Goal: Task Accomplishment & Management: Manage account settings

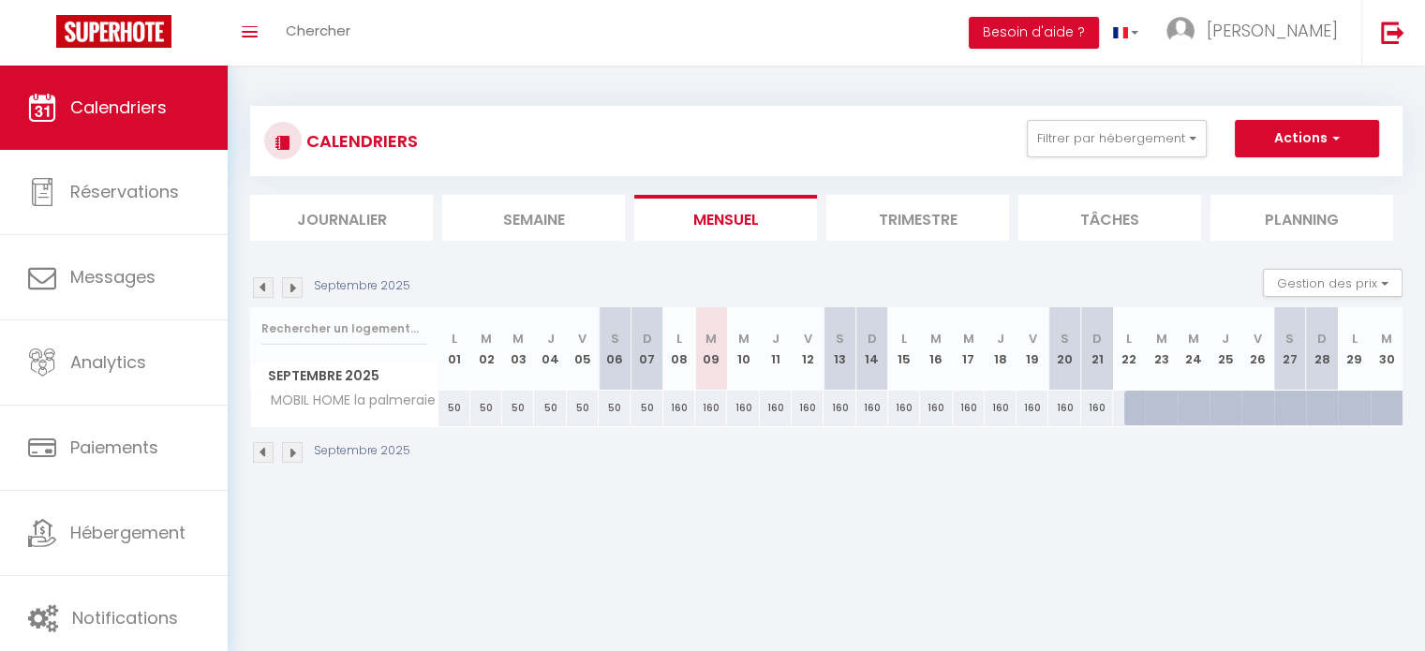
click at [397, 401] on span "MOBIL HOME la palmeraie" at bounding box center [347, 401] width 186 height 21
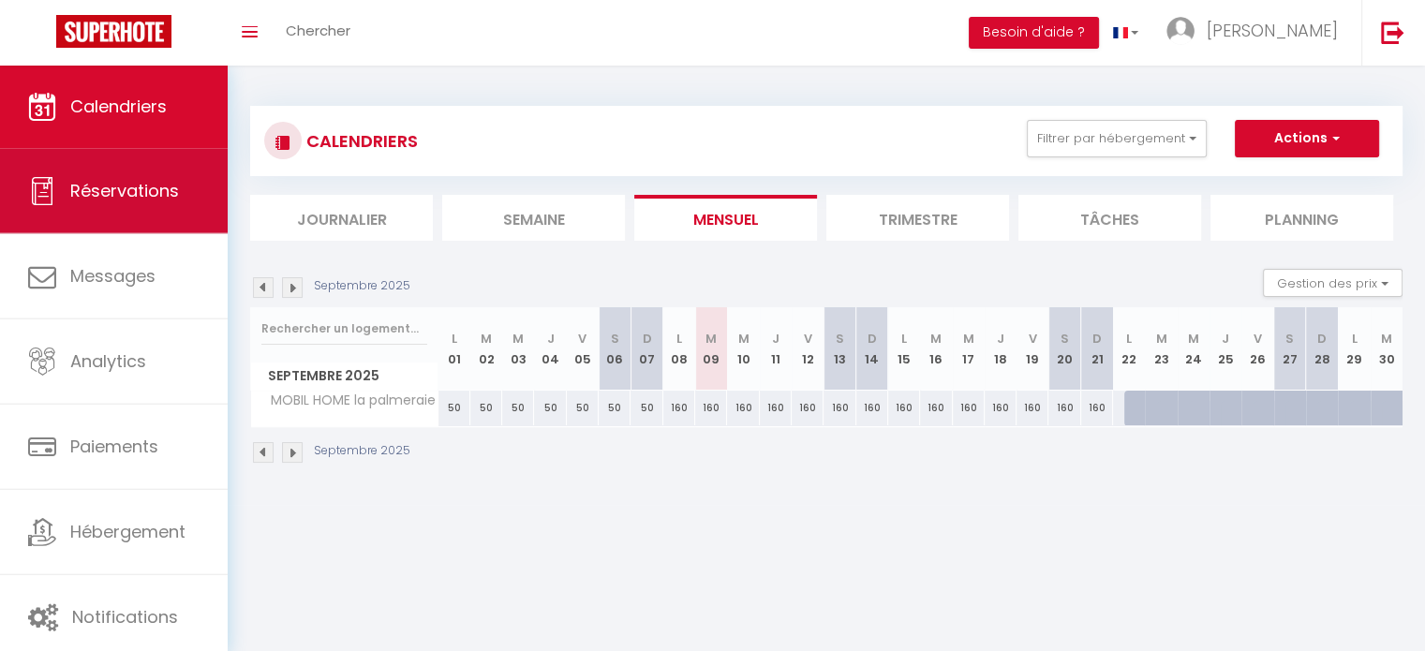
click at [144, 185] on span "Réservations" at bounding box center [124, 190] width 109 height 23
select select "not_cancelled"
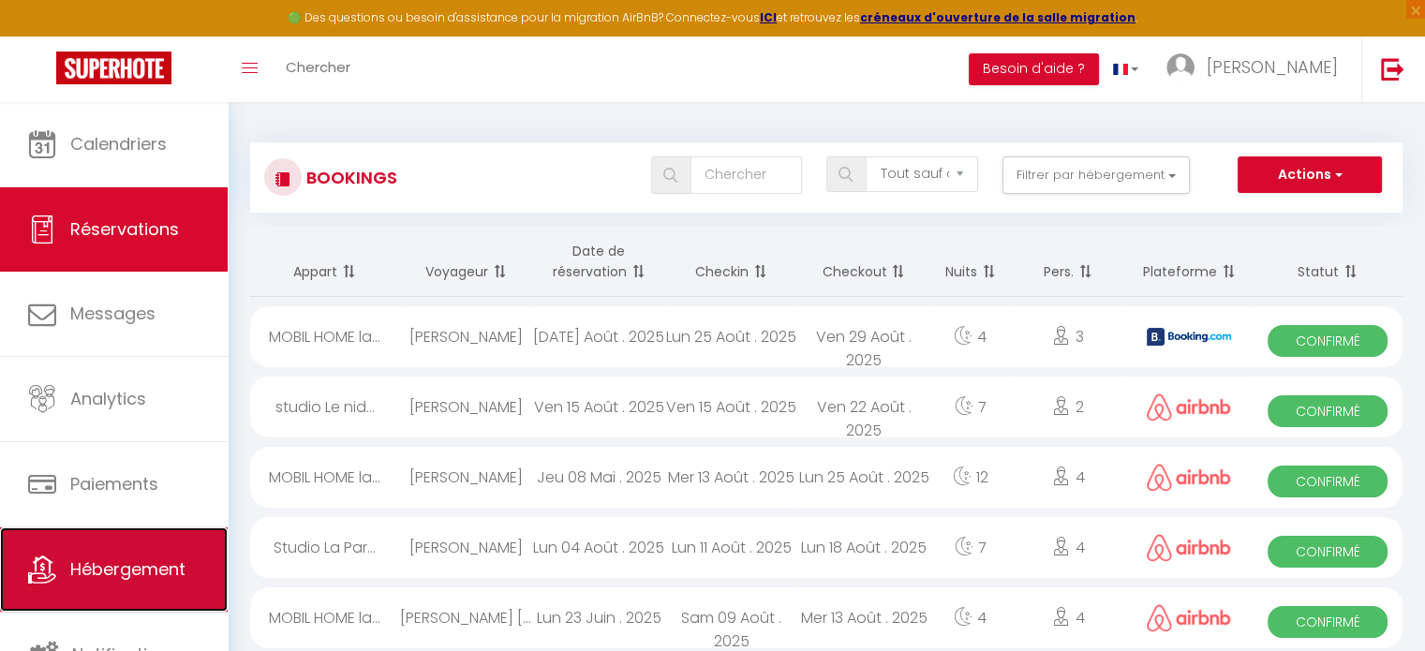
click at [80, 551] on link "Hébergement" at bounding box center [114, 570] width 228 height 84
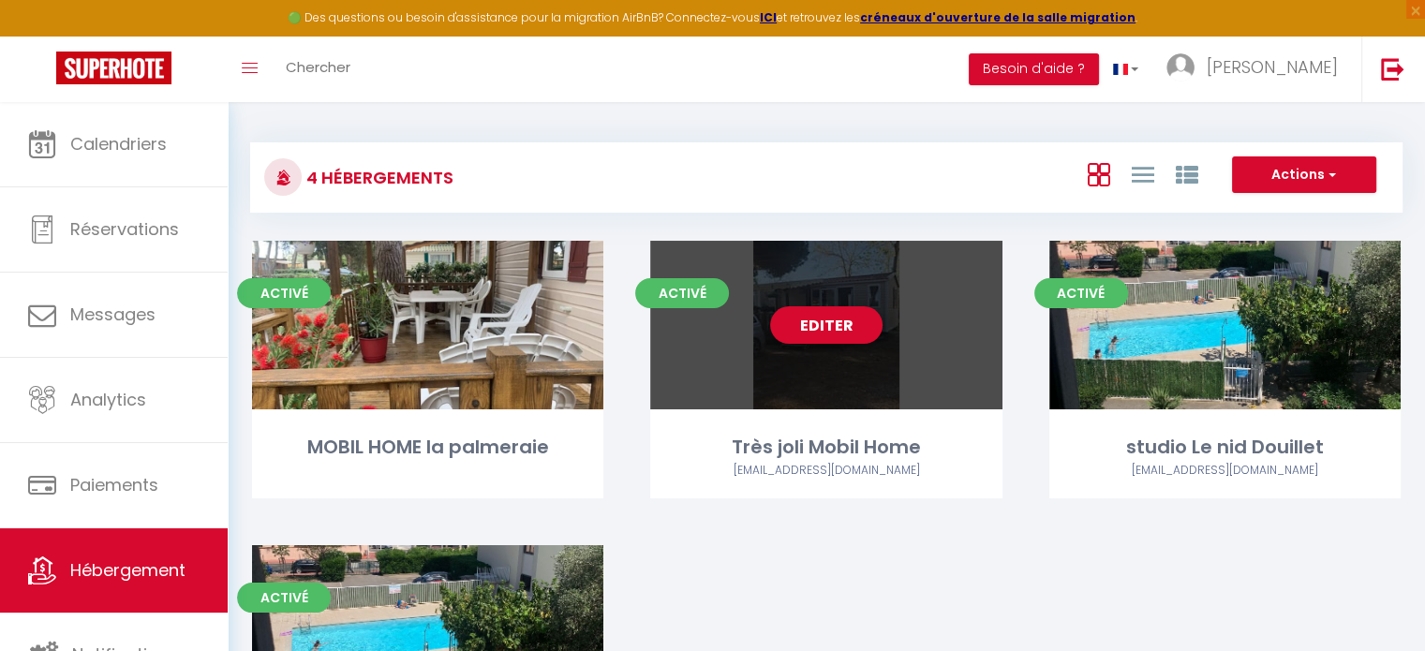
click at [771, 456] on div "Très joli Mobil Home" at bounding box center [825, 447] width 351 height 29
select select "3"
select select "2"
select select "1"
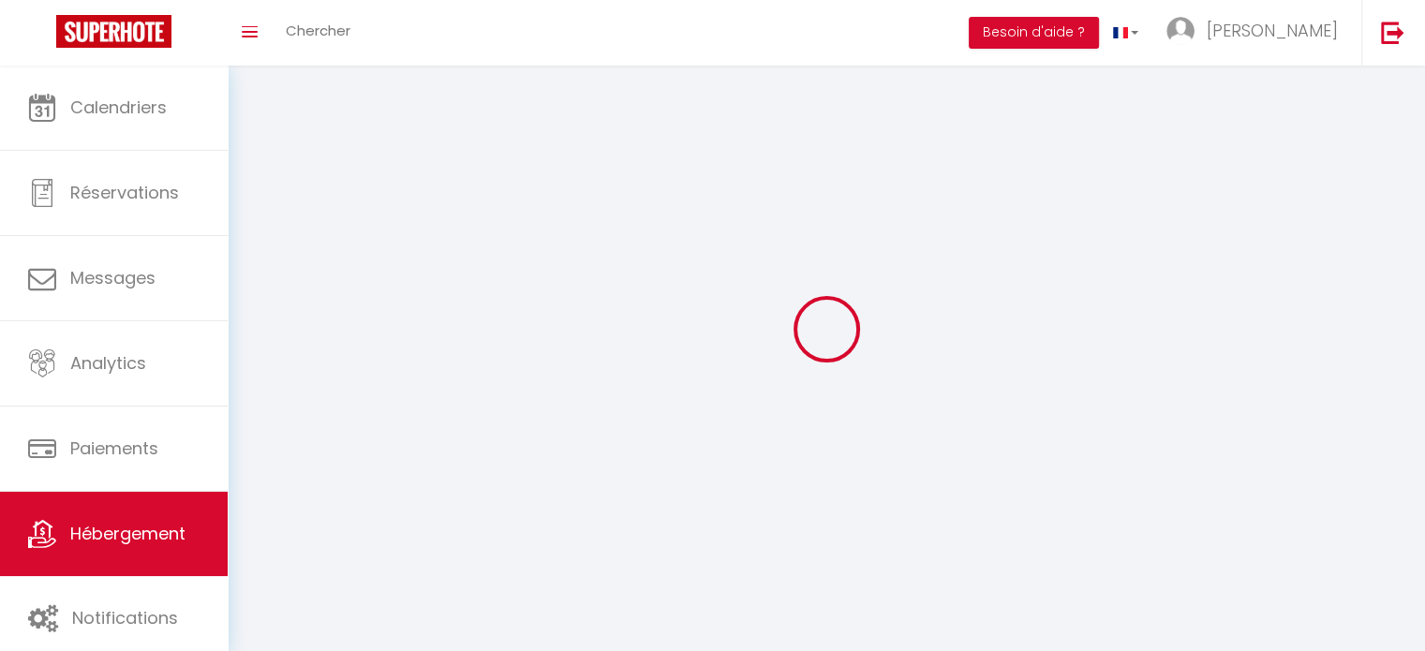
select select
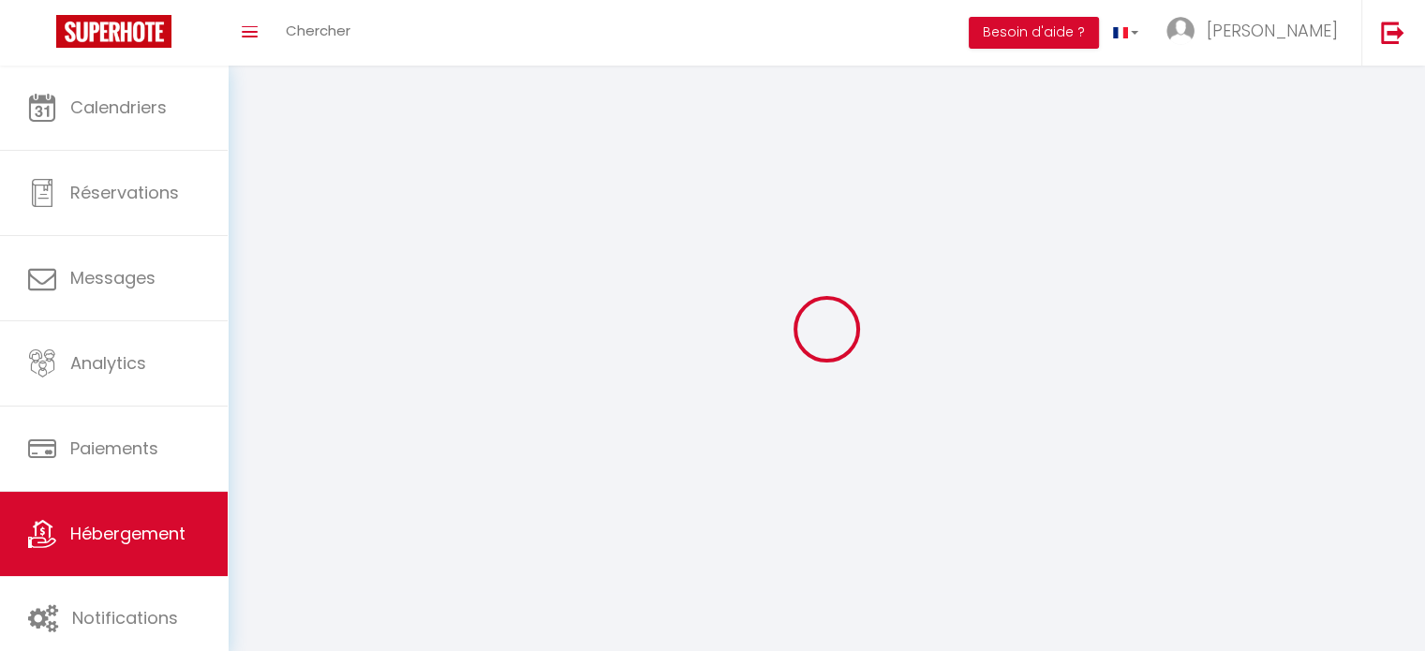
select select
checkbox input "false"
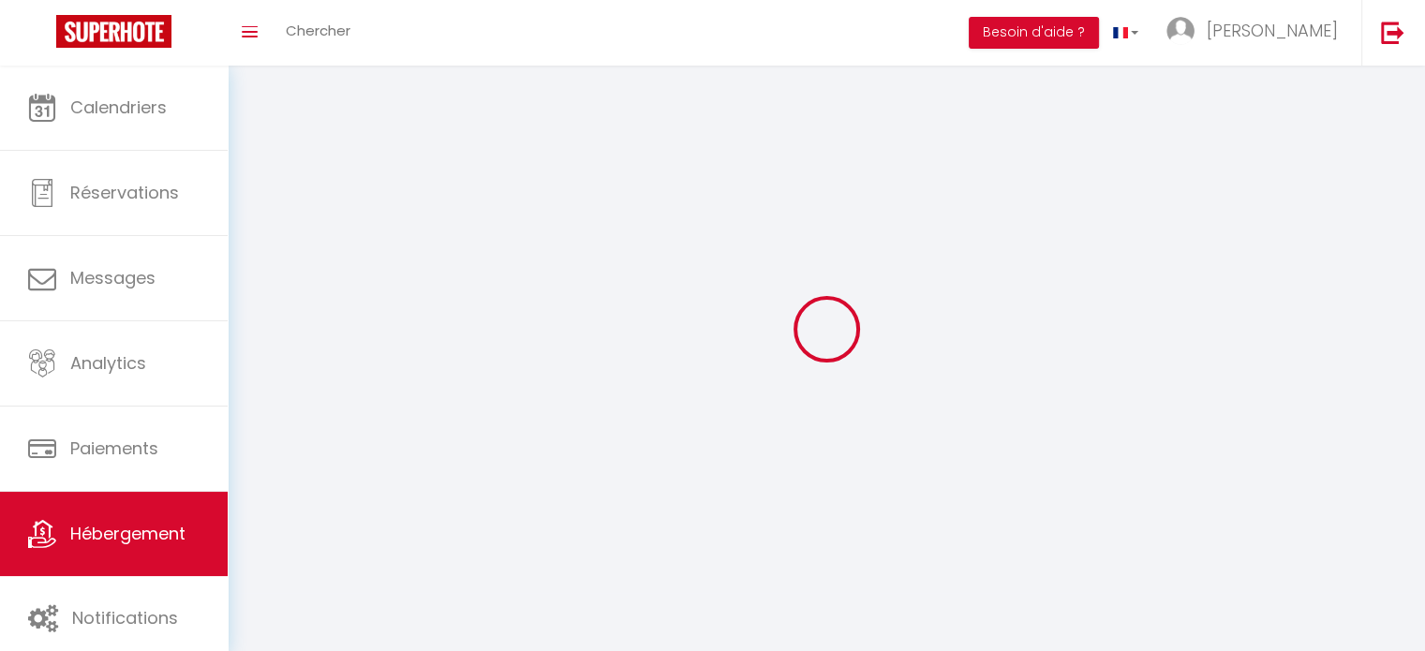
select select
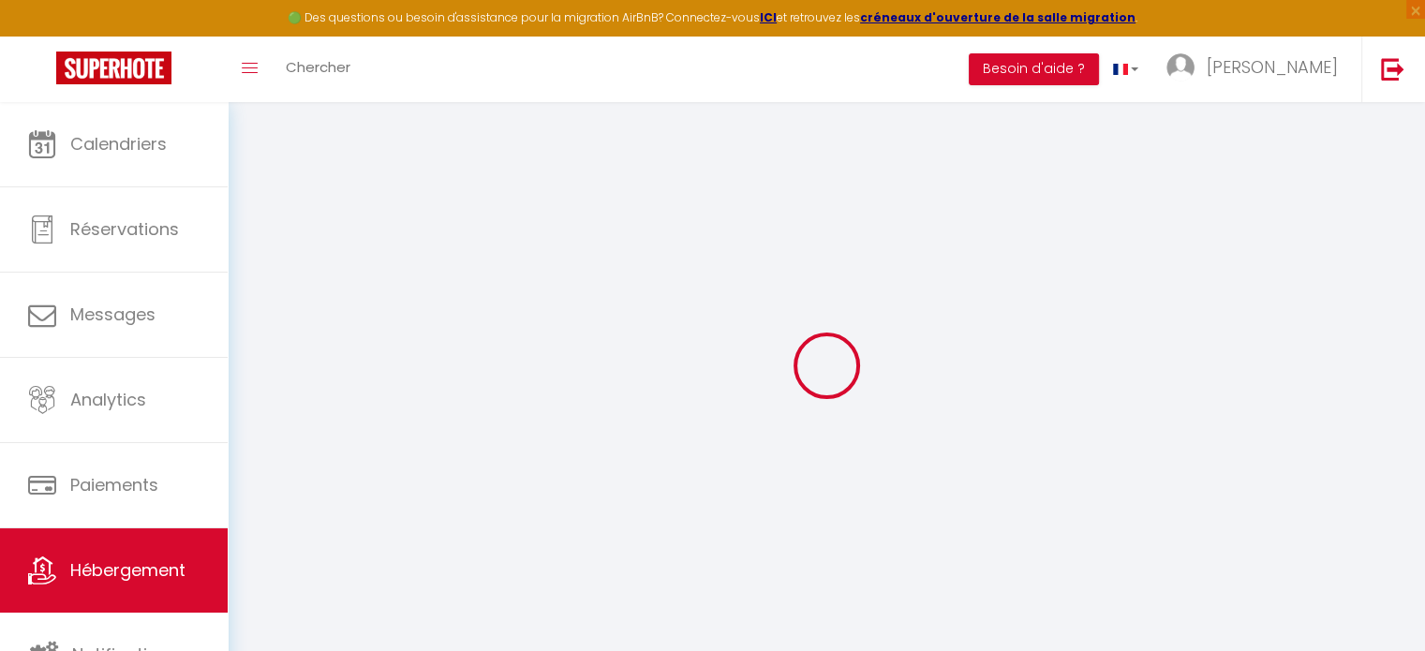
select select
checkbox input "false"
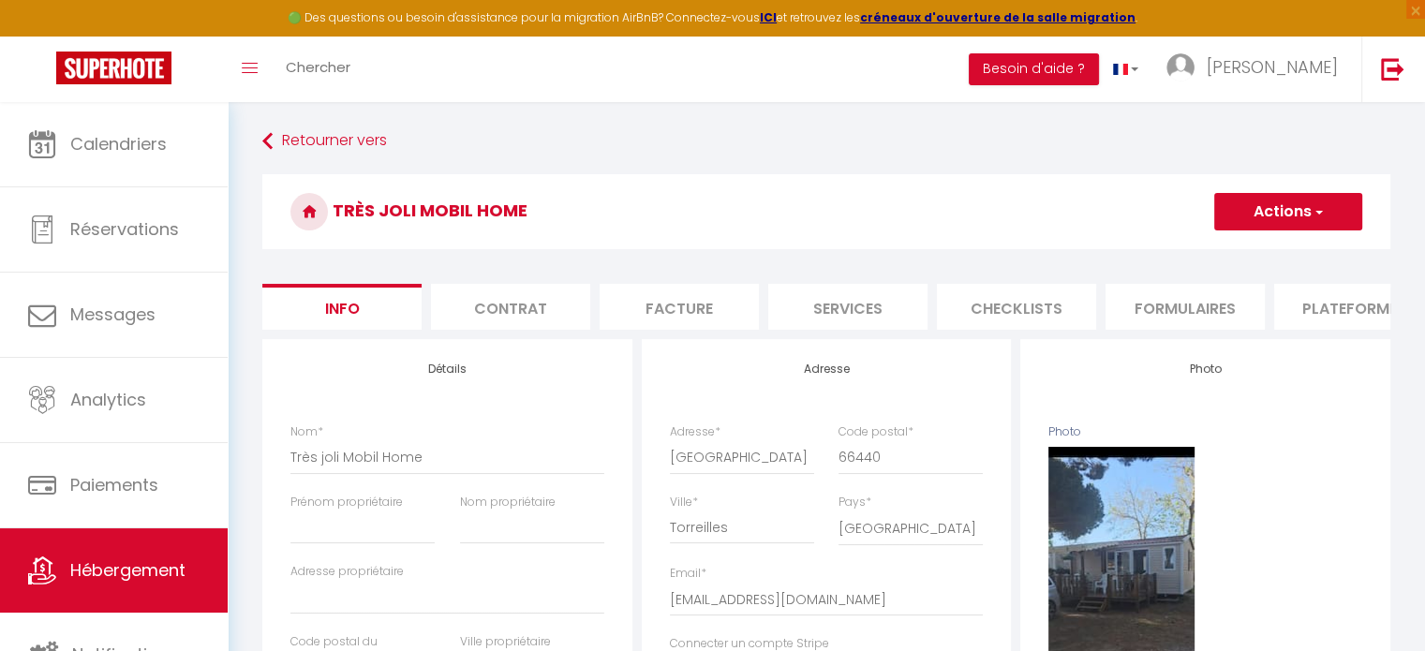
select select
checkbox input "false"
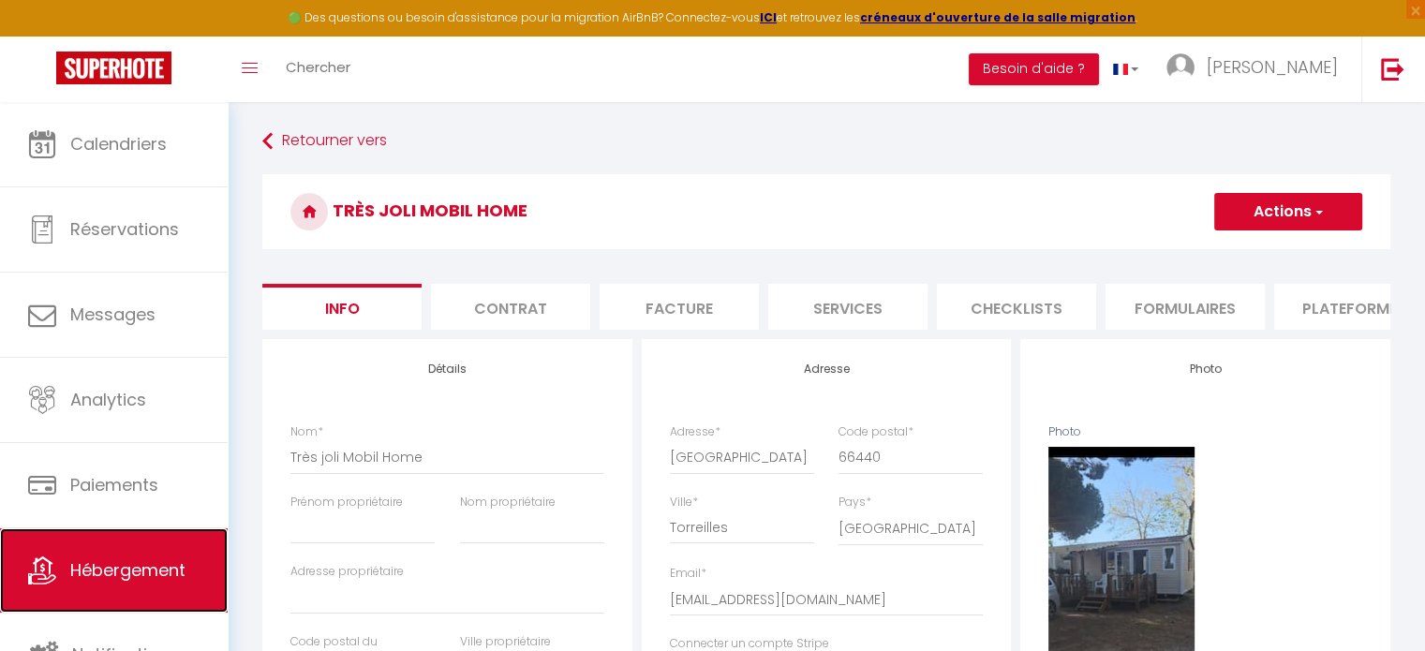
click at [98, 561] on span "Hébergement" at bounding box center [127, 569] width 115 height 23
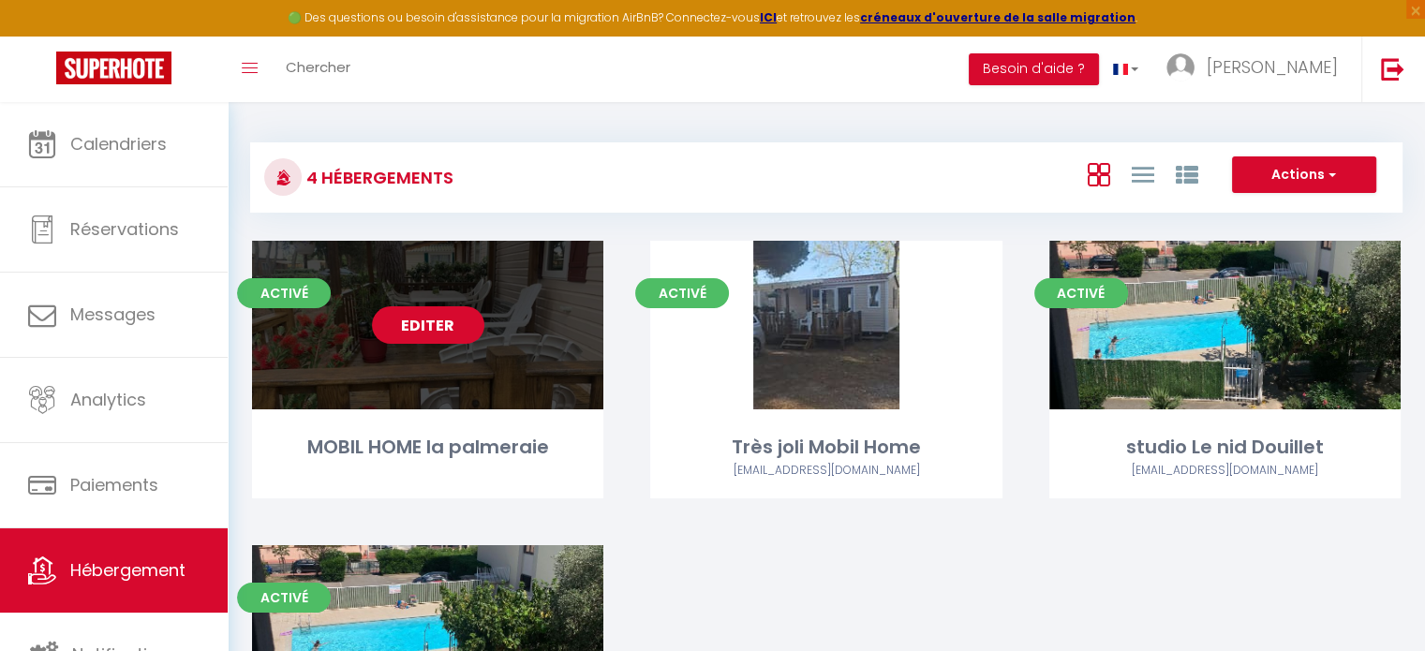
click at [444, 334] on link "Editer" at bounding box center [428, 324] width 112 height 37
select select "3"
select select "2"
select select "1"
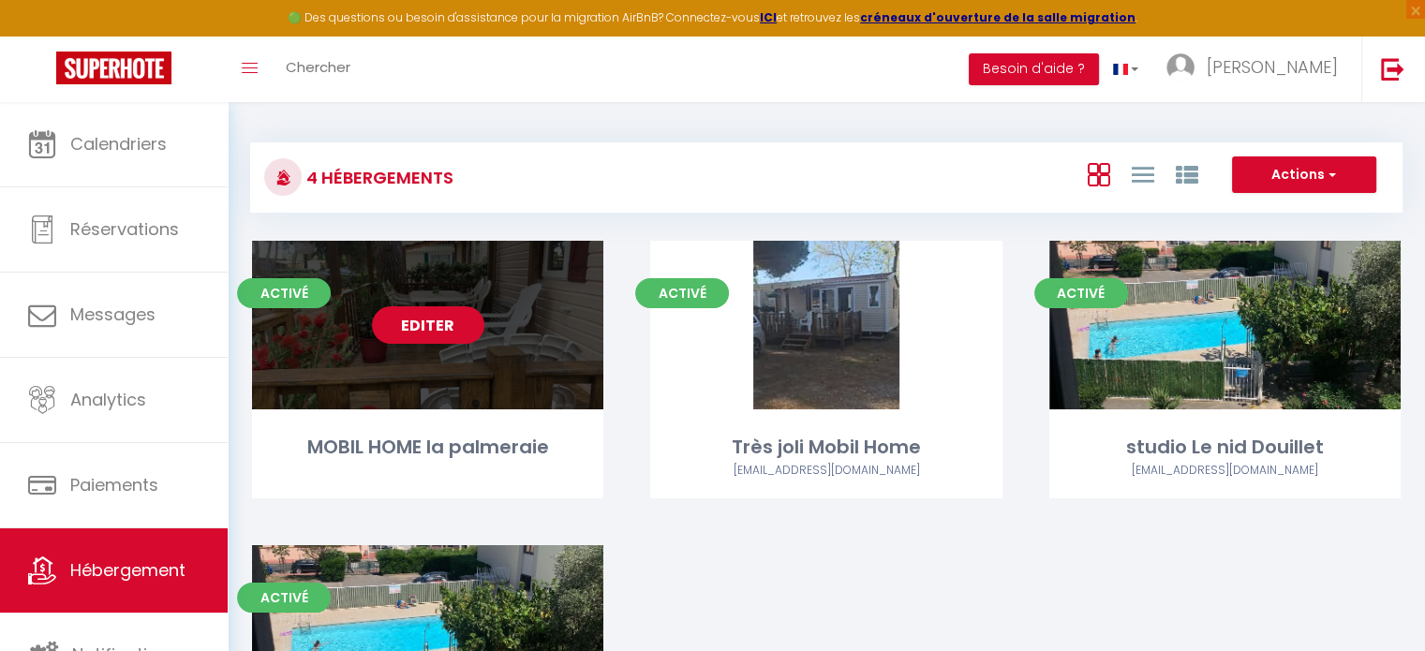
select select "28"
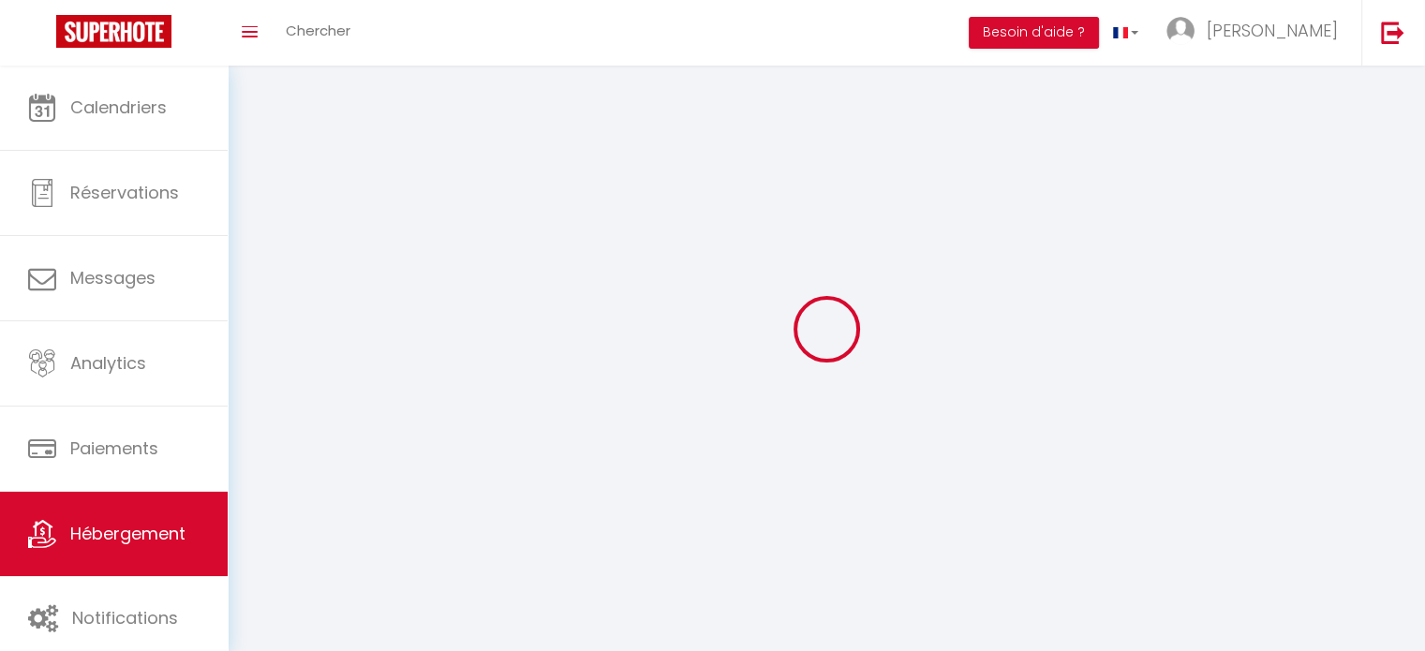
select select
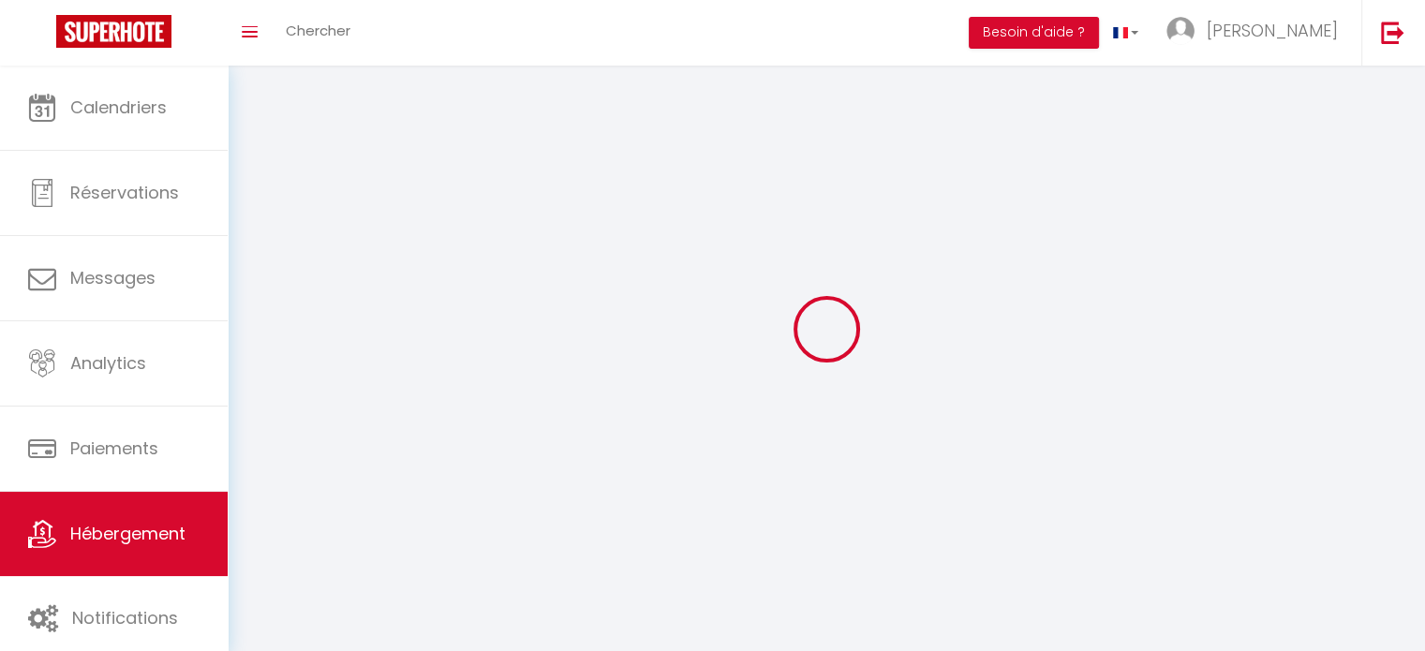
select select
checkbox input "false"
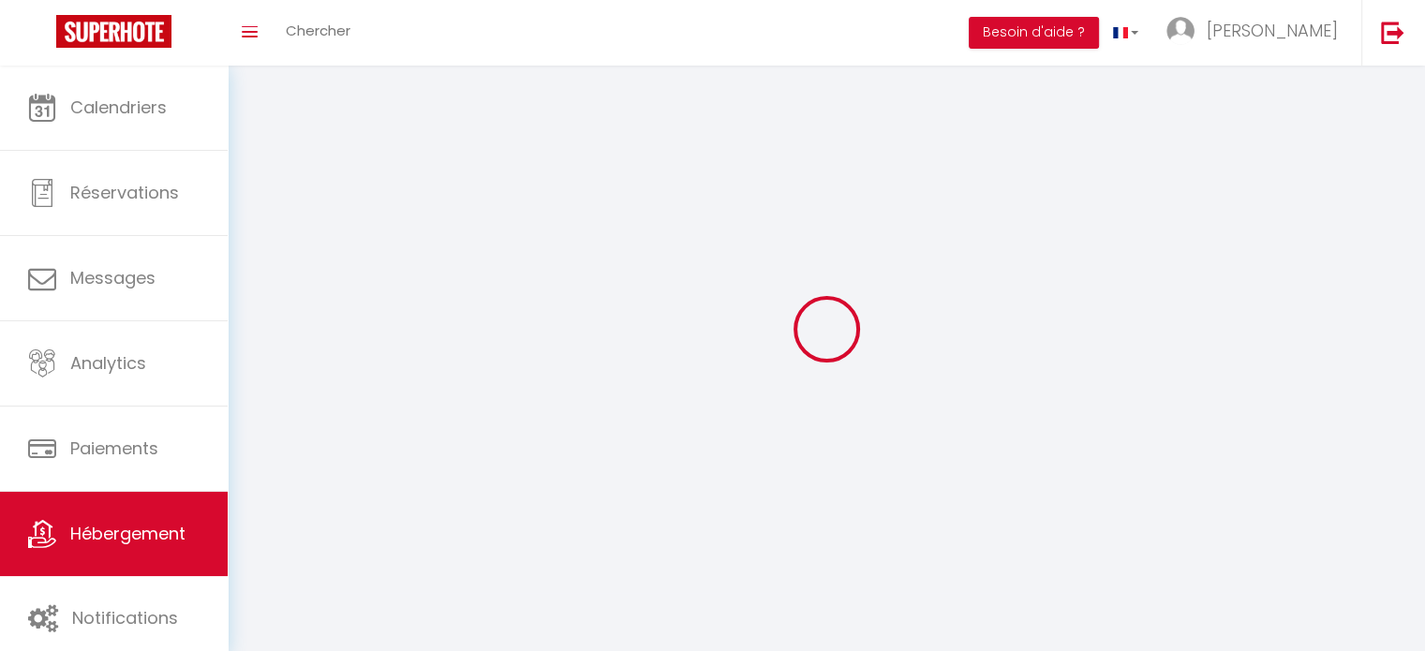
select select
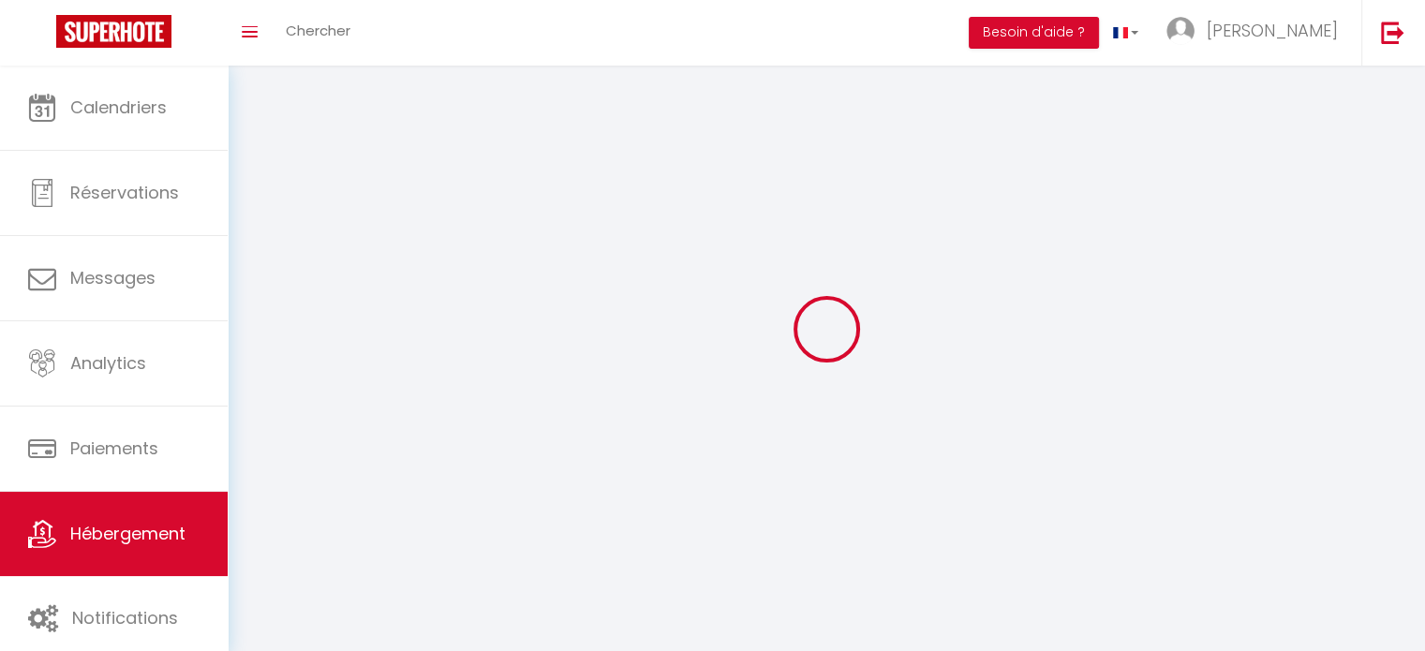
select select
checkbox input "false"
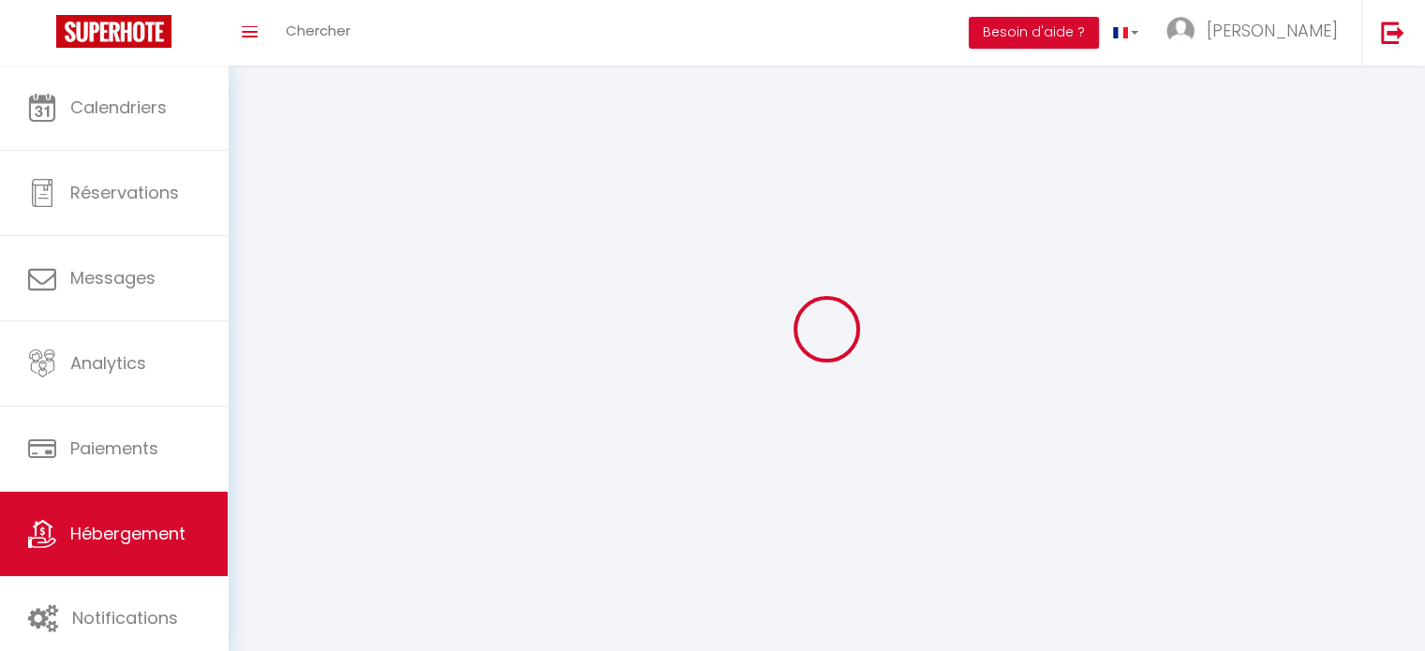
checkbox input "false"
select select
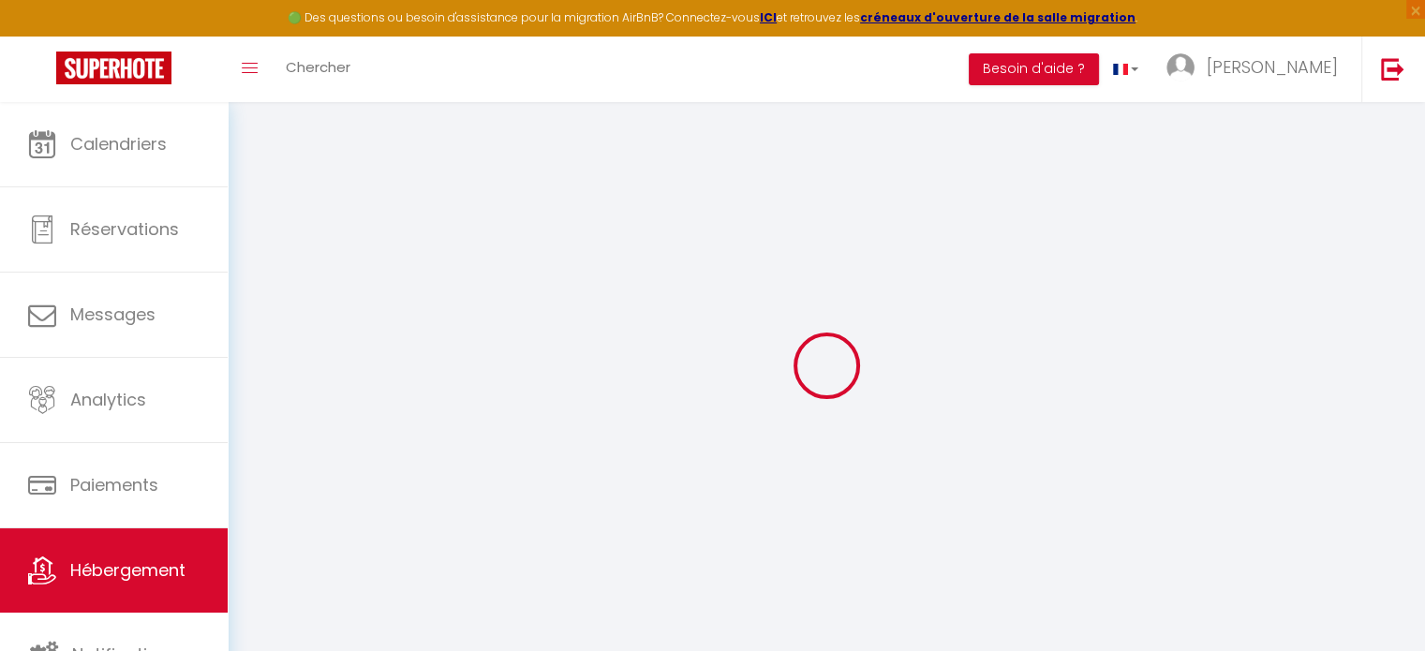
select select
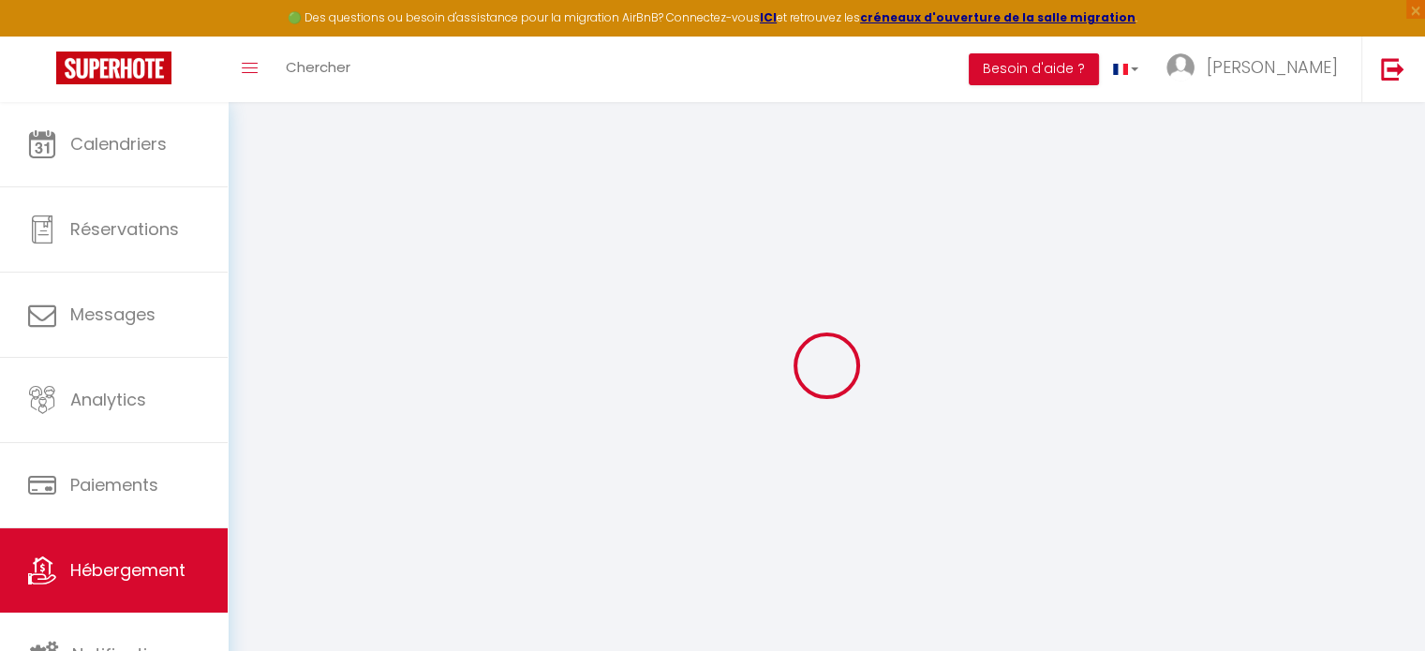
select select
checkbox input "false"
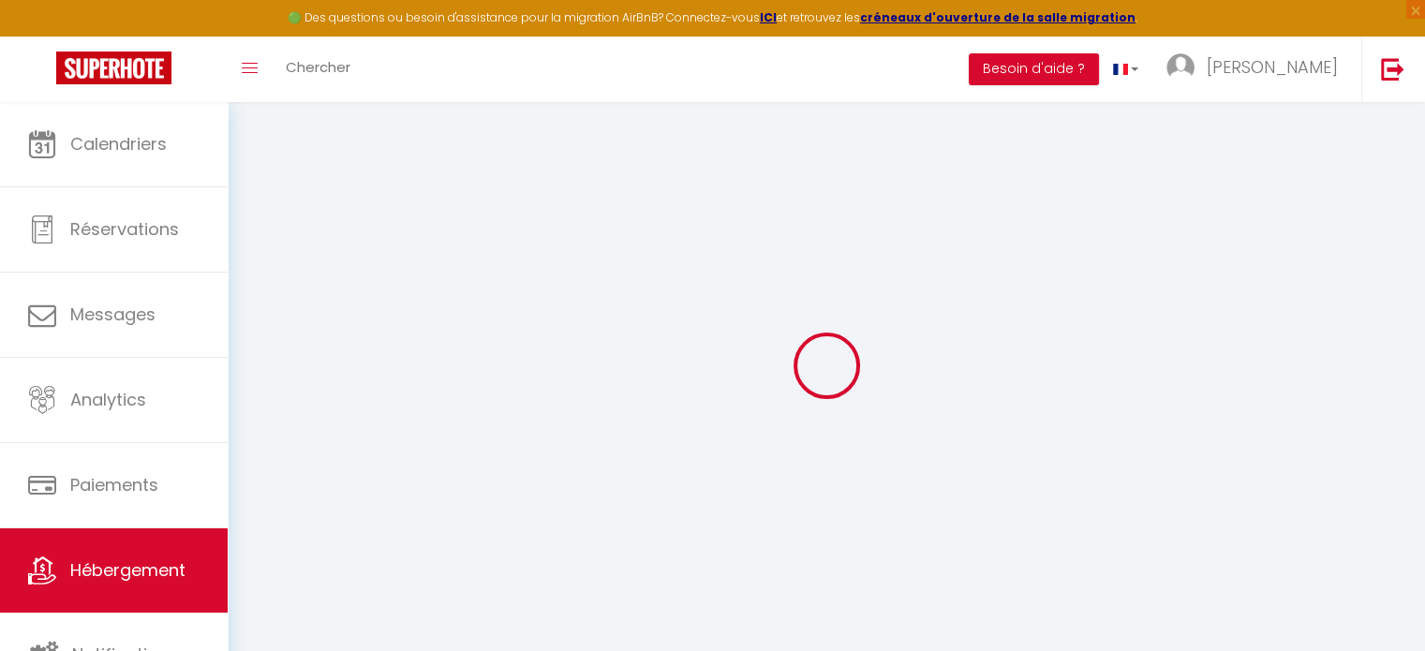
select select
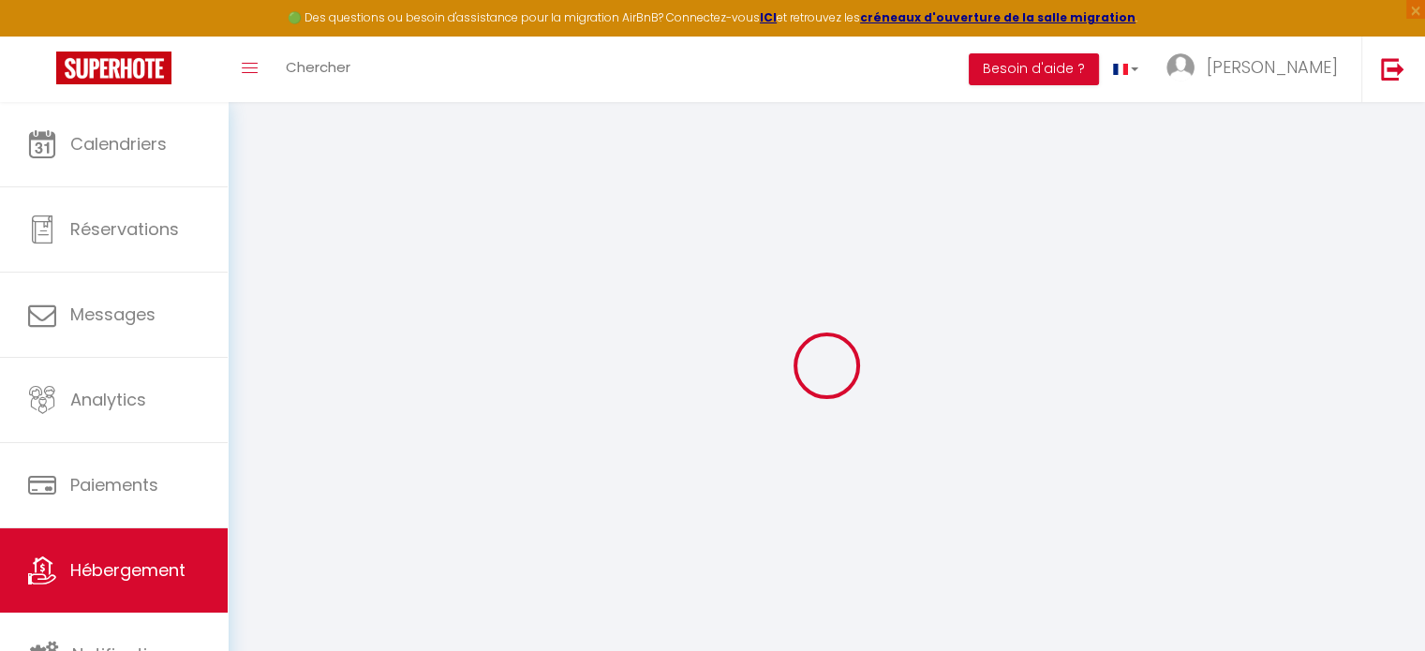
select select
checkbox input "false"
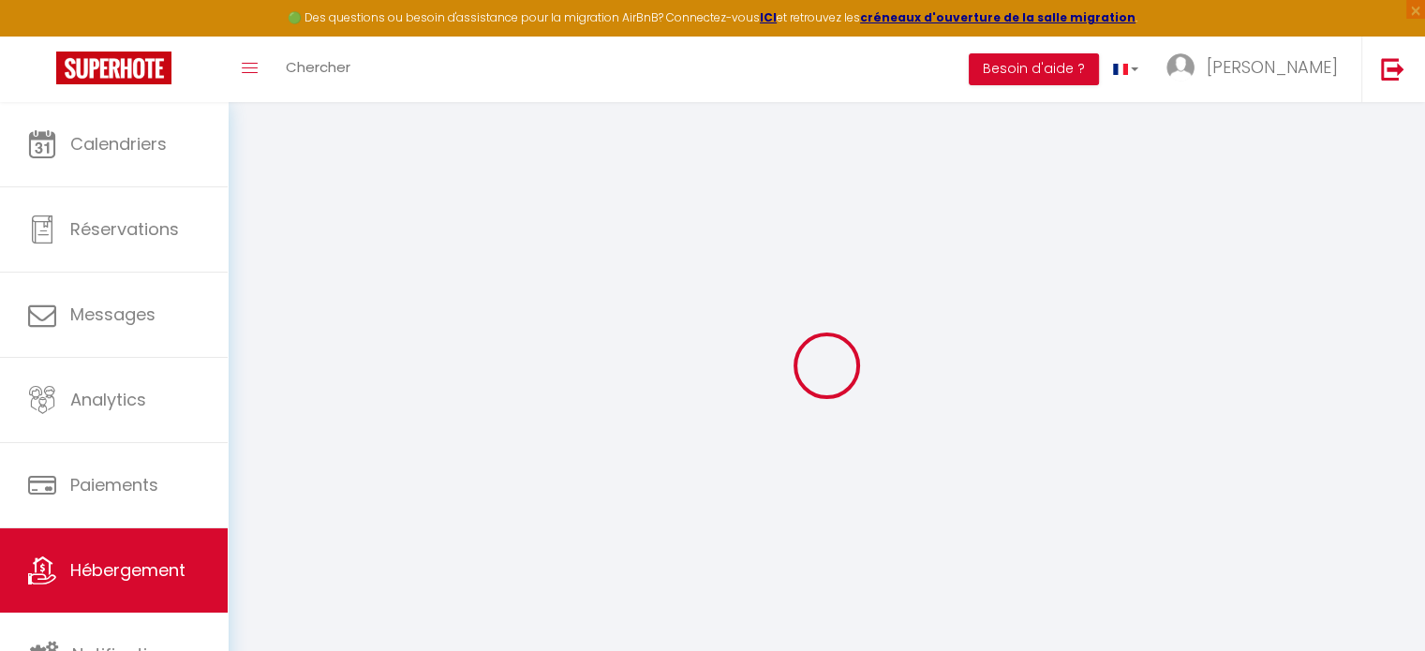
checkbox input "false"
select select
type input "MOBIL HOME la palmeraie"
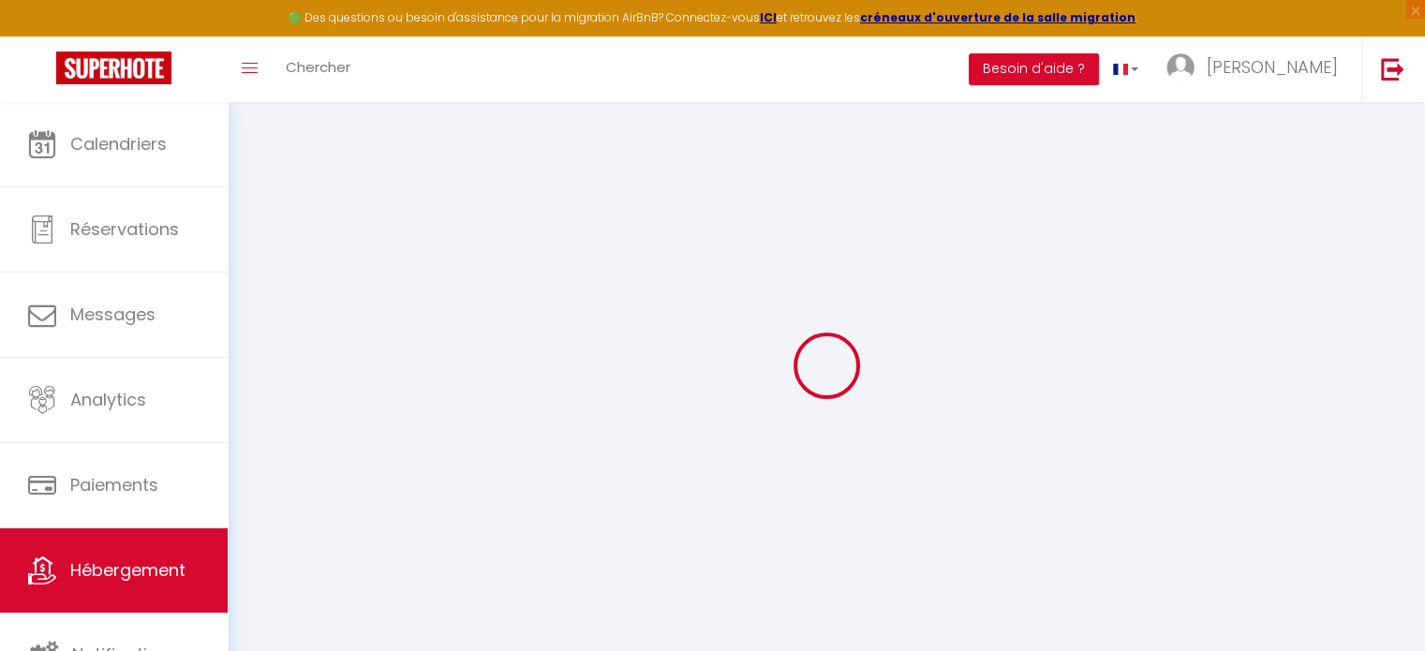
type input "[PERSON_NAME]"
select select "2"
type input "160"
type input "28"
select select
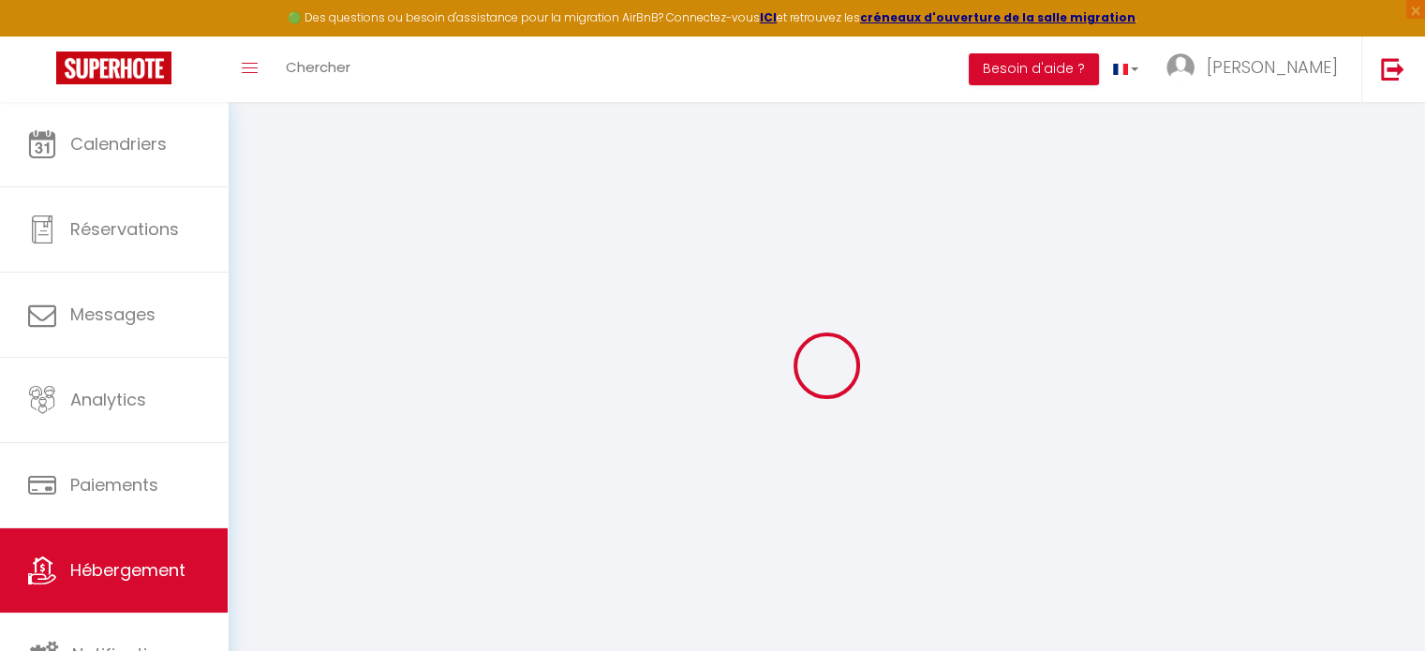
select select
type input "66440"
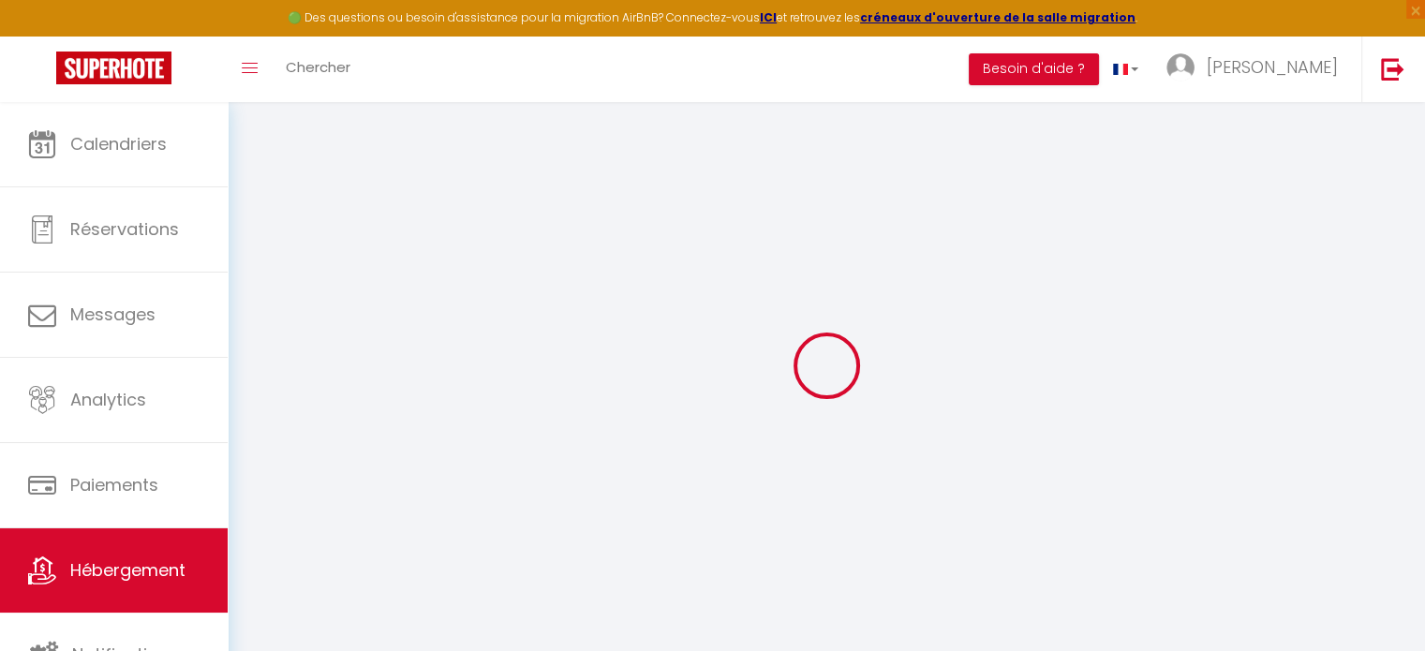
type input "Torreilles"
type input "[EMAIL_ADDRESS][DOMAIN_NAME]"
select select
checkbox input "false"
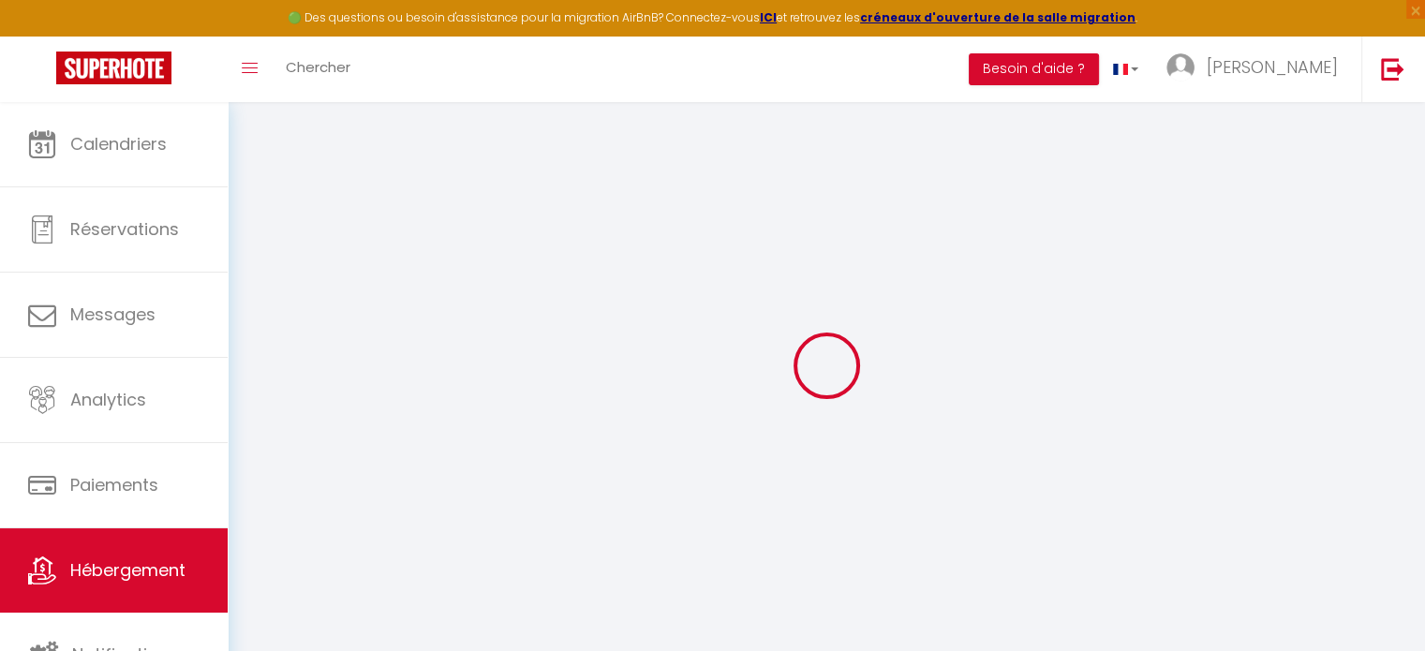
checkbox input "false"
select select
type input "0"
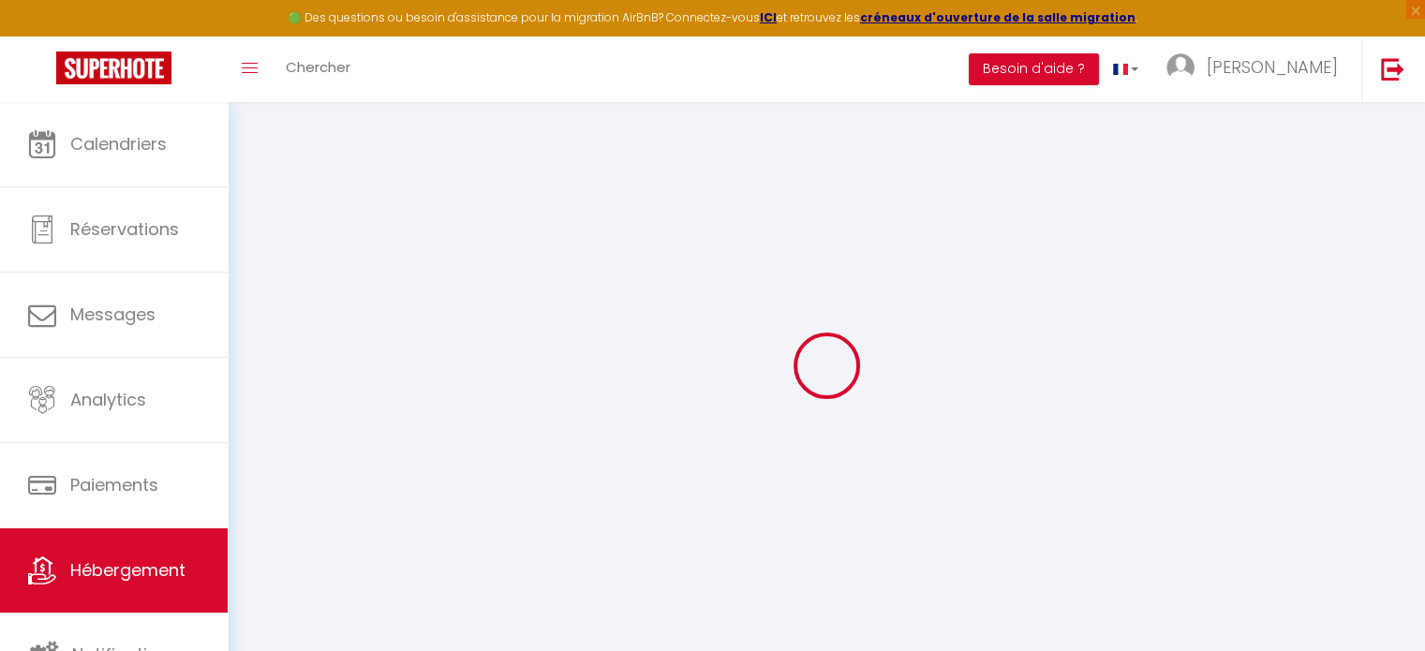
type input "0"
select select
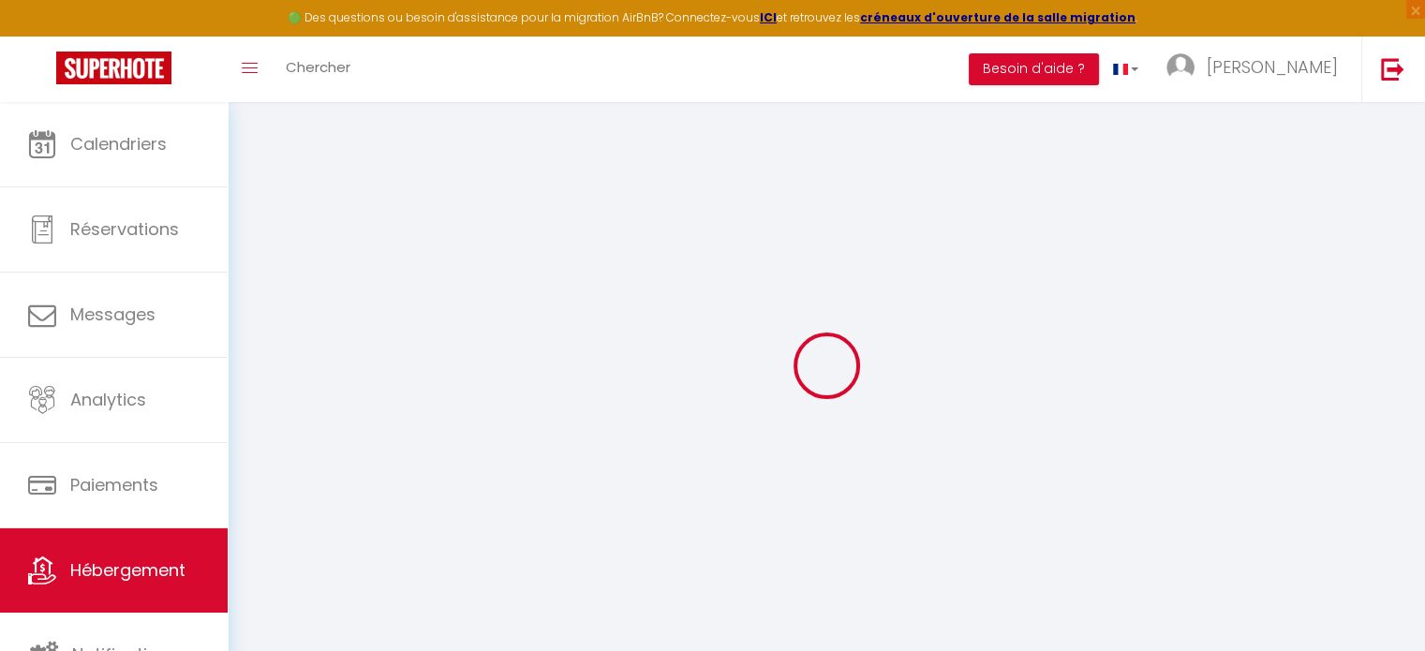
select select
checkbox input "false"
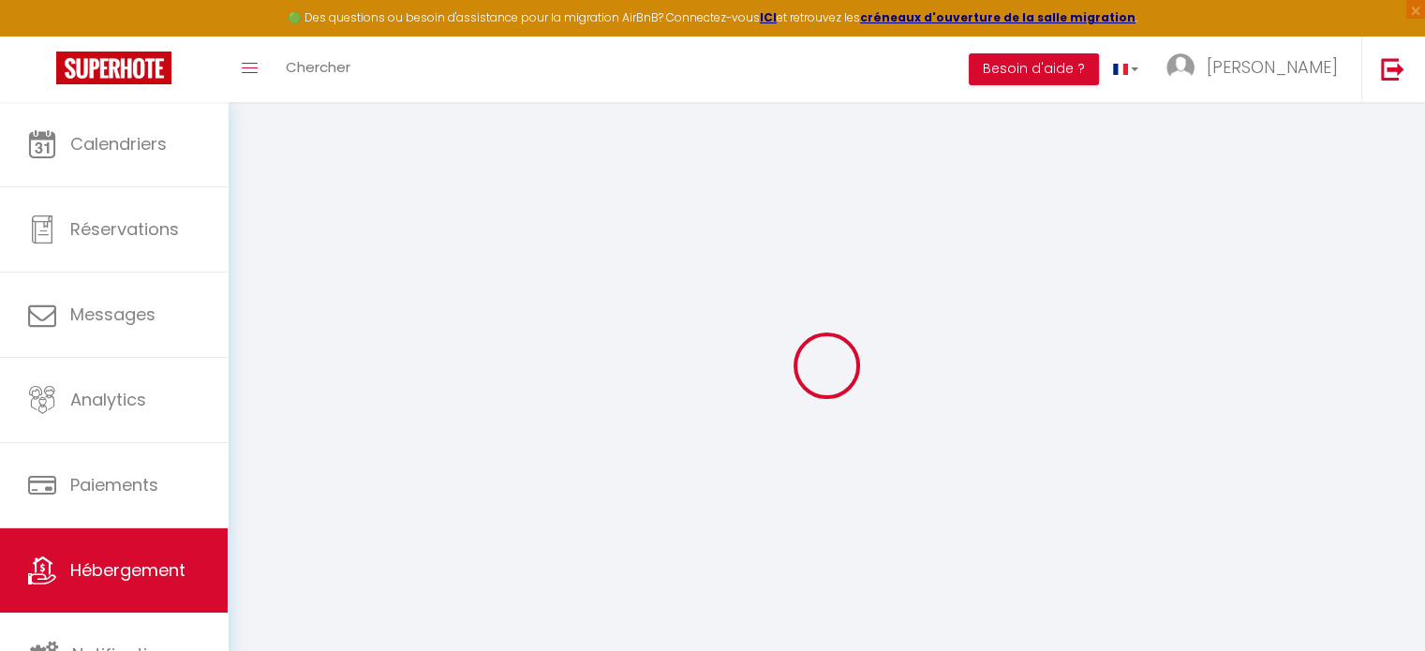
checkbox input "false"
select select
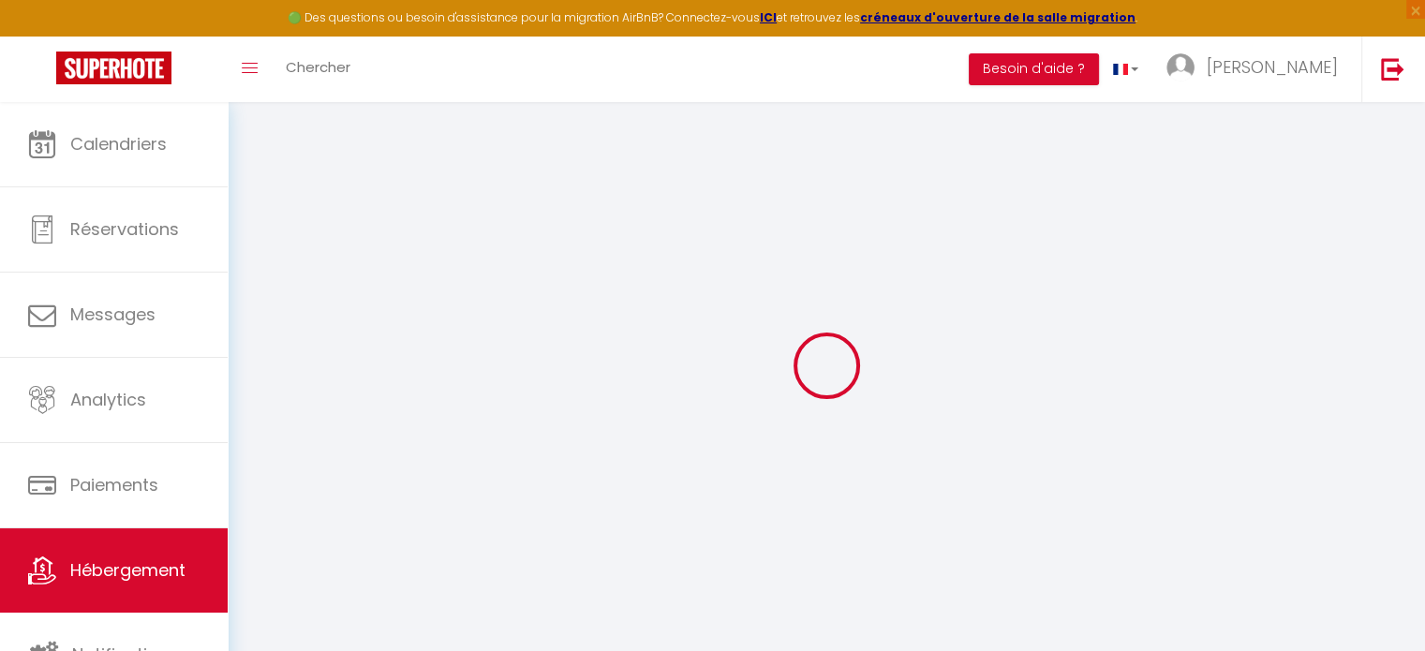
select select
checkbox input "false"
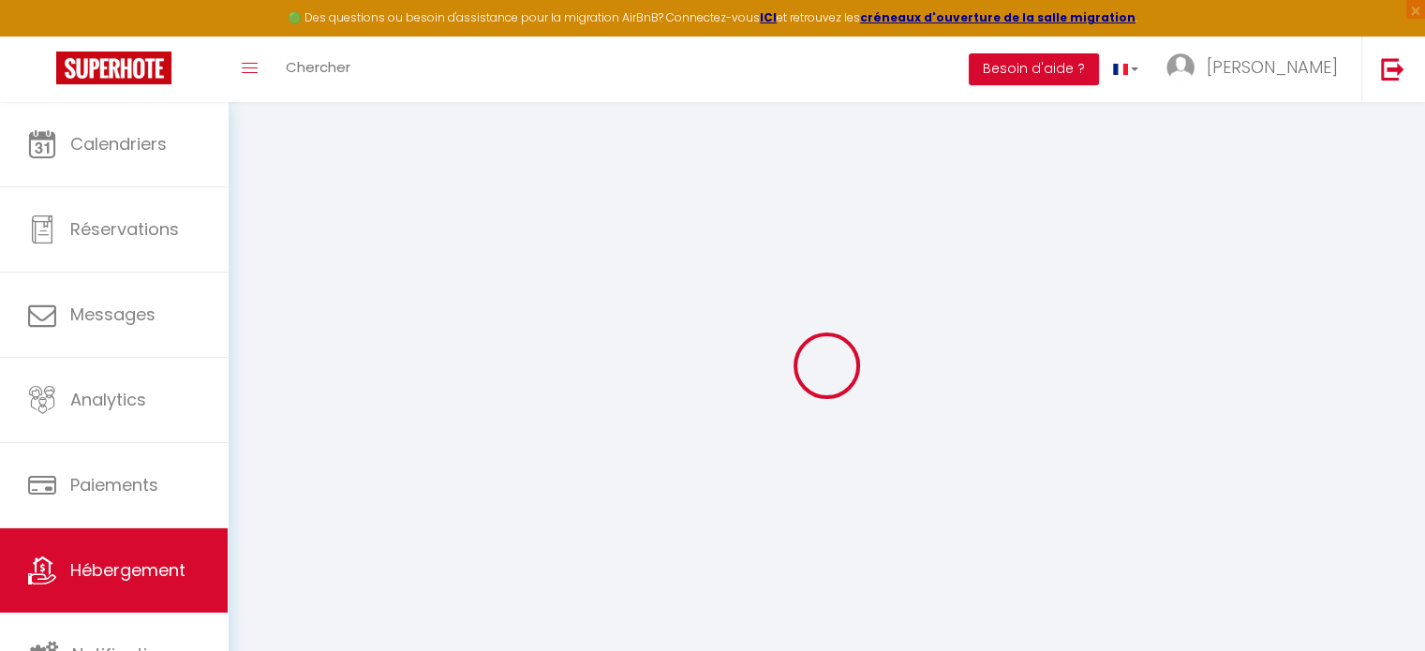
checkbox input "false"
select select
checkbox input "false"
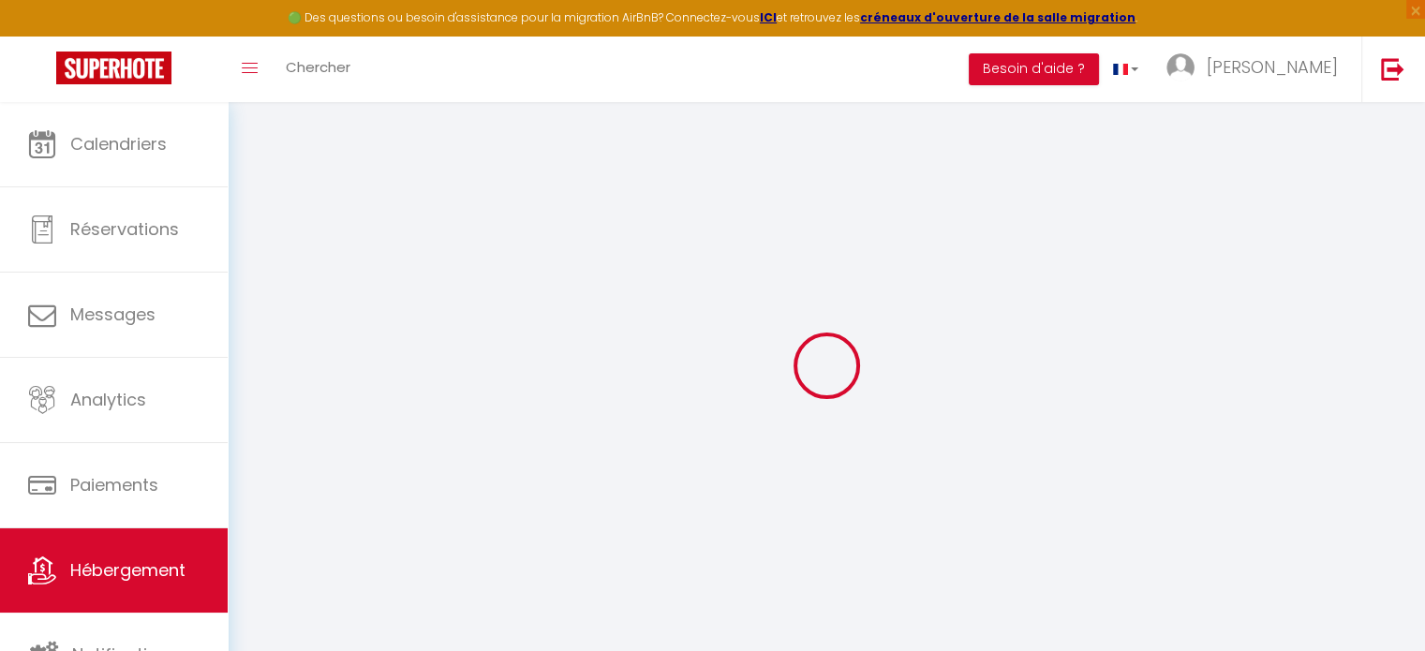
checkbox input "false"
select select
checkbox input "false"
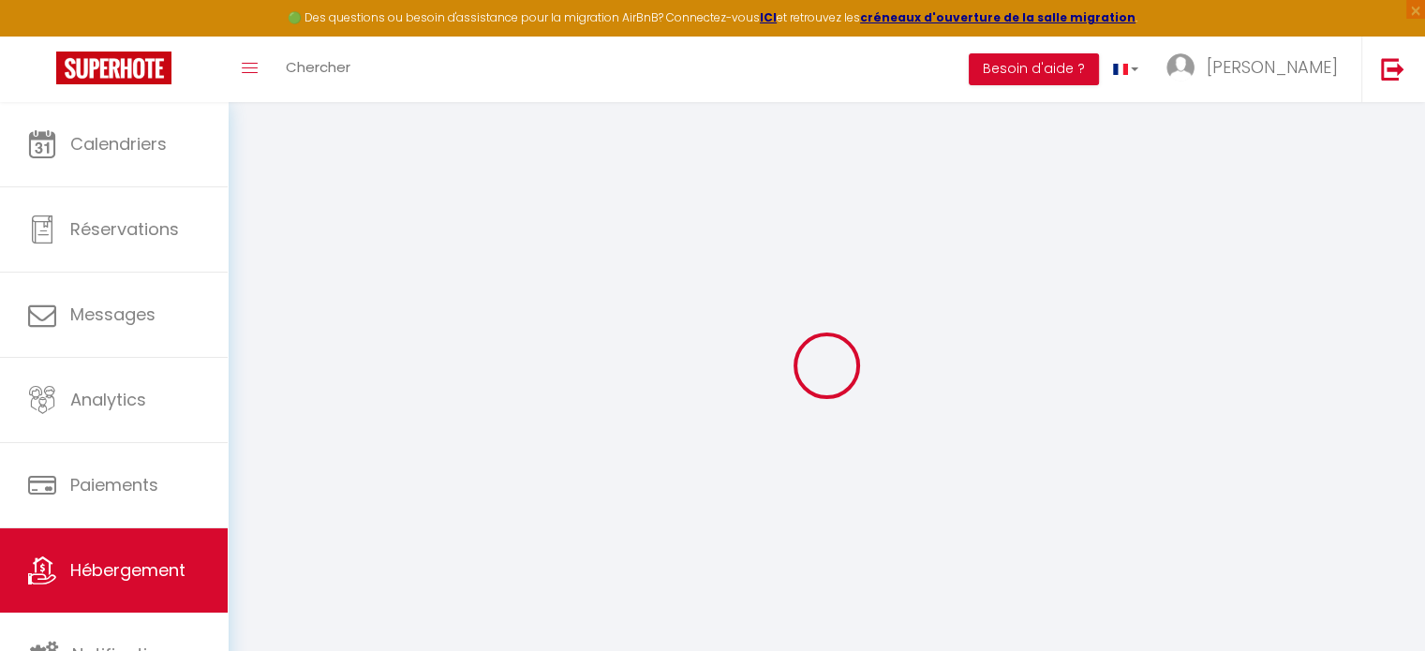
checkbox input "false"
select select "14:00"
select select
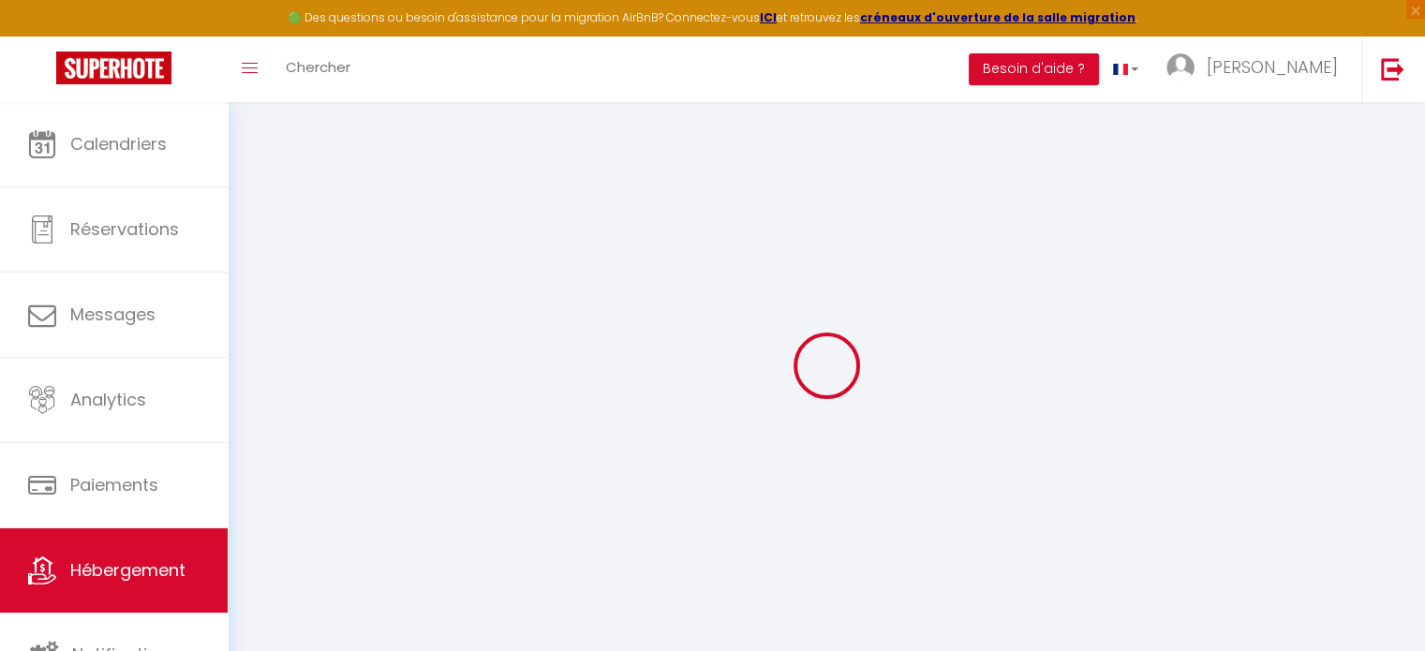
select select "11:00"
select select "30"
select select "120"
select select
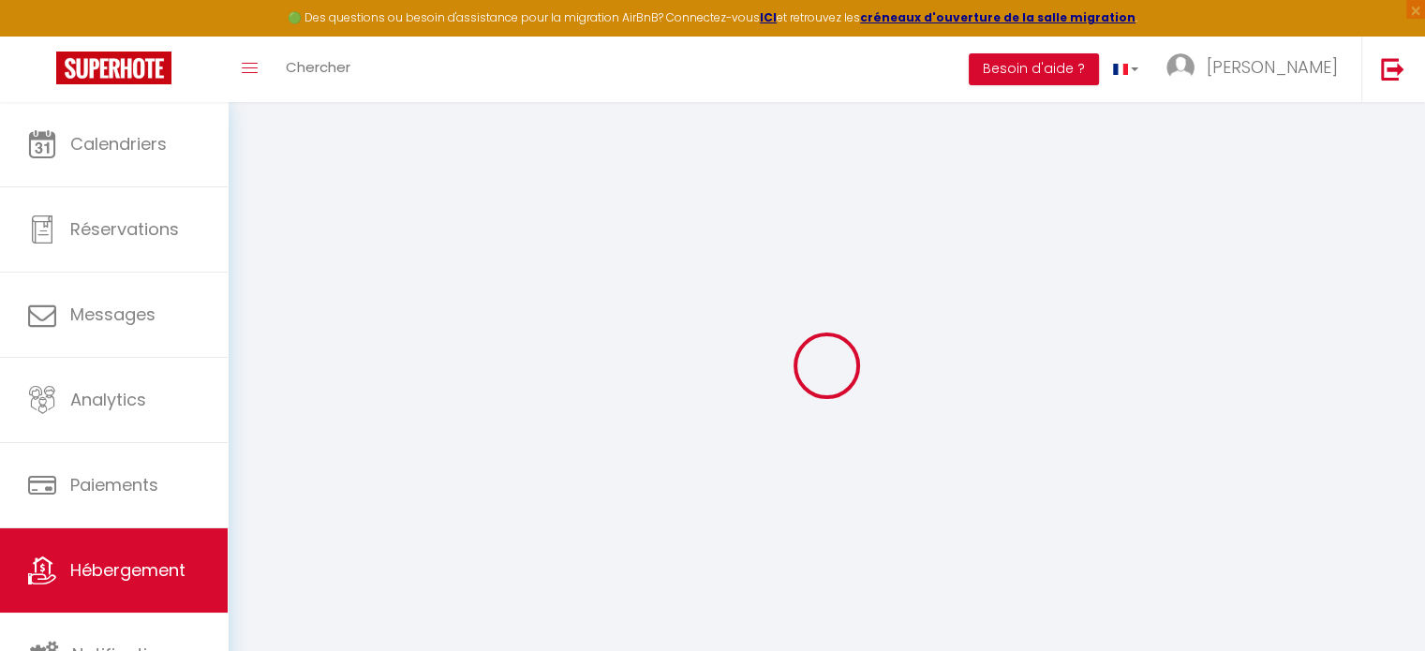
checkbox input "false"
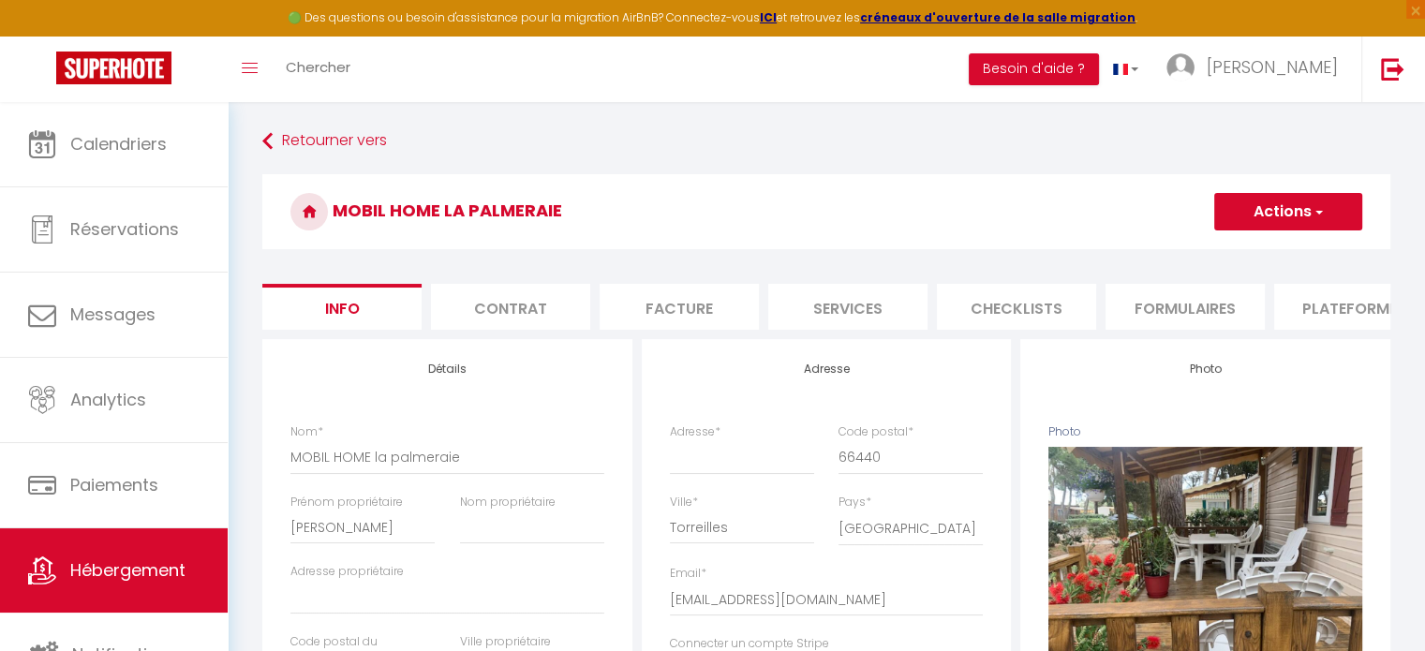
select select
checkbox input "false"
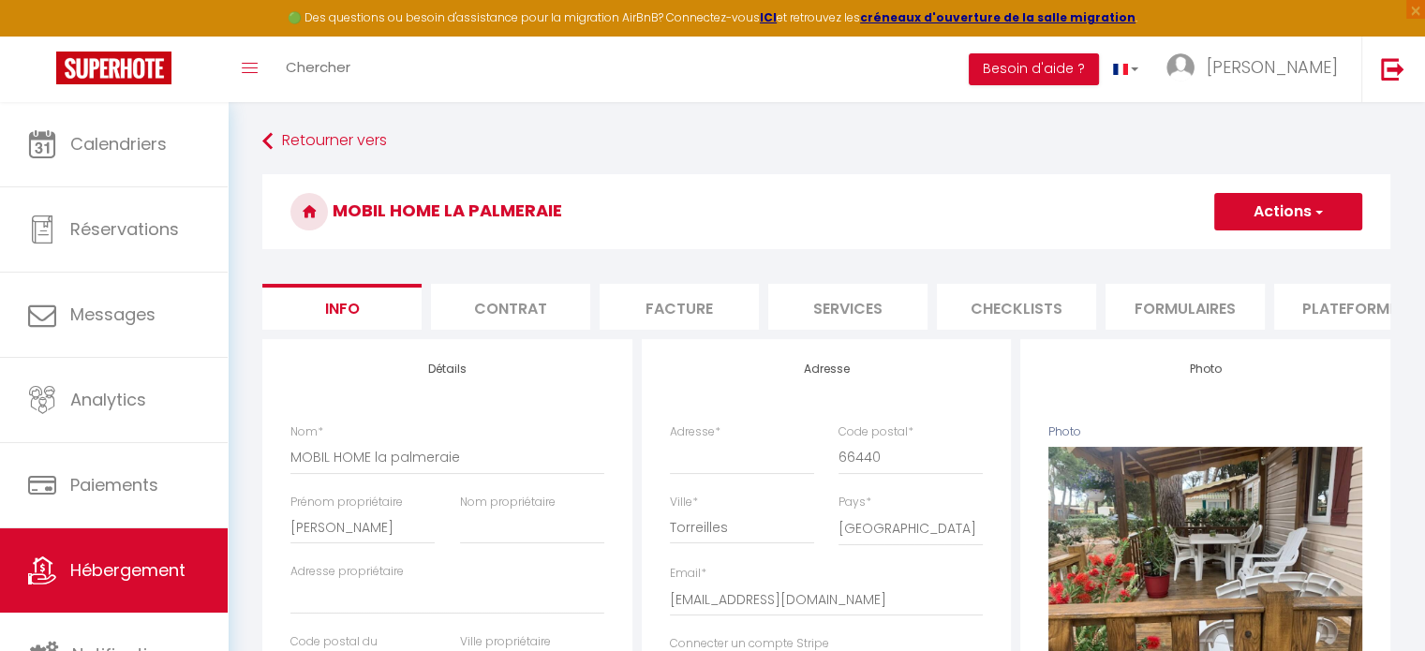
checkbox input "false"
click at [1315, 211] on span "button" at bounding box center [1318, 211] width 12 height 19
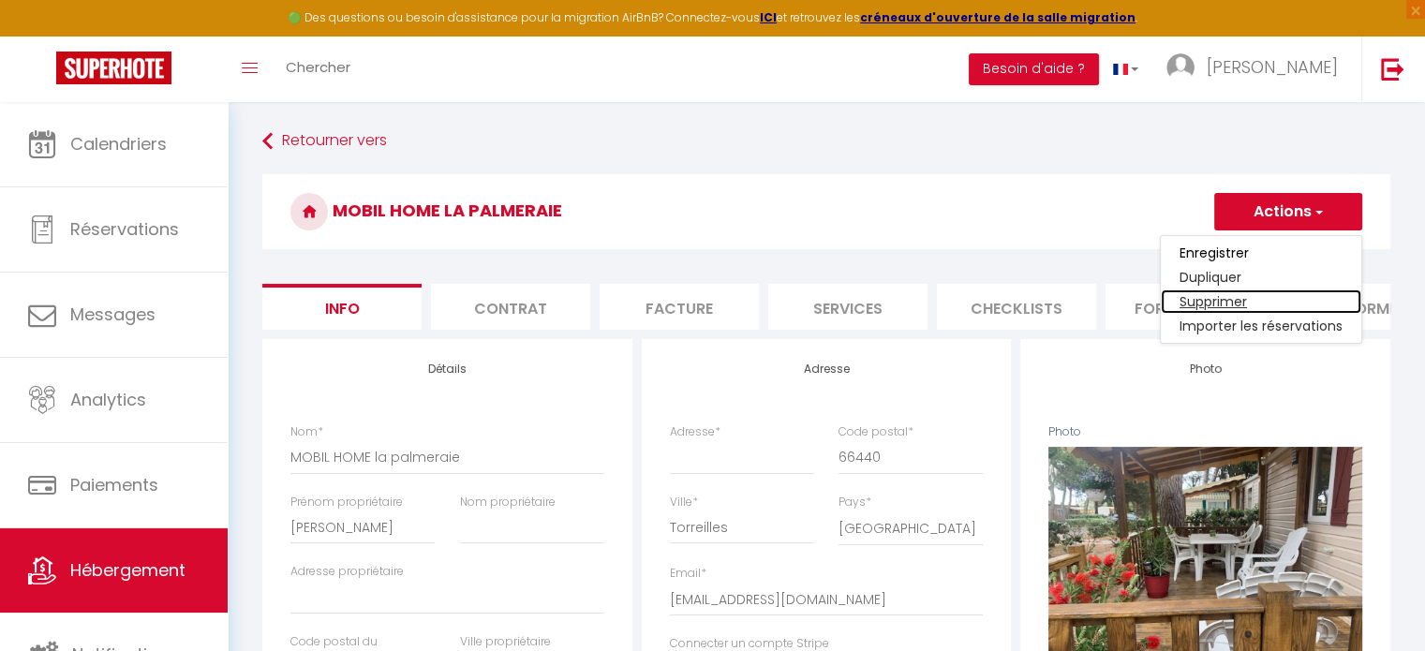
click at [1244, 296] on link "Supprimer" at bounding box center [1261, 302] width 201 height 24
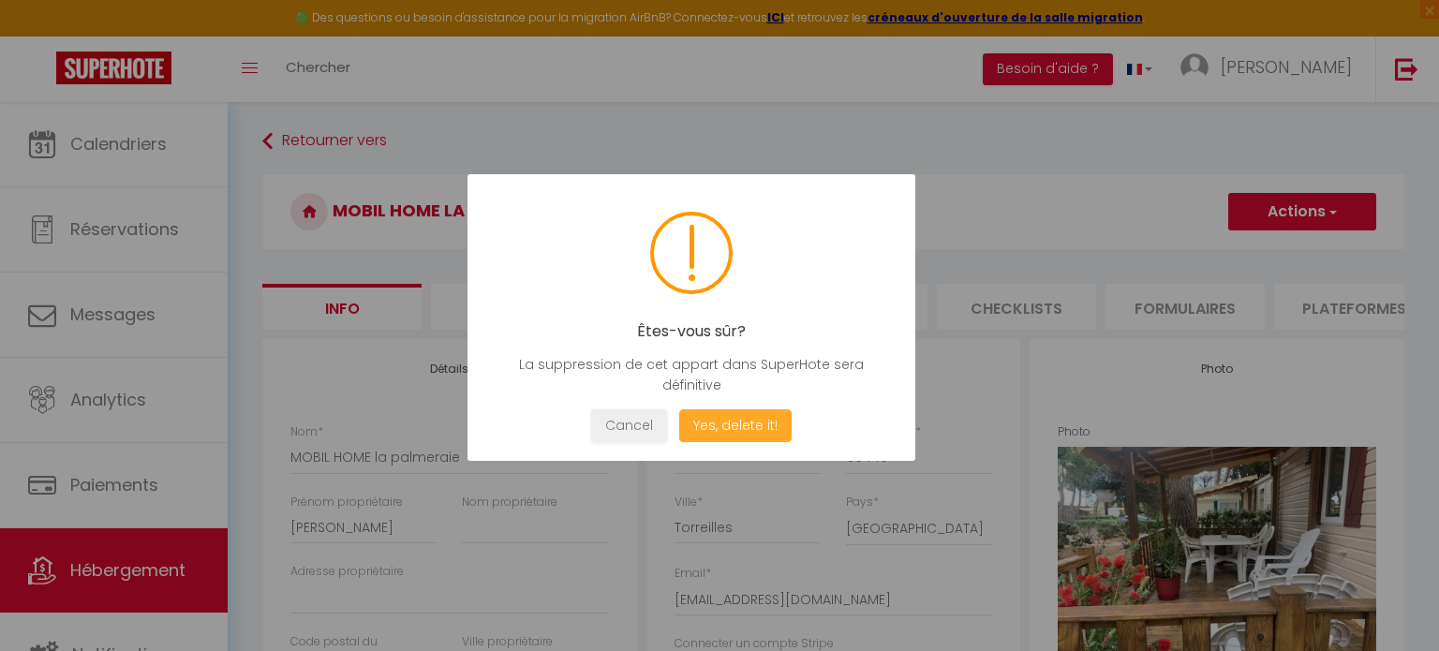
click at [735, 422] on button "Yes, delete it!" at bounding box center [735, 425] width 112 height 33
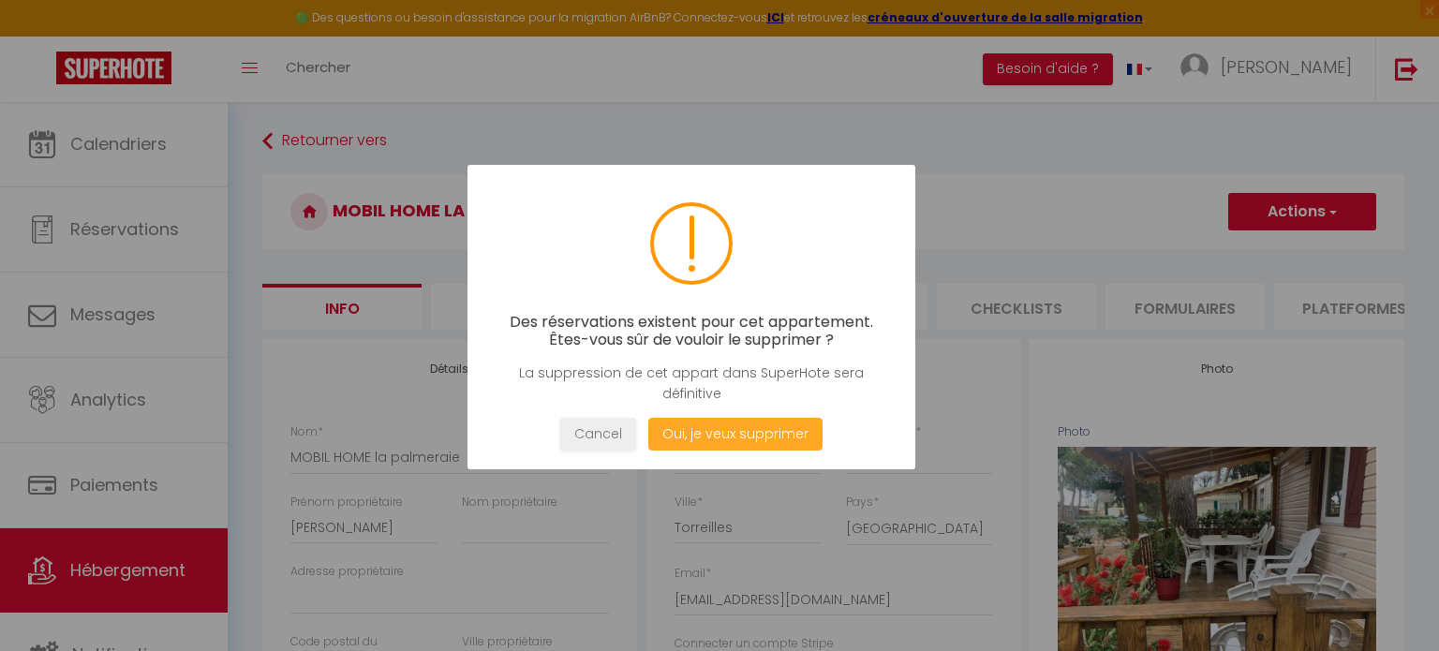
click at [735, 426] on button "Oui, je veux supprimer" at bounding box center [735, 434] width 174 height 33
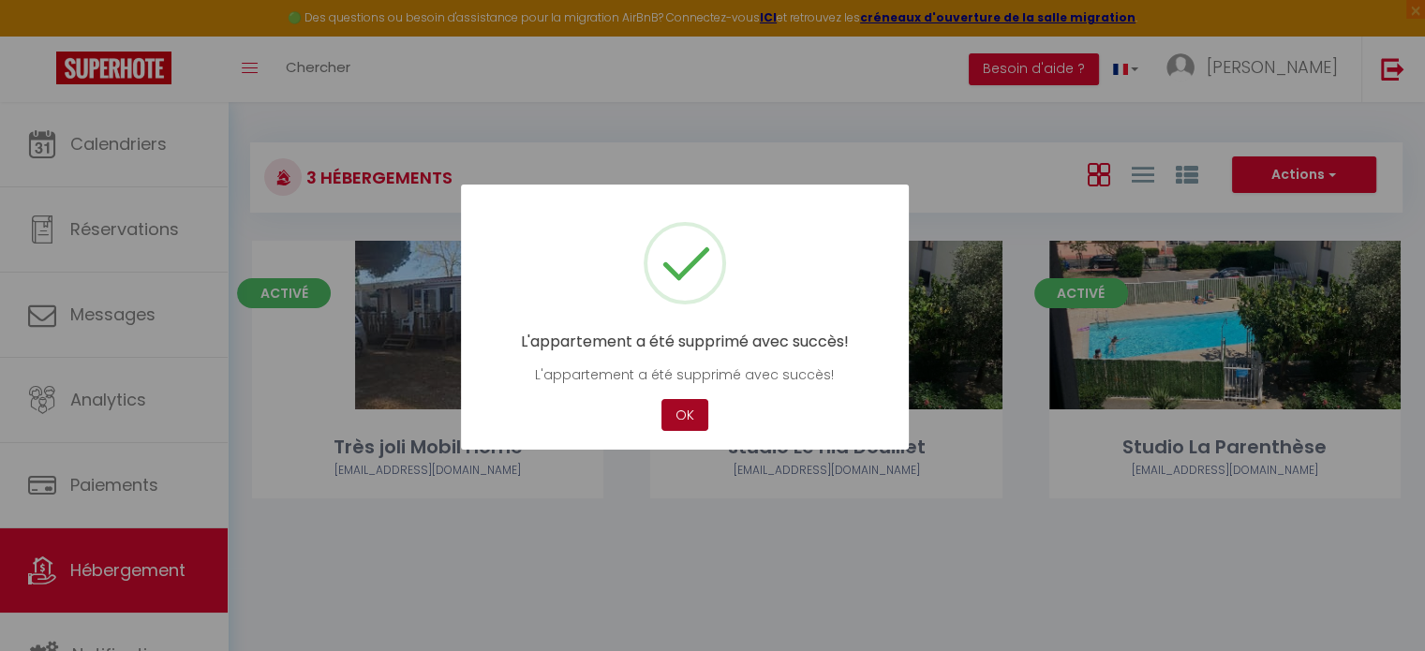
click at [694, 422] on button "OK" at bounding box center [685, 415] width 47 height 33
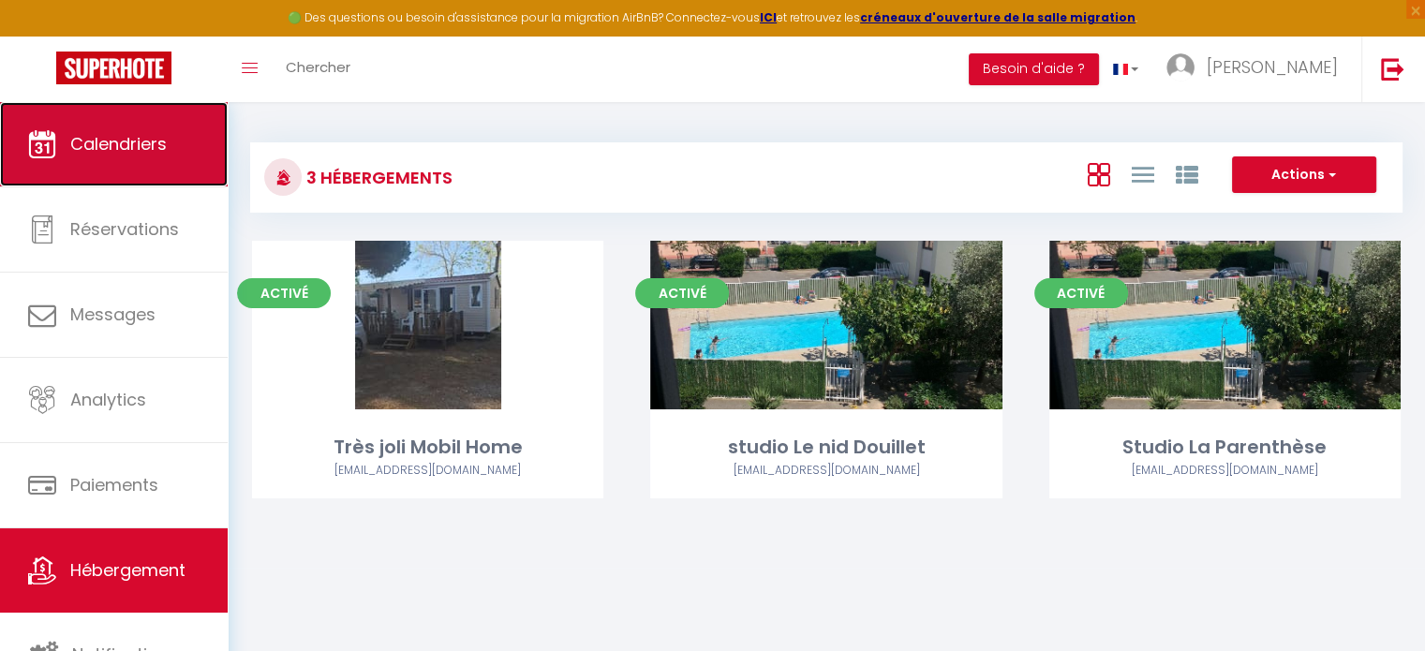
click at [110, 149] on span "Calendriers" at bounding box center [118, 143] width 97 height 23
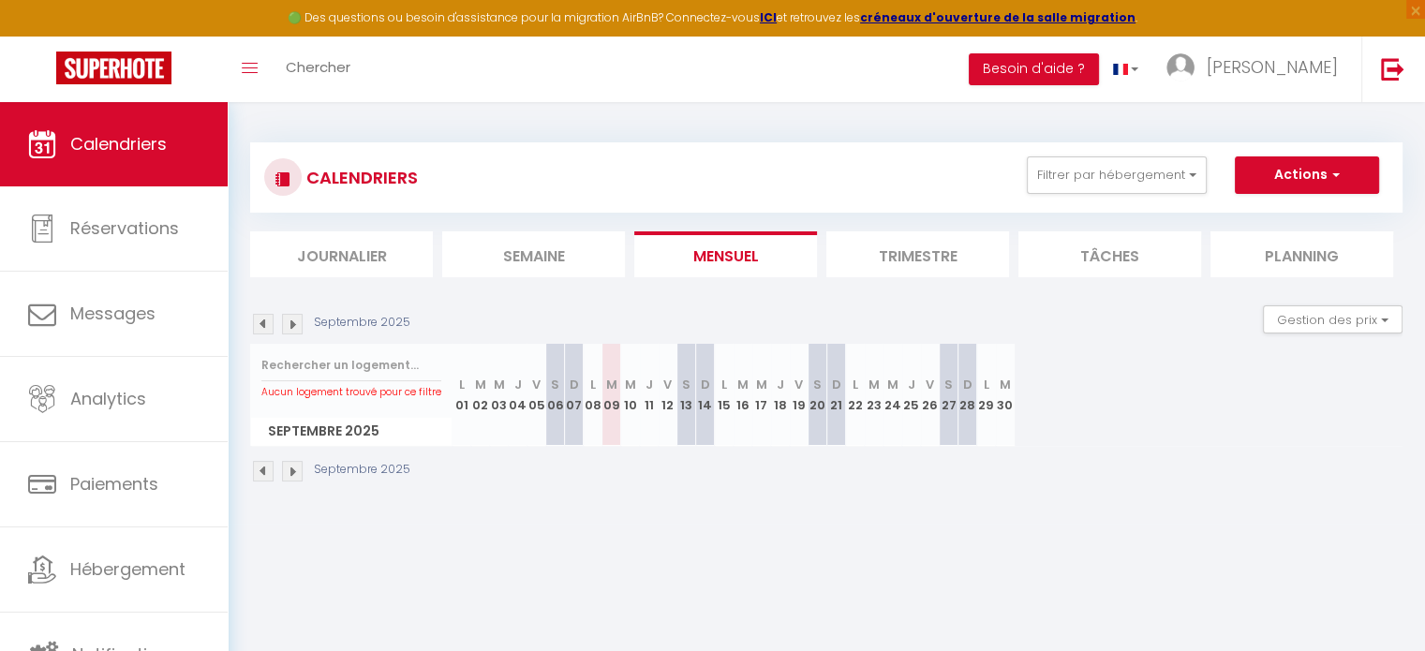
click at [1311, 261] on li "Planning" at bounding box center [1302, 254] width 183 height 46
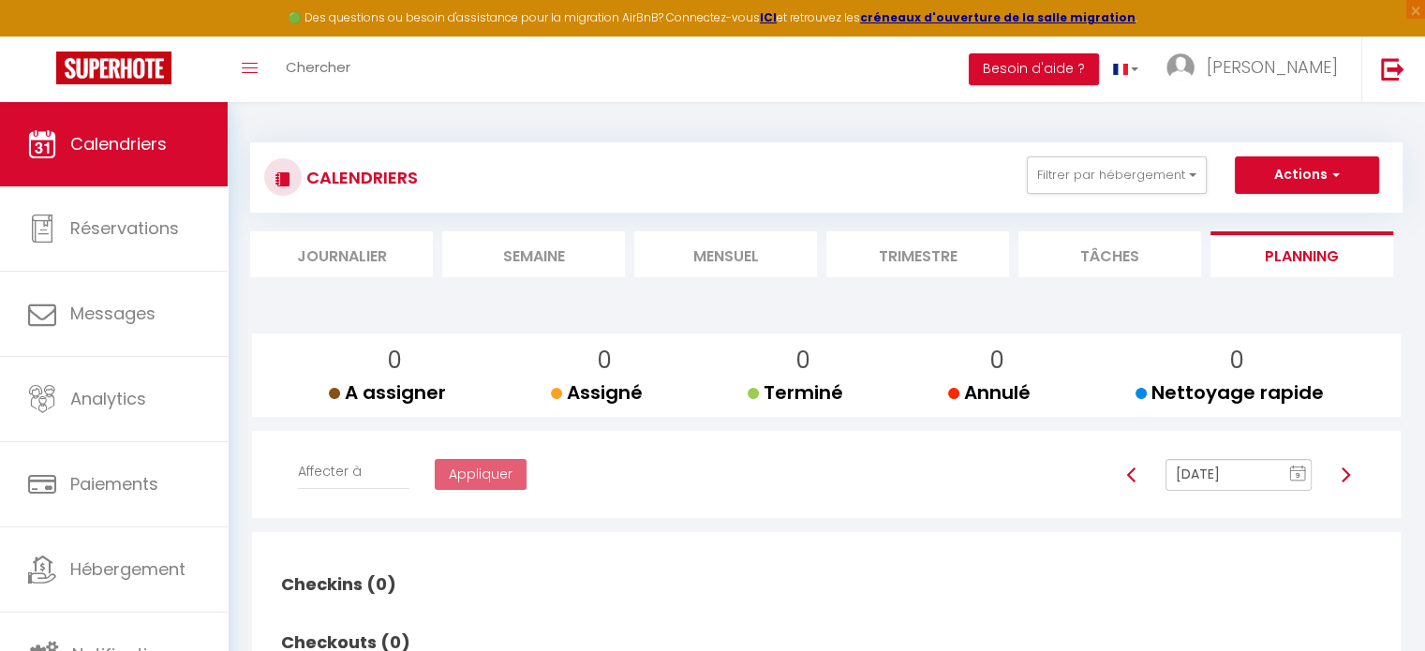
click at [1077, 257] on li "Tâches" at bounding box center [1110, 254] width 183 height 46
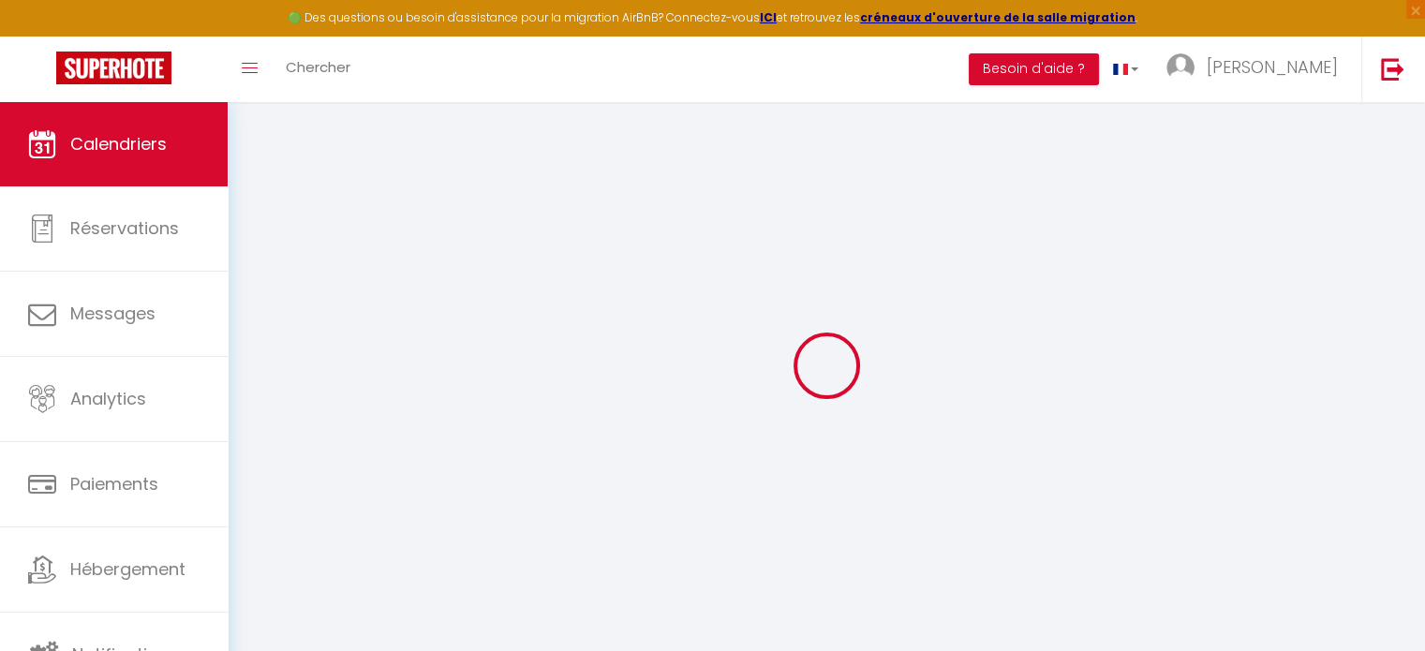
select select
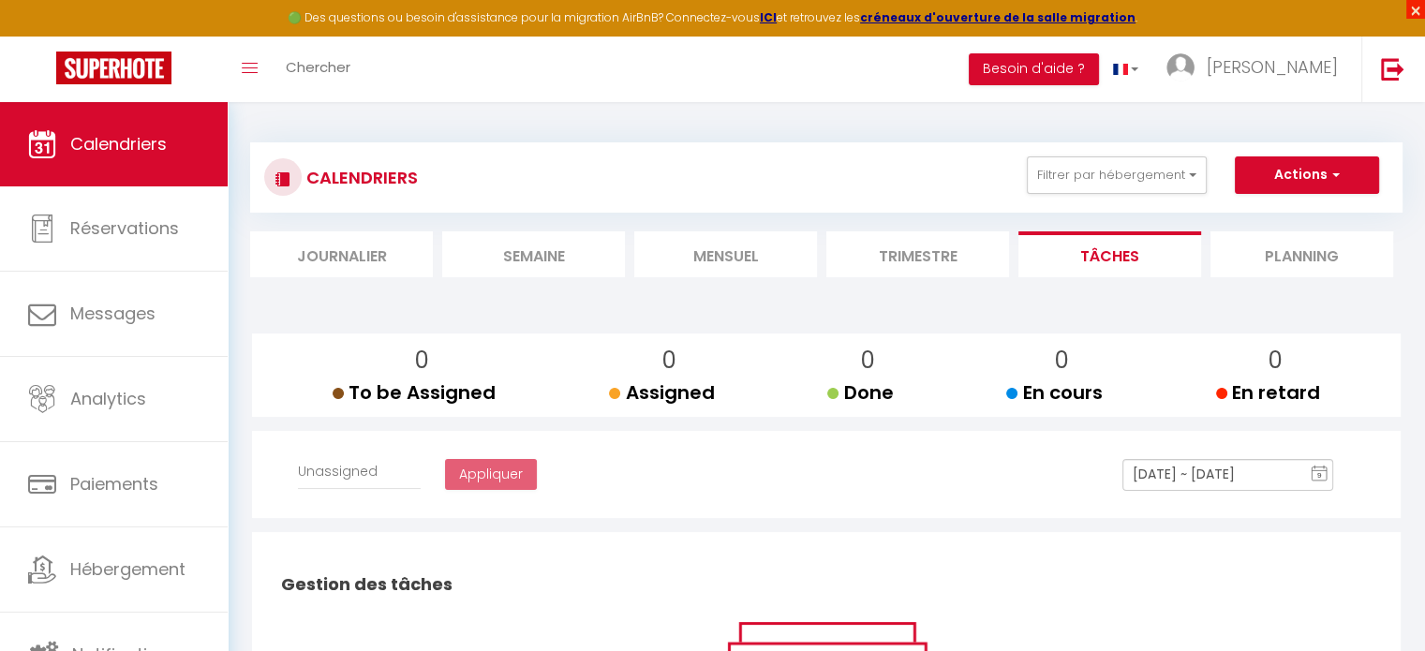
click at [1416, 3] on span "×" at bounding box center [1416, 9] width 19 height 19
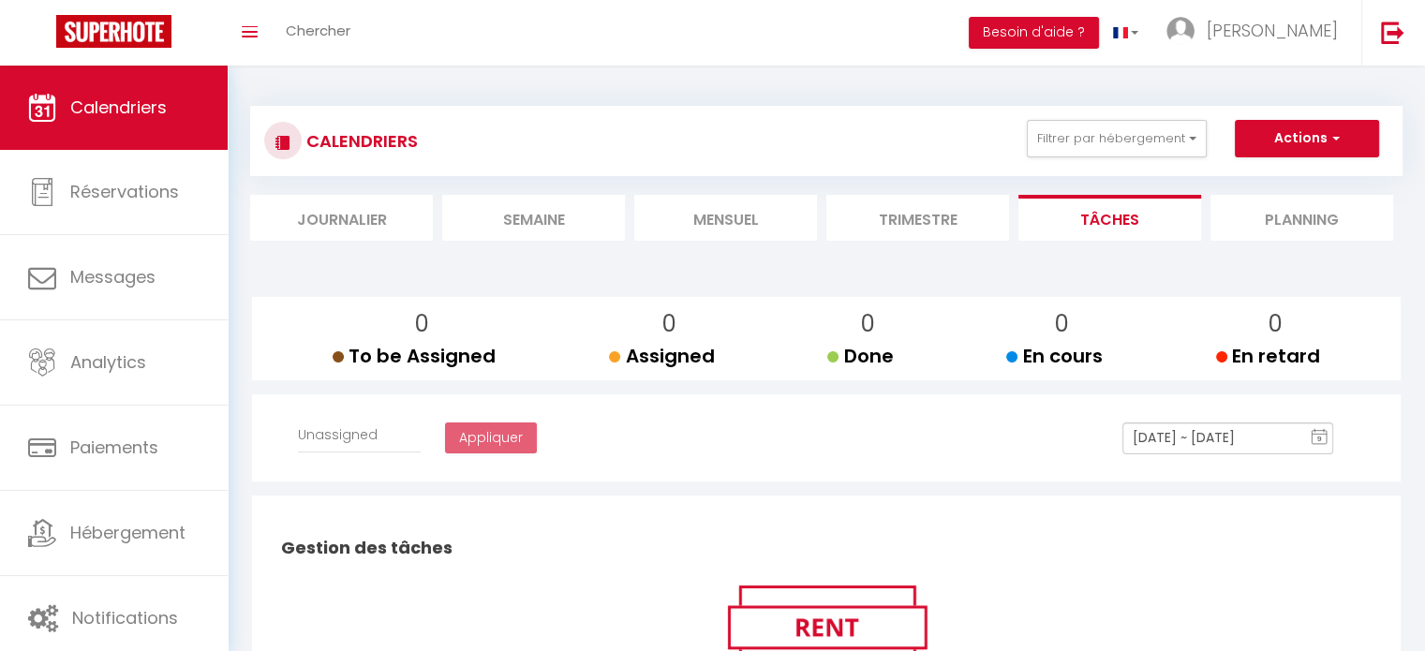
click at [926, 215] on li "Trimestre" at bounding box center [917, 218] width 183 height 46
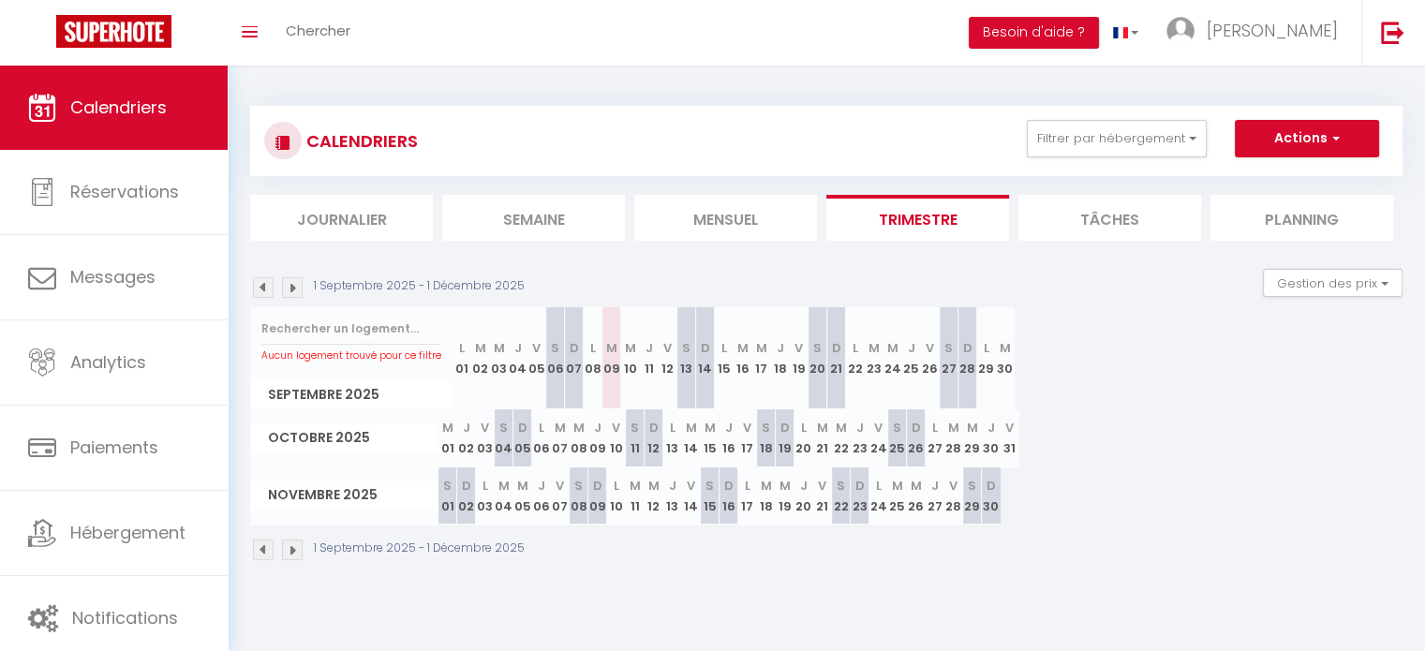
click at [705, 223] on li "Mensuel" at bounding box center [725, 218] width 183 height 46
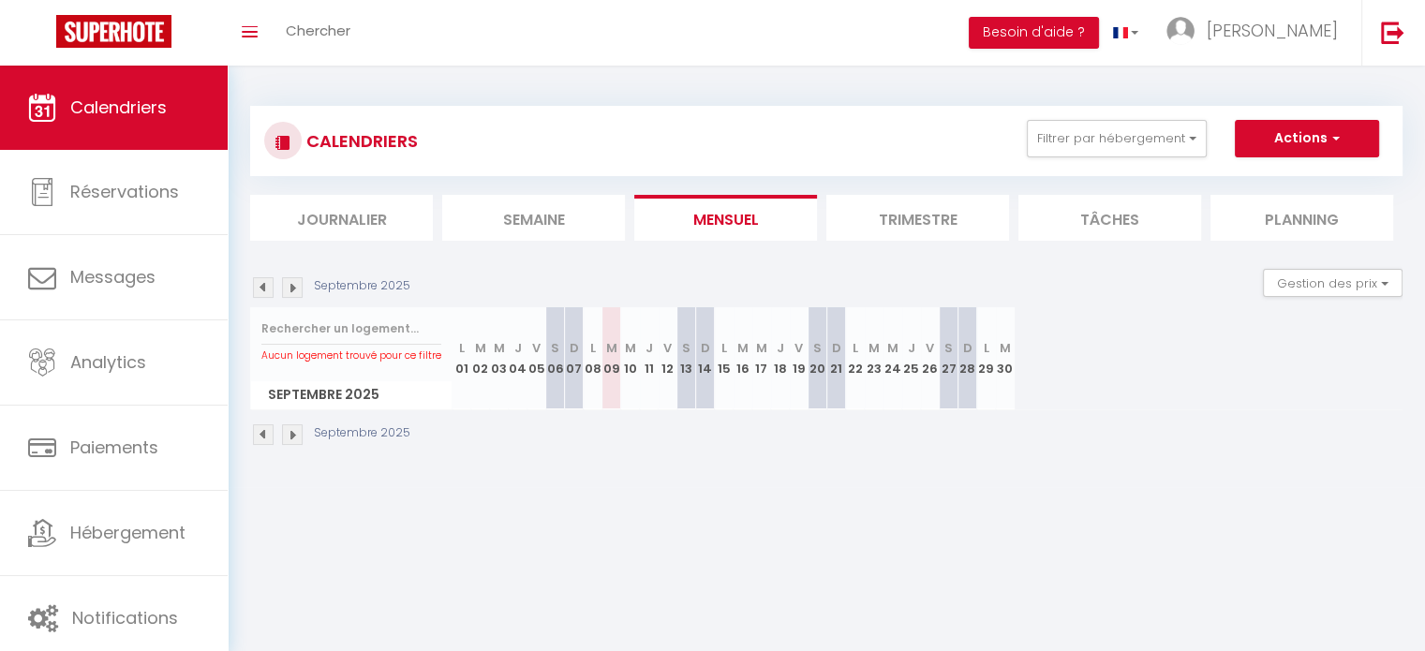
click at [552, 218] on li "Semaine" at bounding box center [533, 218] width 183 height 46
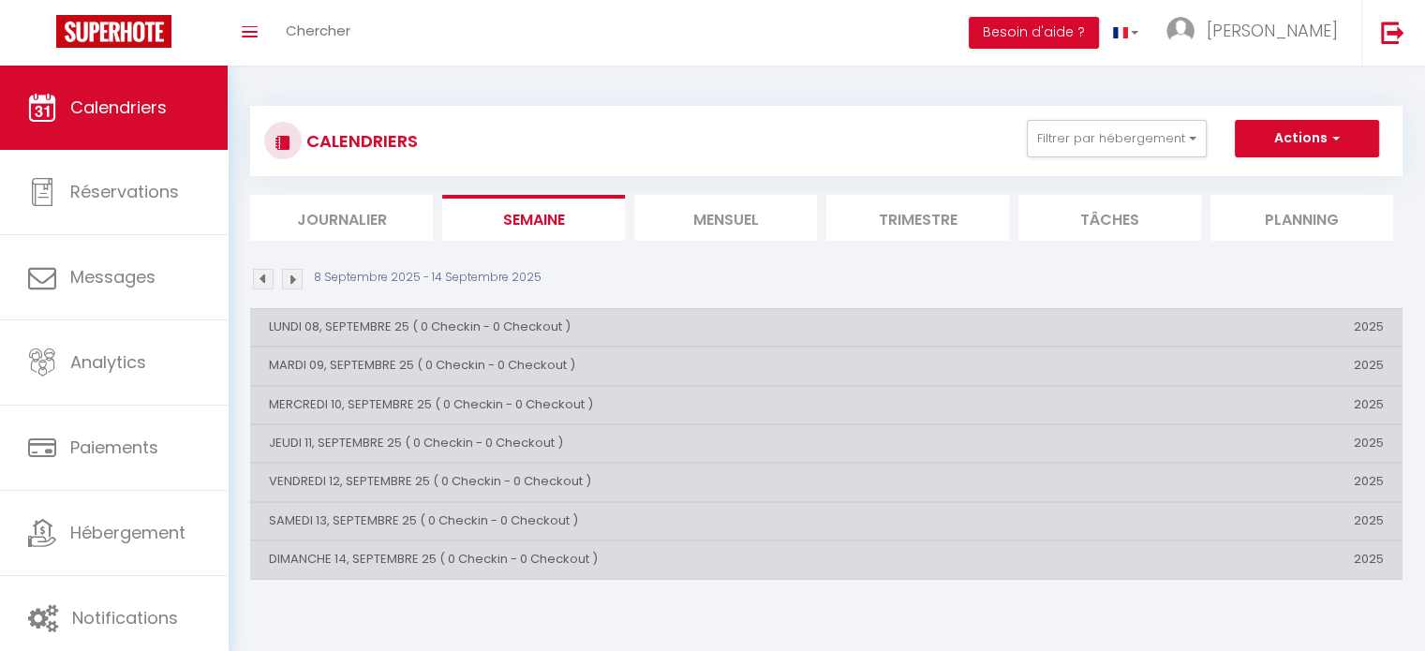
click at [318, 213] on li "Journalier" at bounding box center [341, 218] width 183 height 46
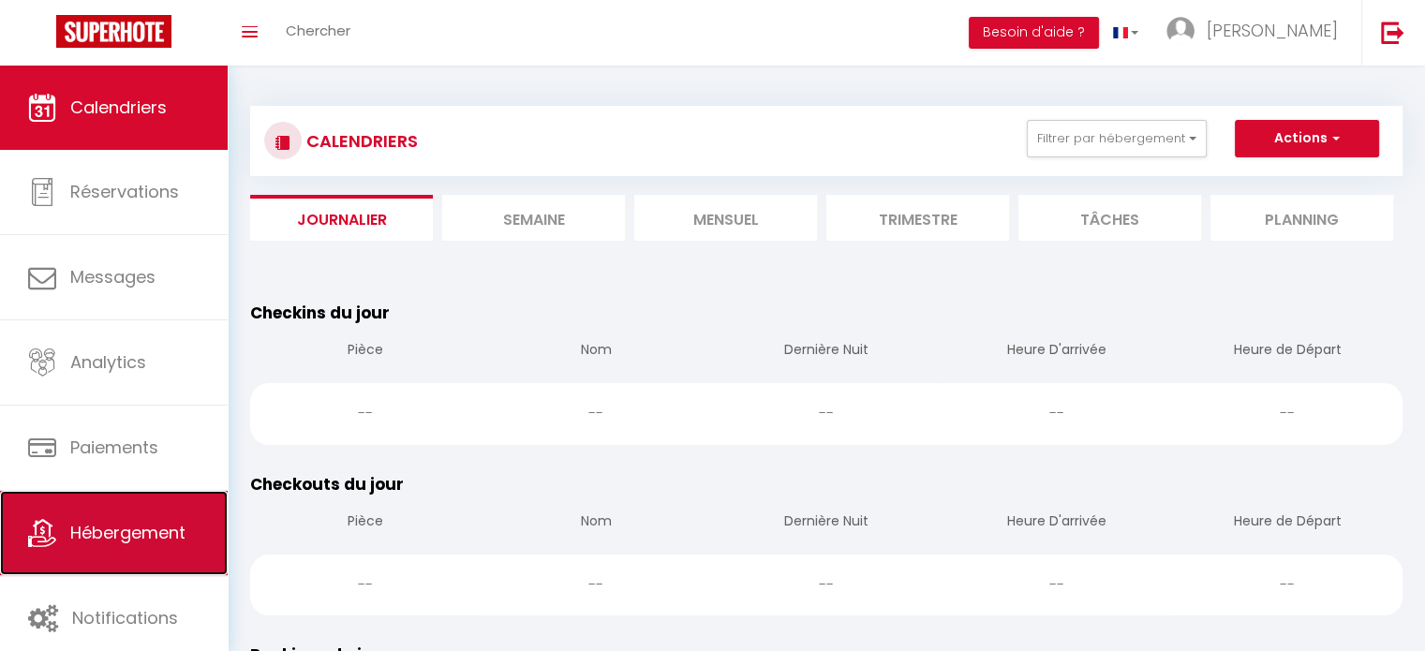
click at [164, 535] on span "Hébergement" at bounding box center [127, 532] width 115 height 23
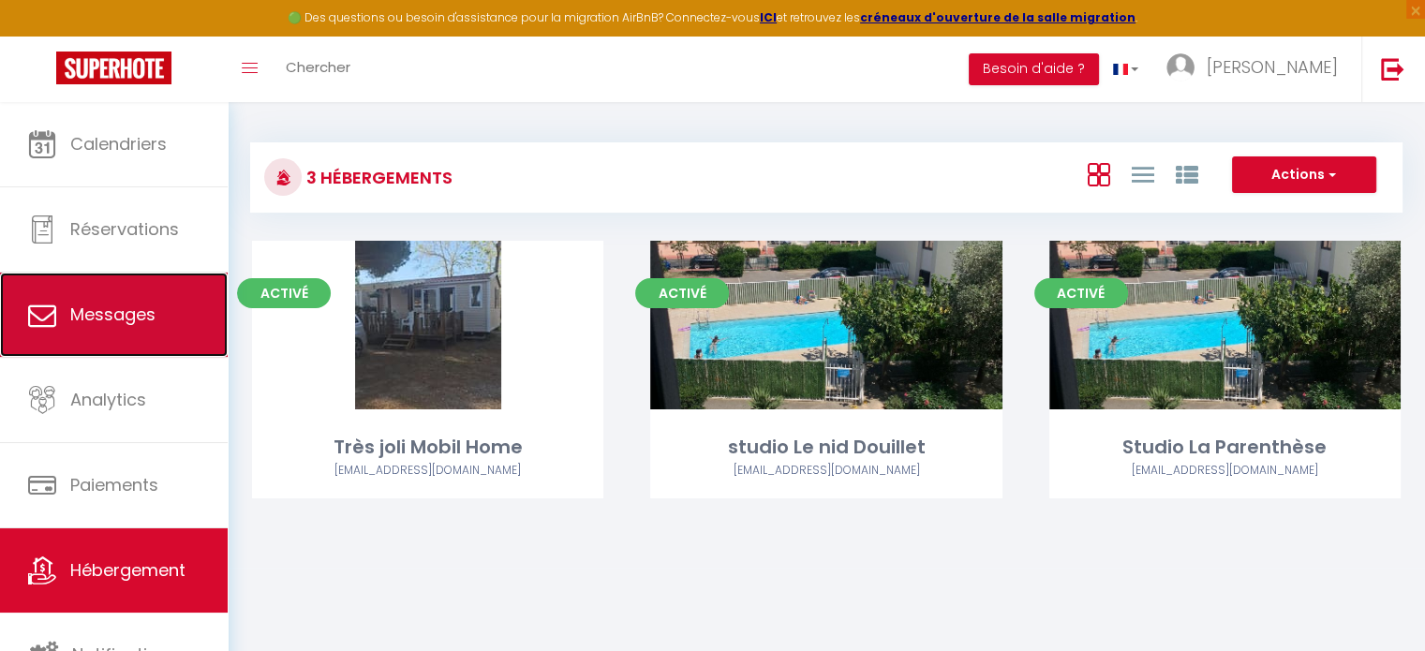
click at [169, 303] on link "Messages" at bounding box center [114, 315] width 228 height 84
select select "message"
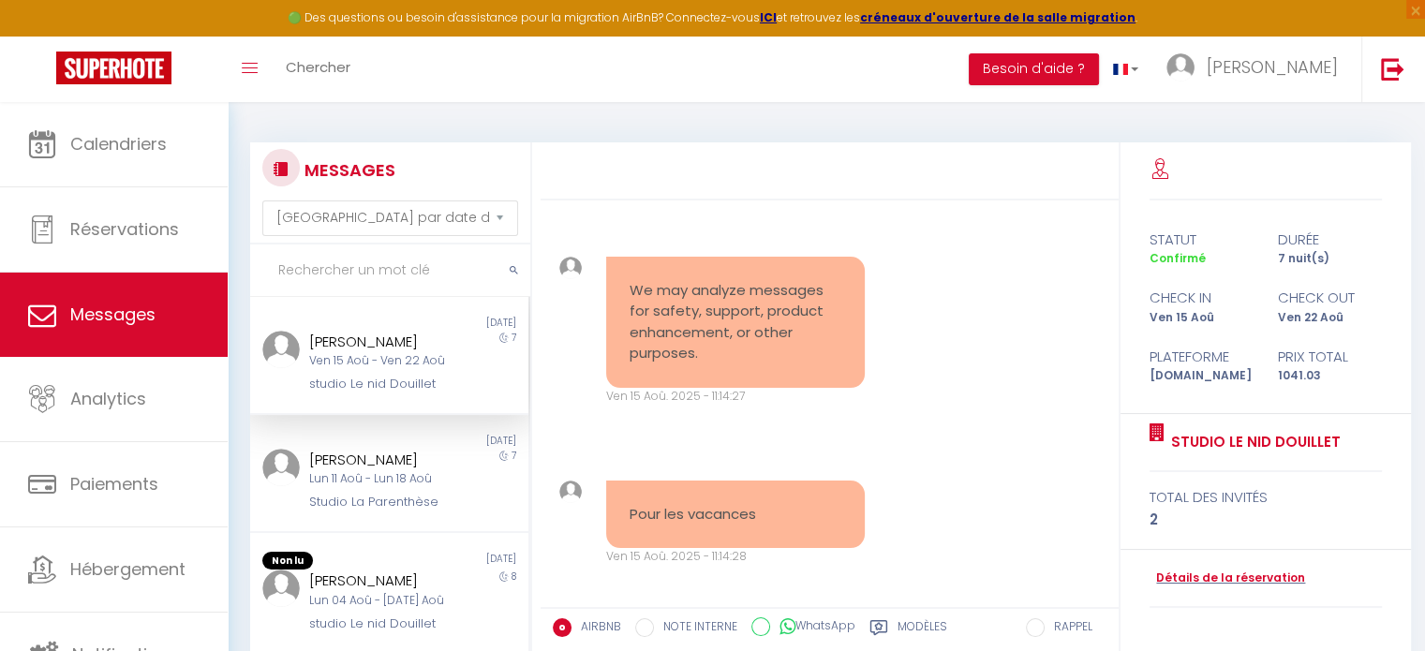
scroll to position [1768, 0]
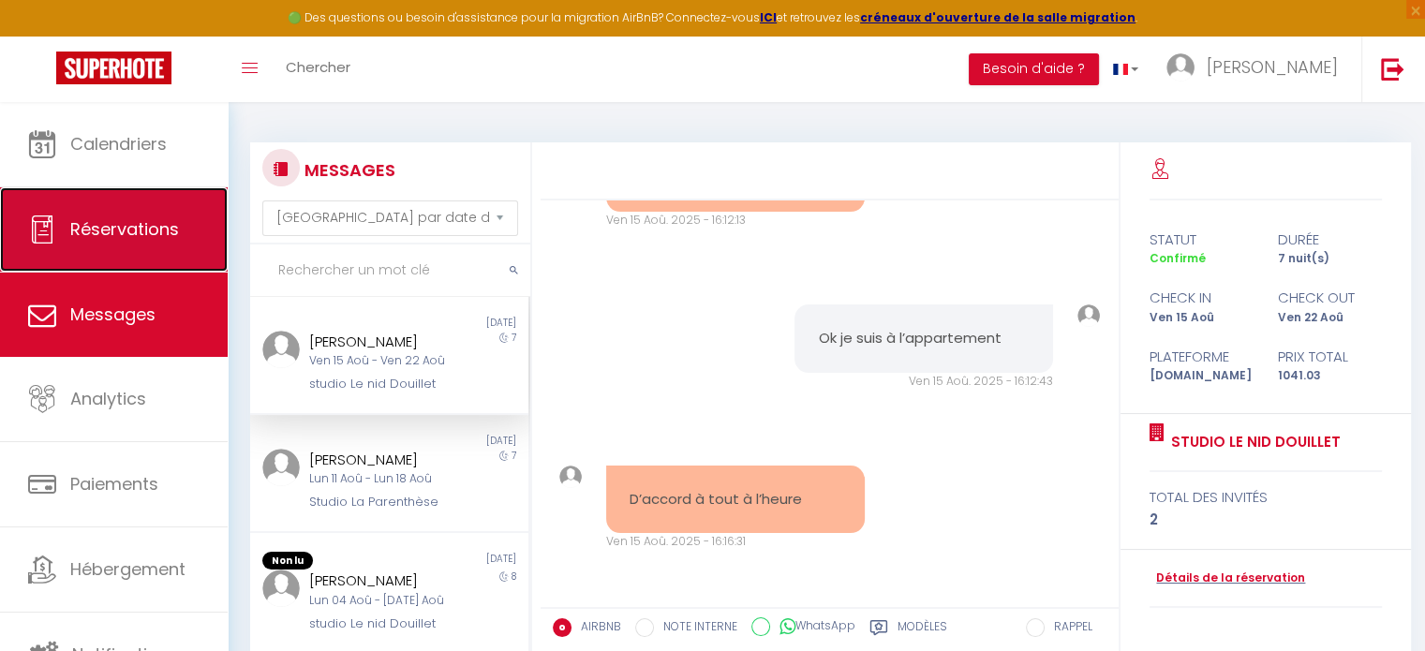
click at [156, 223] on span "Réservations" at bounding box center [124, 228] width 109 height 23
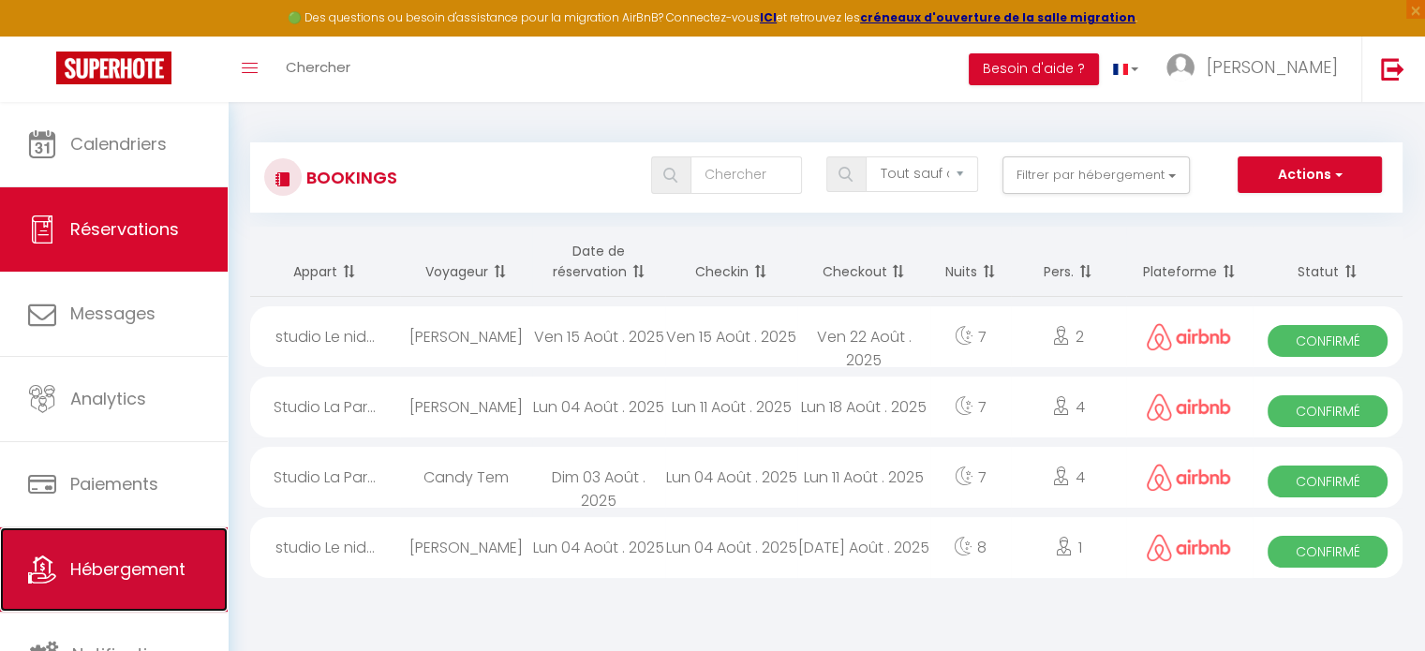
click at [111, 561] on span "Hébergement" at bounding box center [127, 569] width 115 height 23
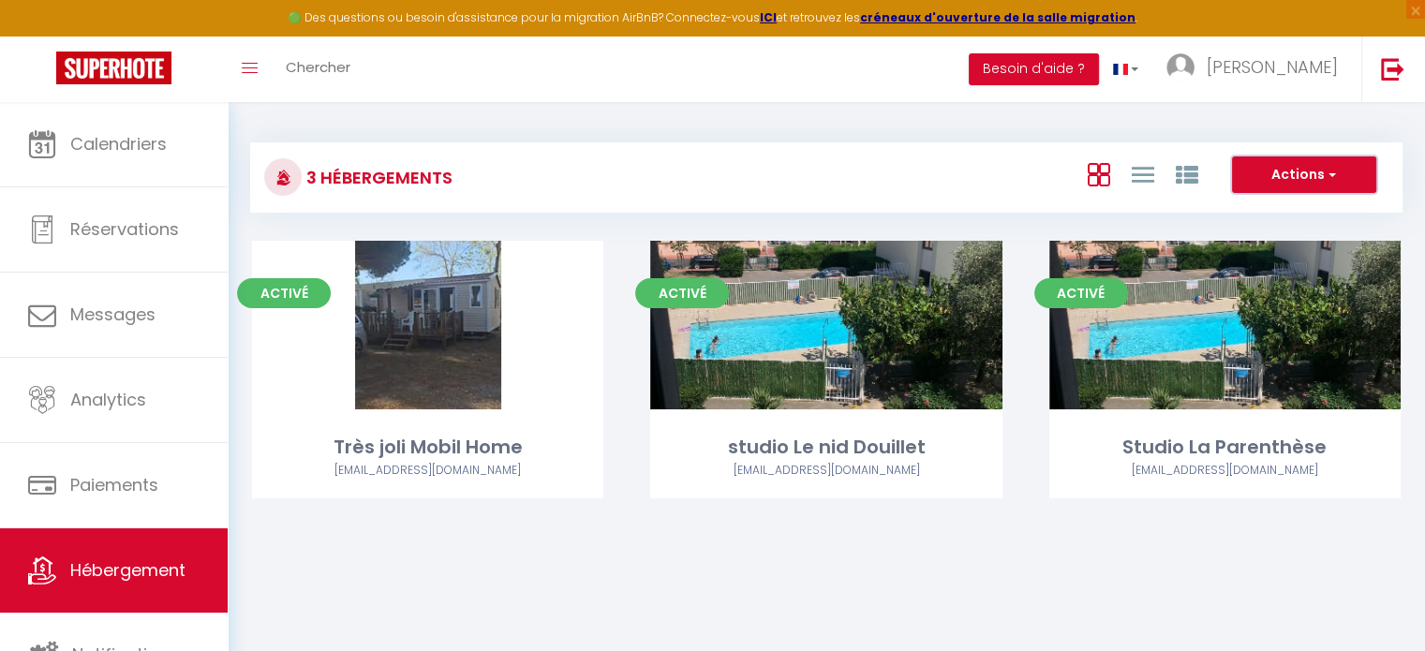
click at [1326, 170] on span "button" at bounding box center [1330, 174] width 11 height 19
click at [1308, 211] on li "Créer un Hébergement" at bounding box center [1289, 213] width 171 height 21
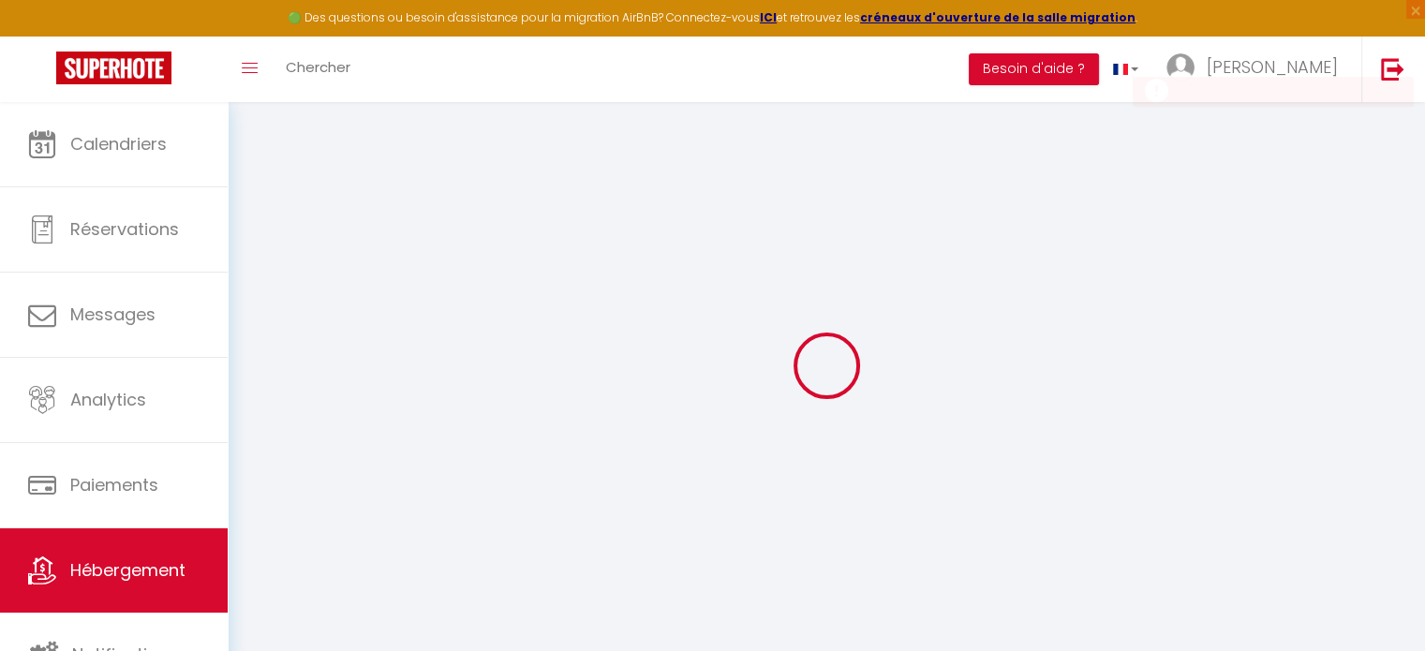
select select
checkbox input "false"
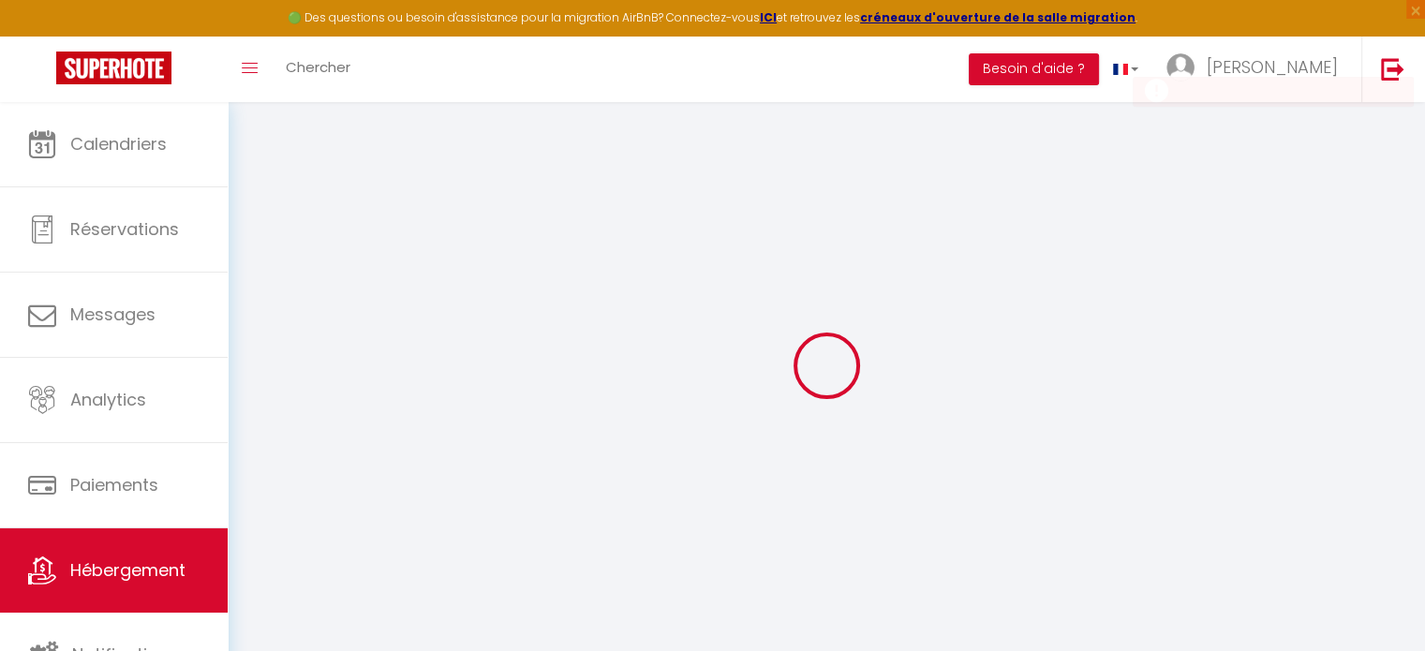
select select
select select "15:00"
select select "23:45"
select select "11:00"
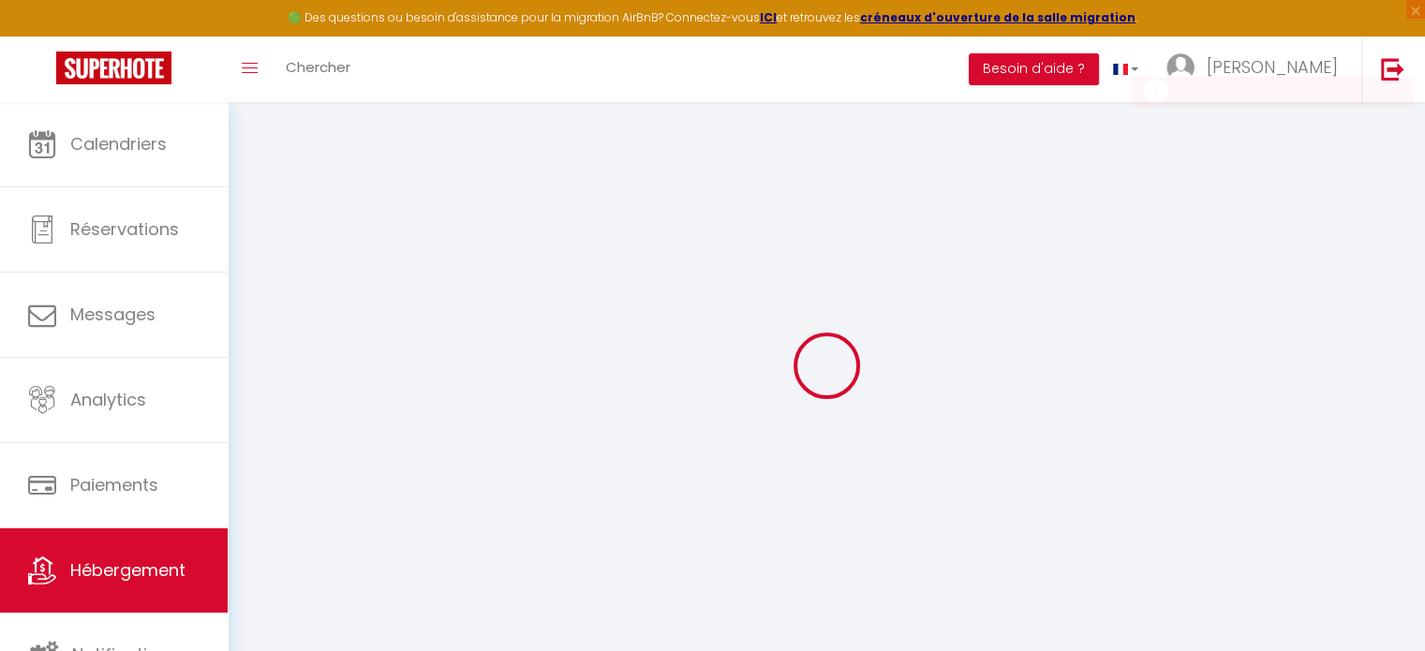
select select "30"
select select "120"
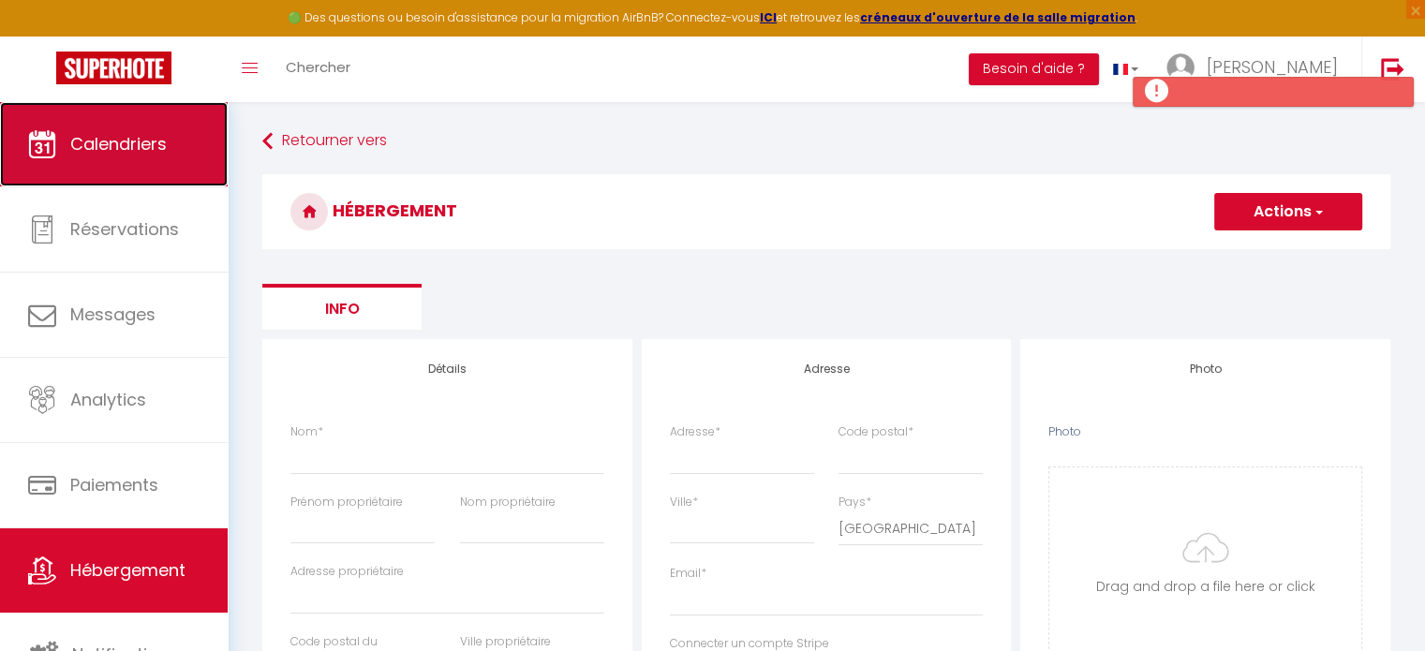
click at [168, 144] on link "Calendriers" at bounding box center [114, 144] width 228 height 84
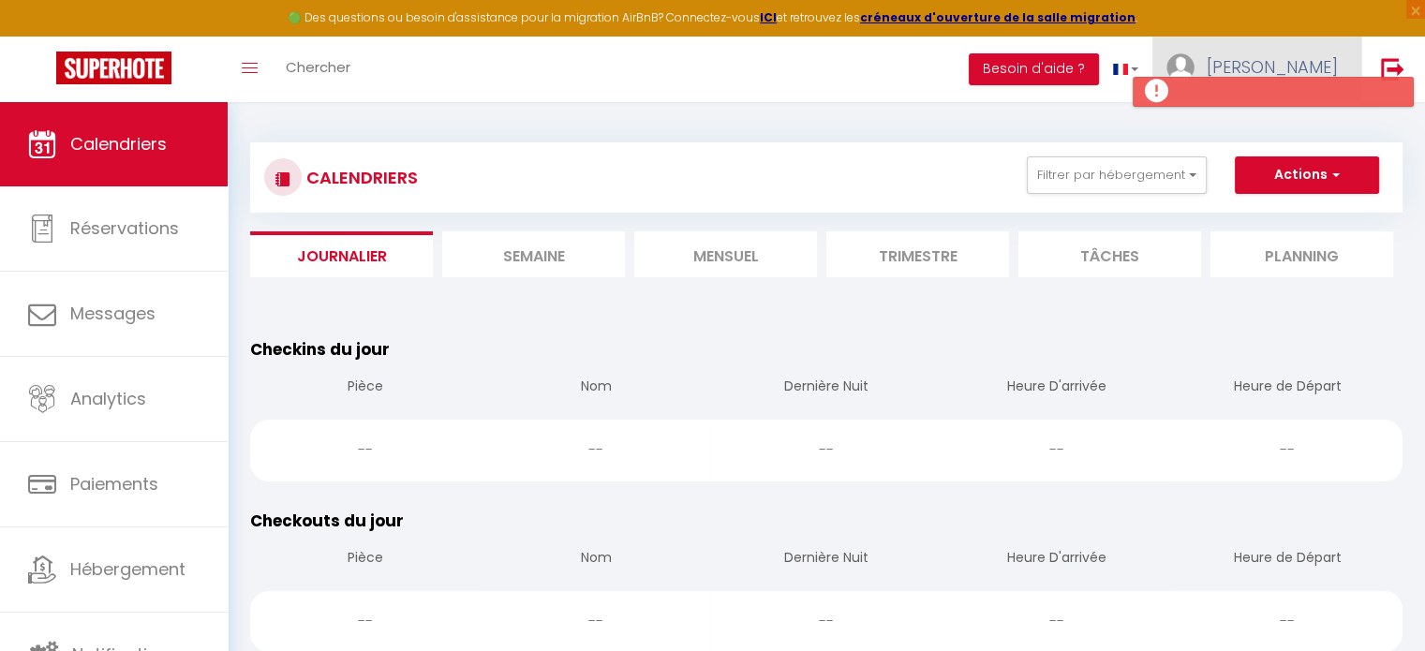
click at [1318, 61] on span "[PERSON_NAME]" at bounding box center [1272, 66] width 131 height 23
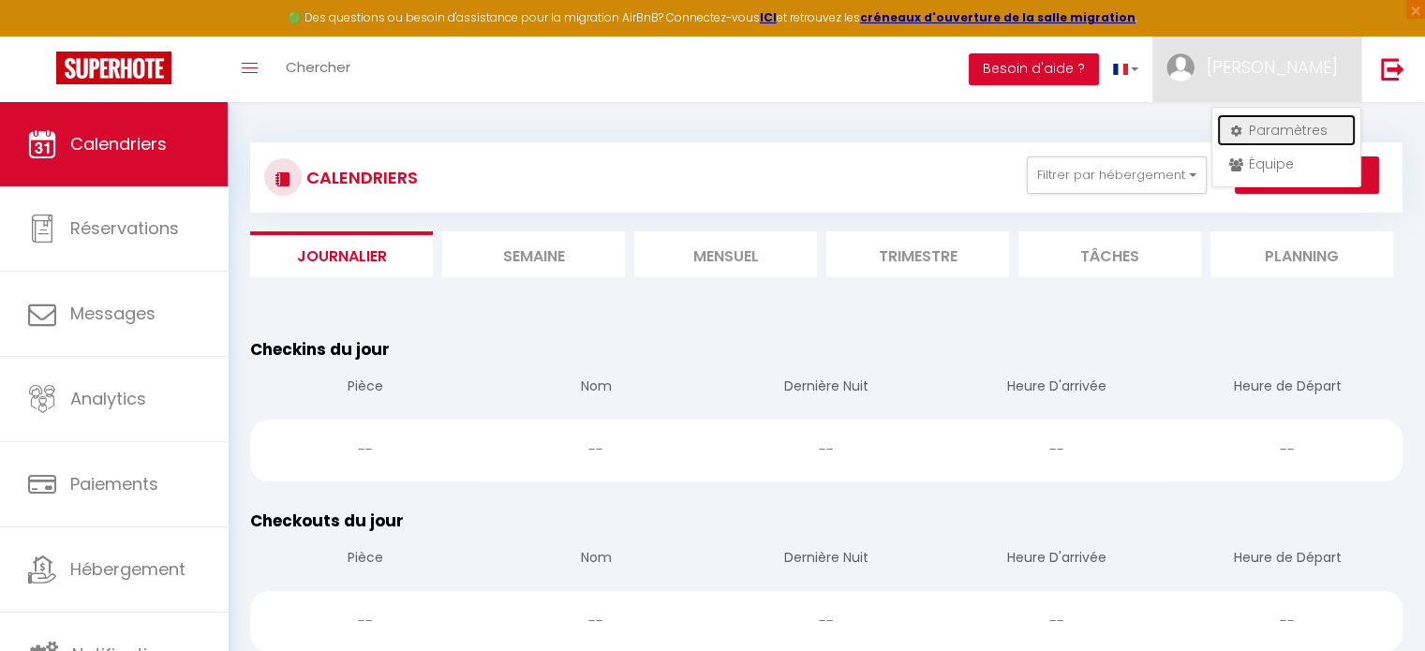
click at [1286, 130] on link "Paramètres" at bounding box center [1286, 130] width 139 height 32
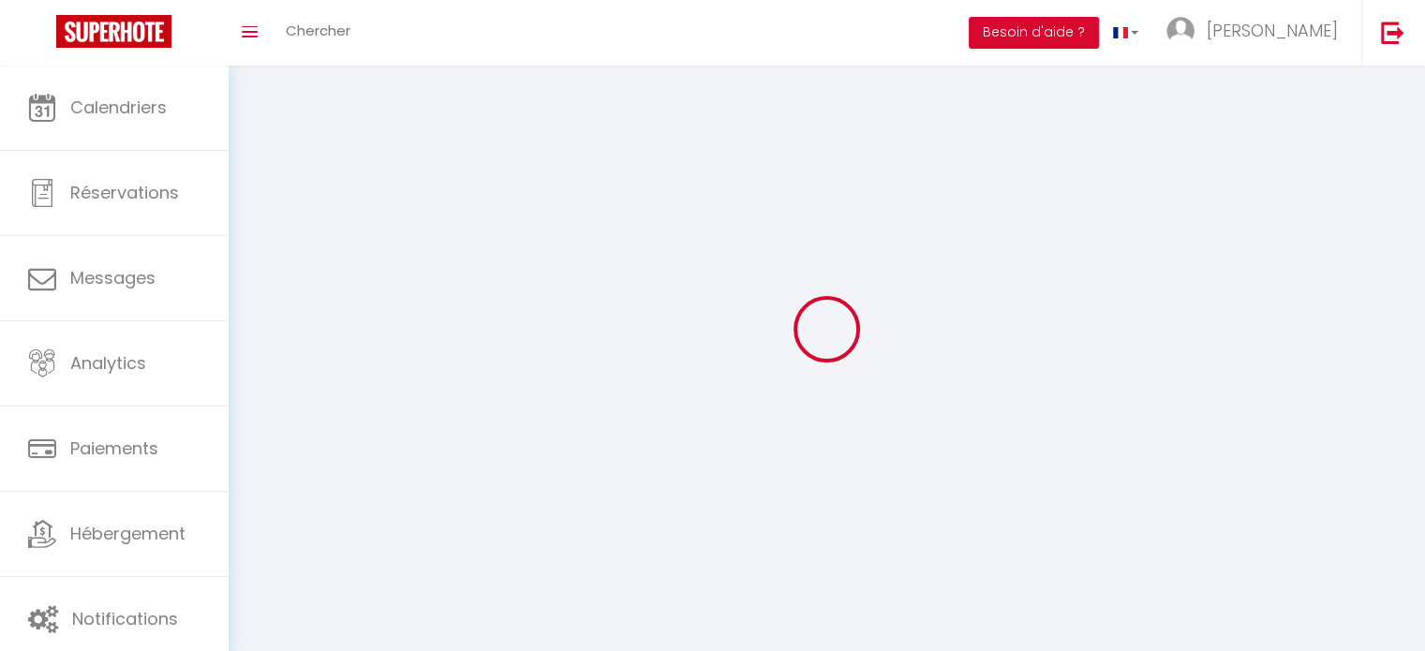
type input "[PERSON_NAME]"
type input "louvet"
type input "0627934917"
type input "[STREET_ADDRESS][PERSON_NAME]"
type input "66140"
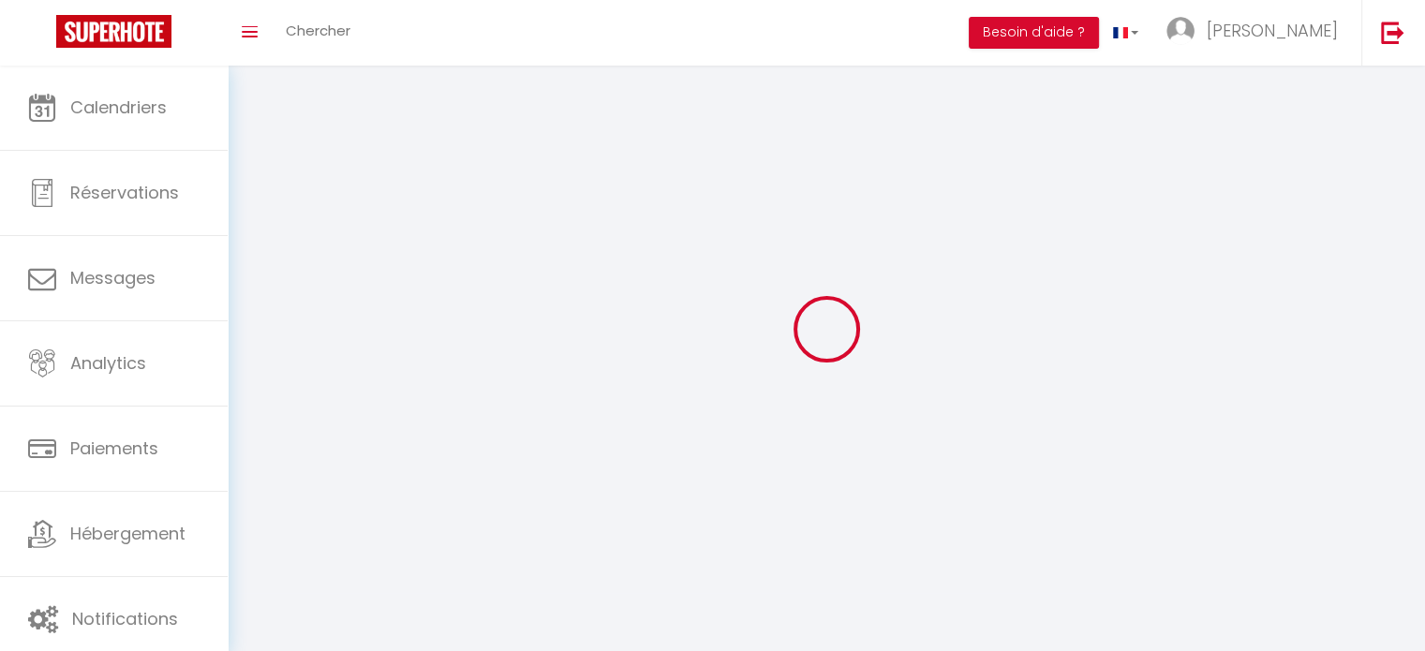
type input "Canet-[GEOGRAPHIC_DATA]"
type input "Zmtm65lVe4edZ08R4Vvoc5wUH"
type input "pFMl0UvvP42TJ7QLN3LvcVDuL"
select select "1"
select select "28"
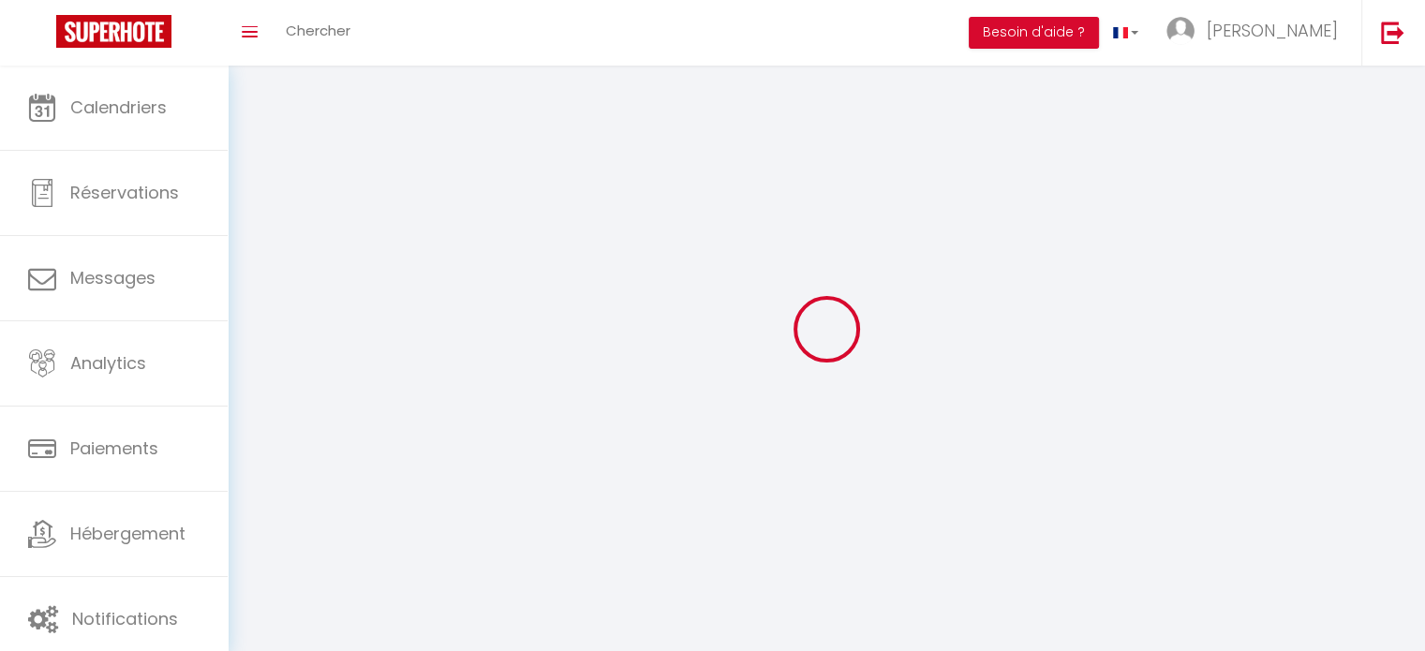
select select "fr"
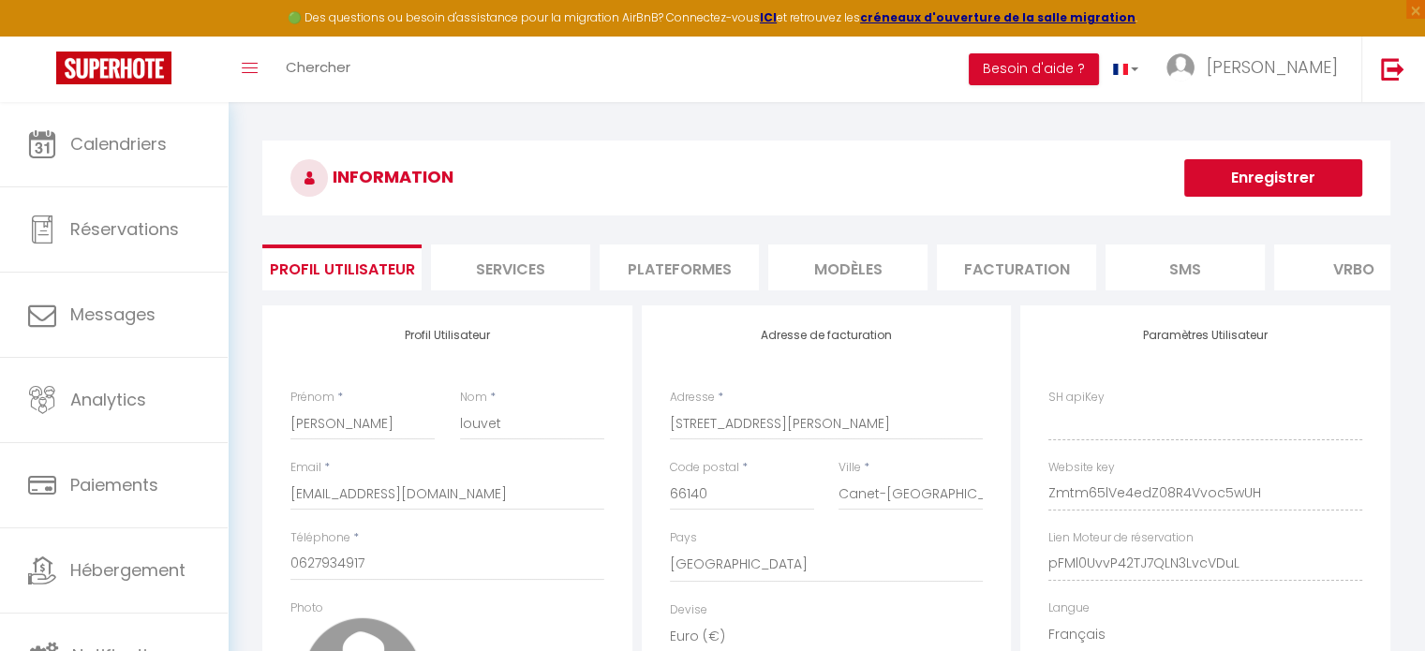
type input "Zmtm65lVe4edZ08R4Vvoc5wUH"
type input "pFMl0UvvP42TJ7QLN3LvcVDuL"
type input "[URL][DOMAIN_NAME]"
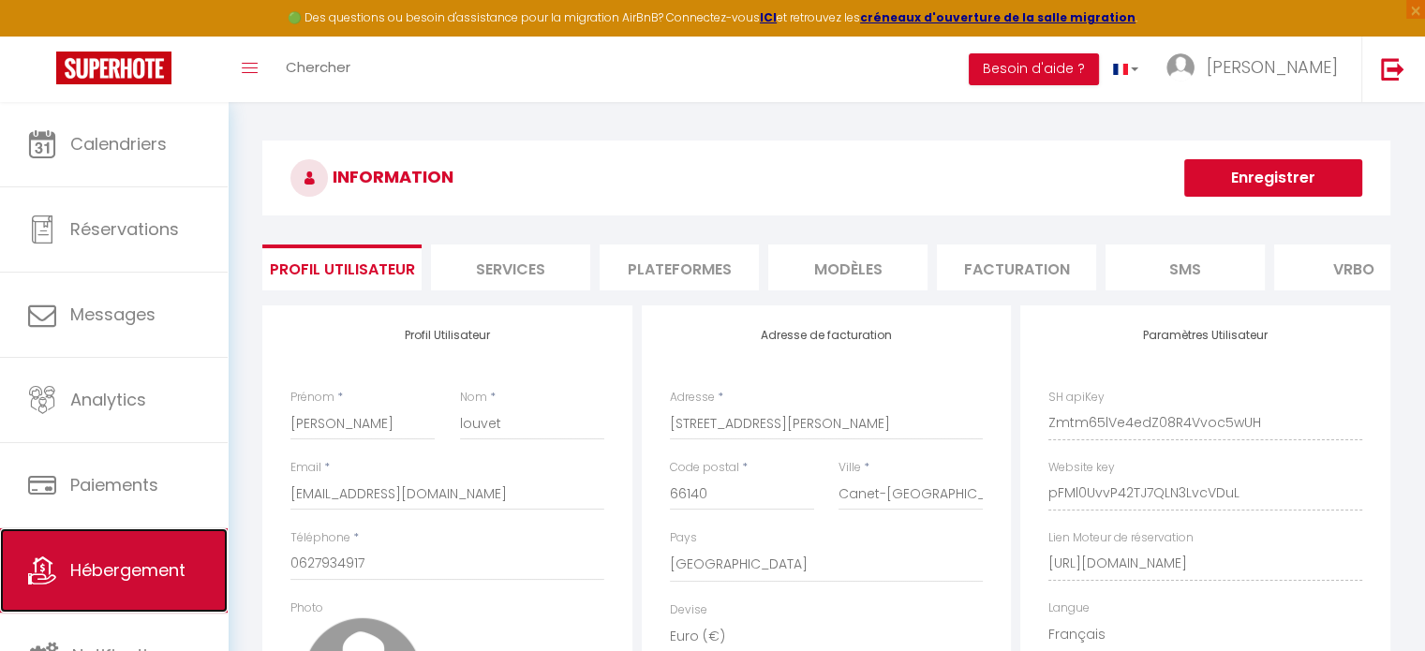
click at [106, 558] on span "Hébergement" at bounding box center [127, 569] width 115 height 23
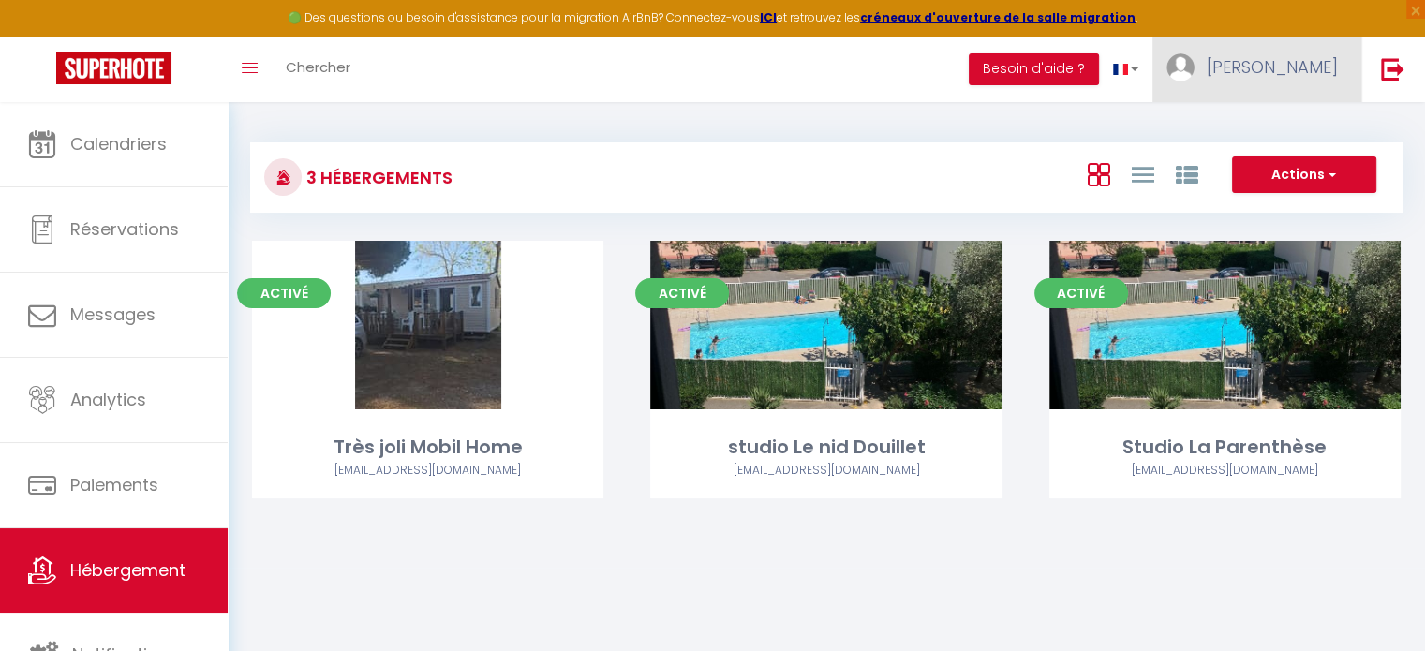
click at [1305, 78] on span "[PERSON_NAME]" at bounding box center [1272, 66] width 131 height 23
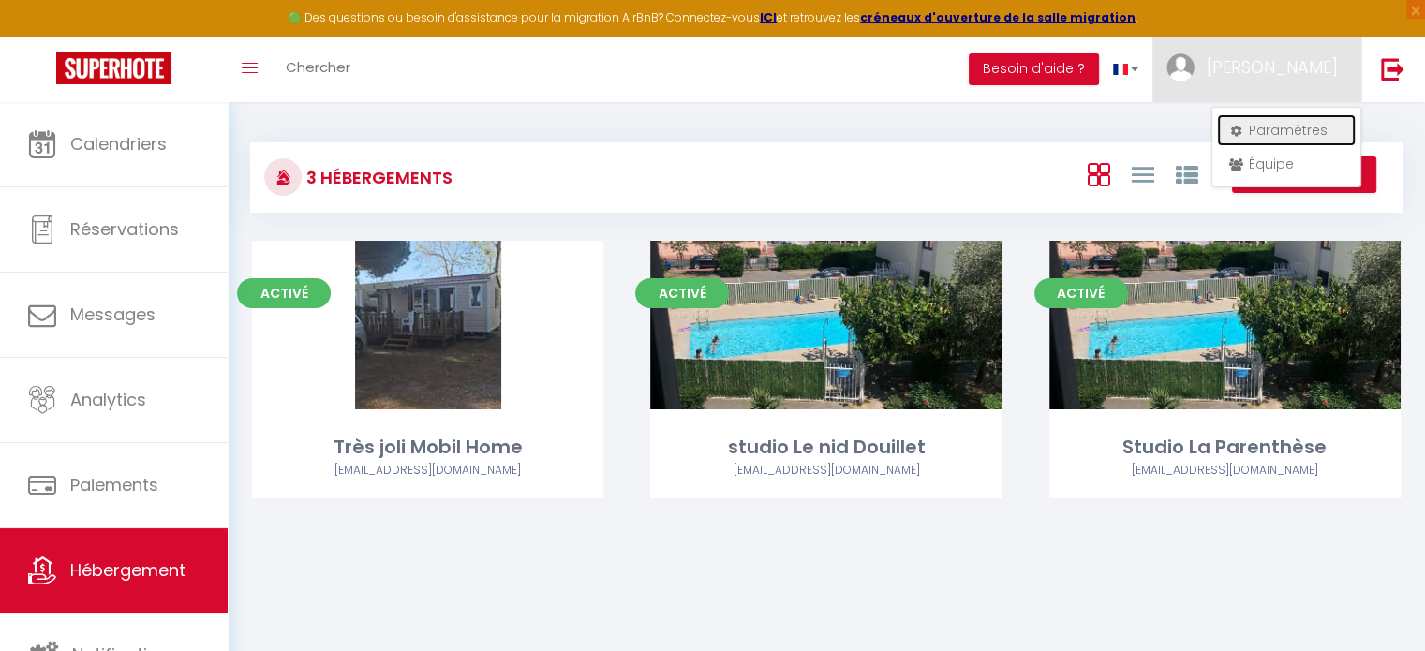
click at [1277, 123] on link "Paramètres" at bounding box center [1286, 130] width 139 height 32
select select "fr"
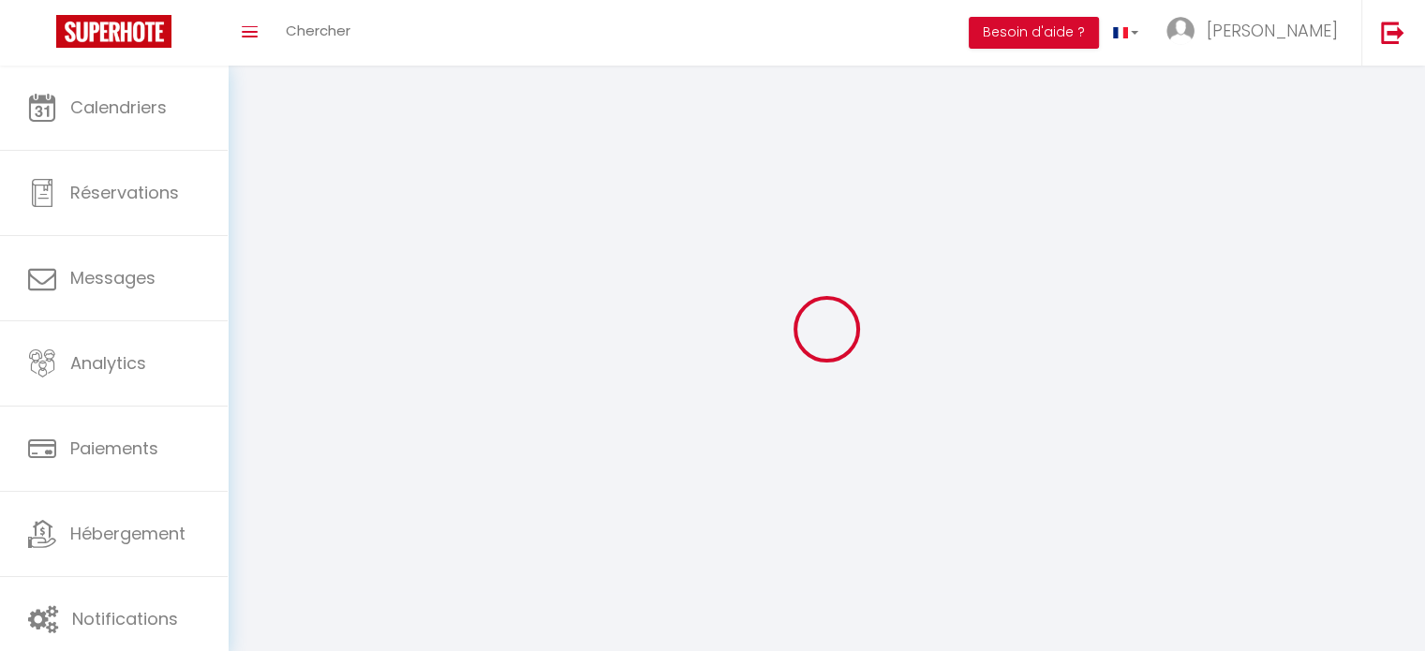
type input "[PERSON_NAME]"
type input "louvet"
type input "0627934917"
type input "[STREET_ADDRESS][PERSON_NAME]"
type input "66140"
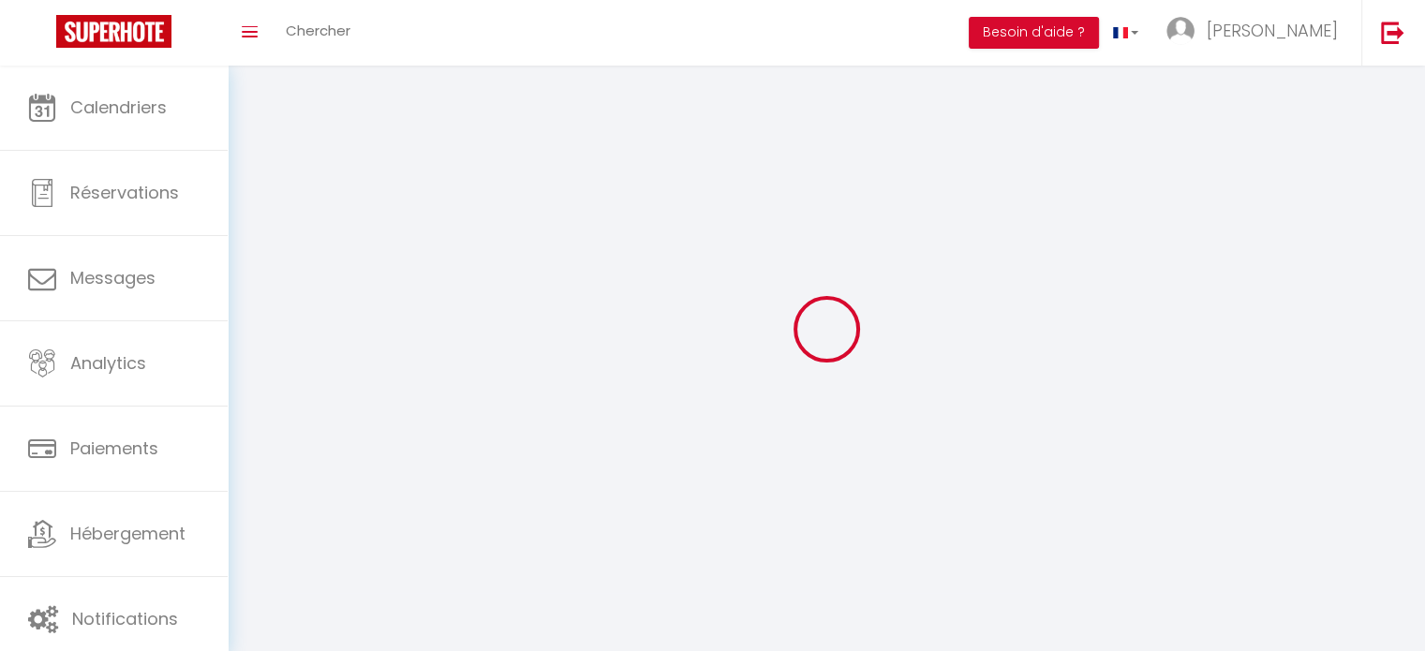
type input "Canet-[GEOGRAPHIC_DATA]"
type input "Zmtm65lVe4edZ08R4Vvoc5wUH"
type input "pFMl0UvvP42TJ7QLN3LvcVDuL"
select select "28"
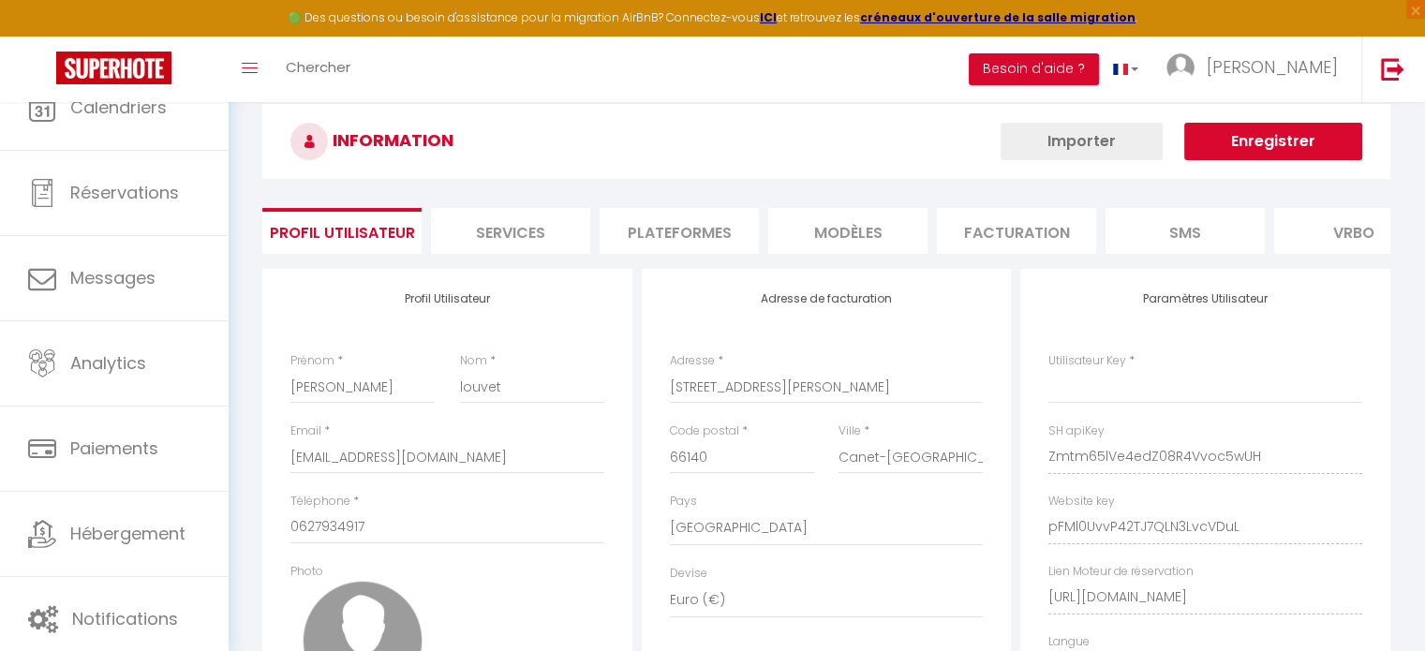
type input "Zmtm65lVe4edZ08R4Vvoc5wUH"
type input "pFMl0UvvP42TJ7QLN3LvcVDuL"
type input "[URL][DOMAIN_NAME]"
select select "fr"
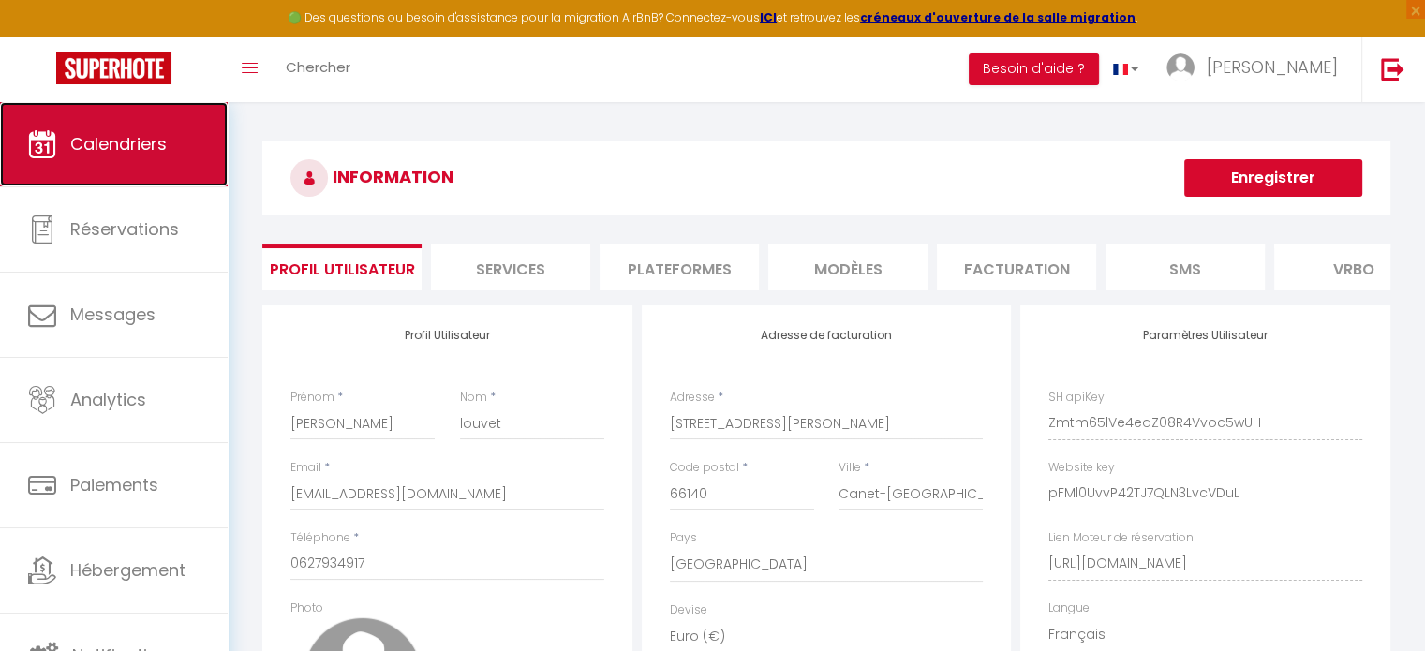
click at [142, 134] on span "Calendriers" at bounding box center [118, 143] width 97 height 23
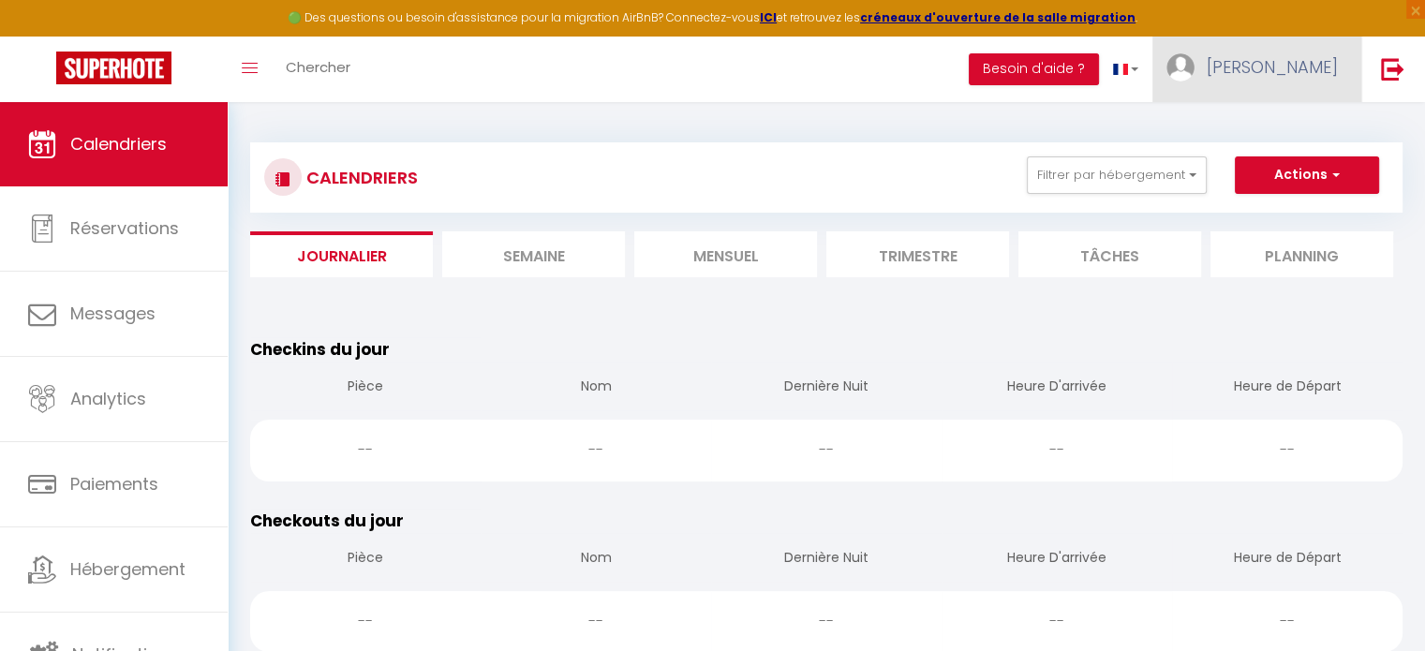
click at [1338, 67] on link "[PERSON_NAME]" at bounding box center [1257, 70] width 209 height 66
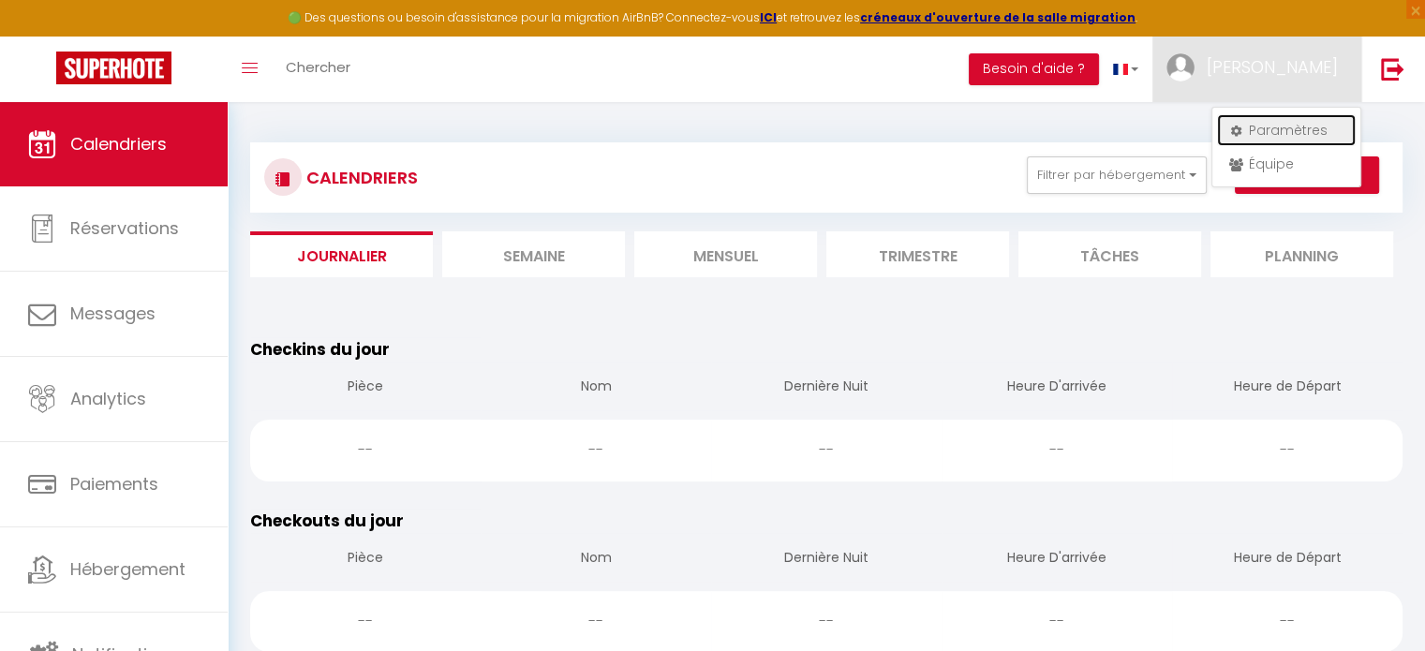
click at [1288, 132] on link "Paramètres" at bounding box center [1286, 130] width 139 height 32
select select "28"
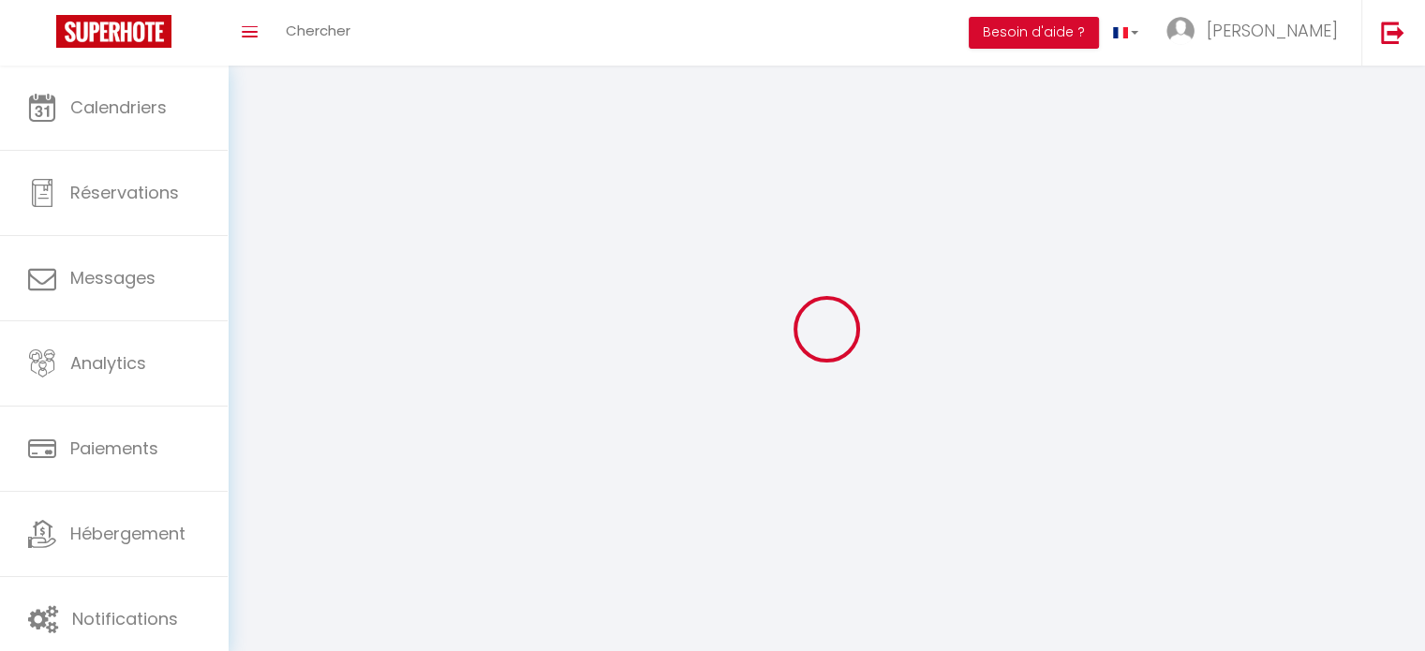
type input "Zmtm65lVe4edZ08R4Vvoc5wUH"
type input "pFMl0UvvP42TJ7QLN3LvcVDuL"
type input "[URL][DOMAIN_NAME]"
select select "fr"
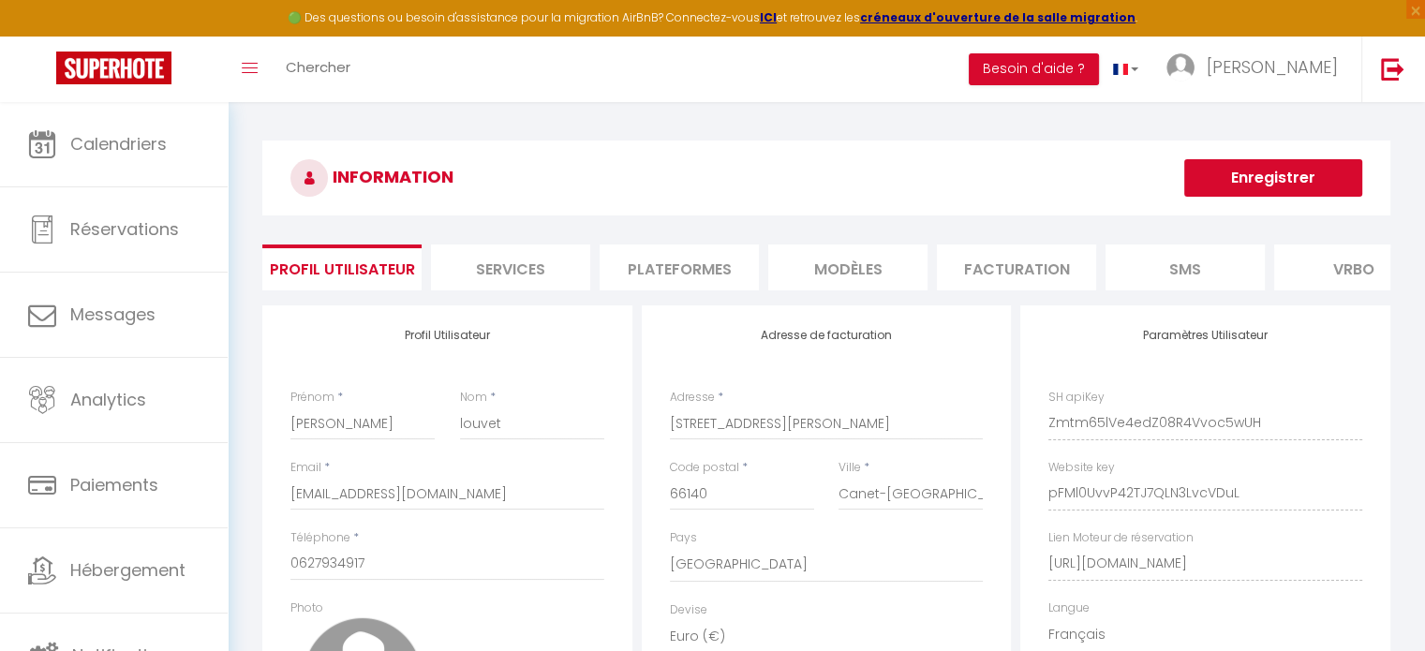
click at [671, 264] on li "Plateformes" at bounding box center [679, 268] width 159 height 46
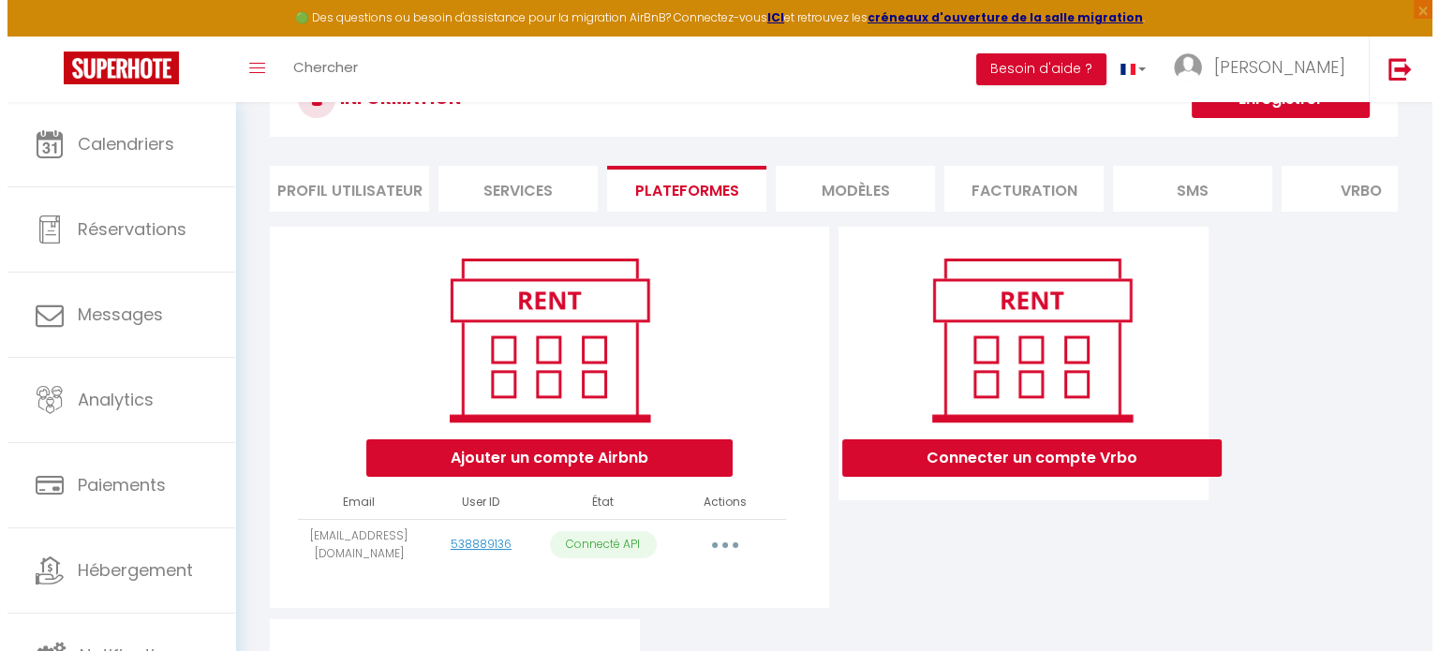
scroll to position [281, 0]
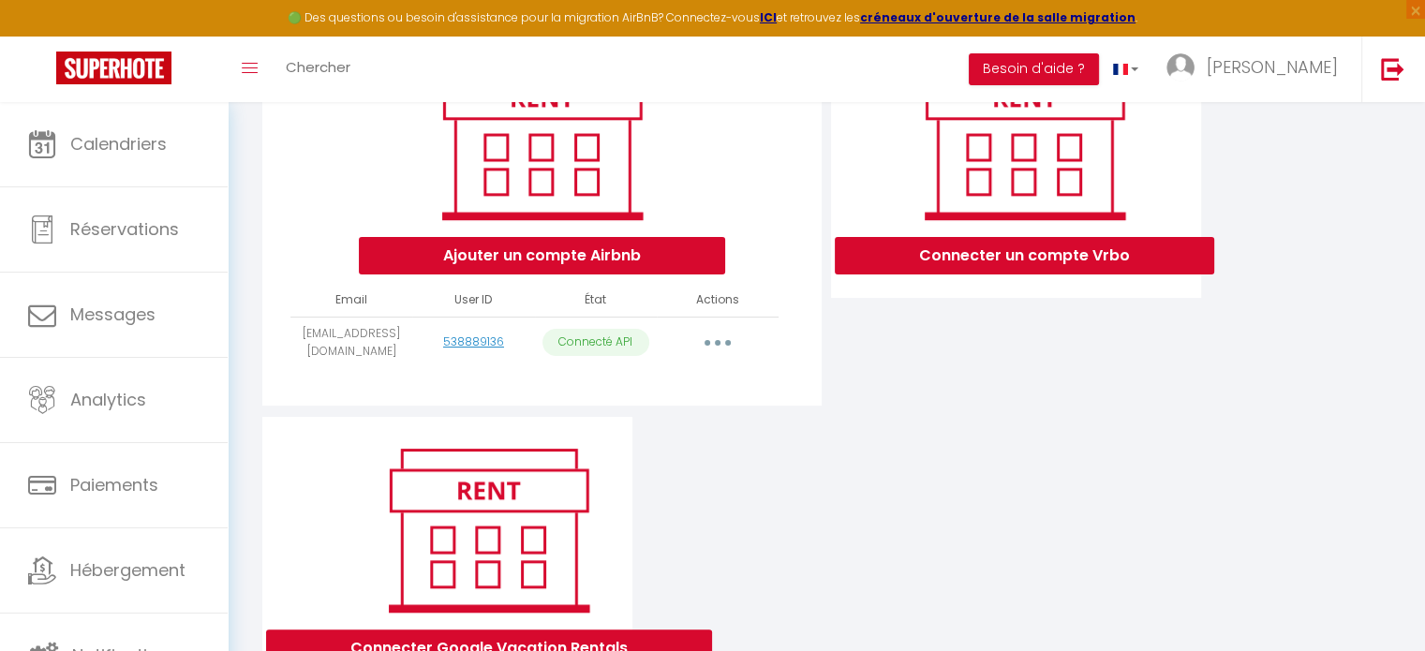
click at [720, 358] on button "button" at bounding box center [718, 343] width 52 height 30
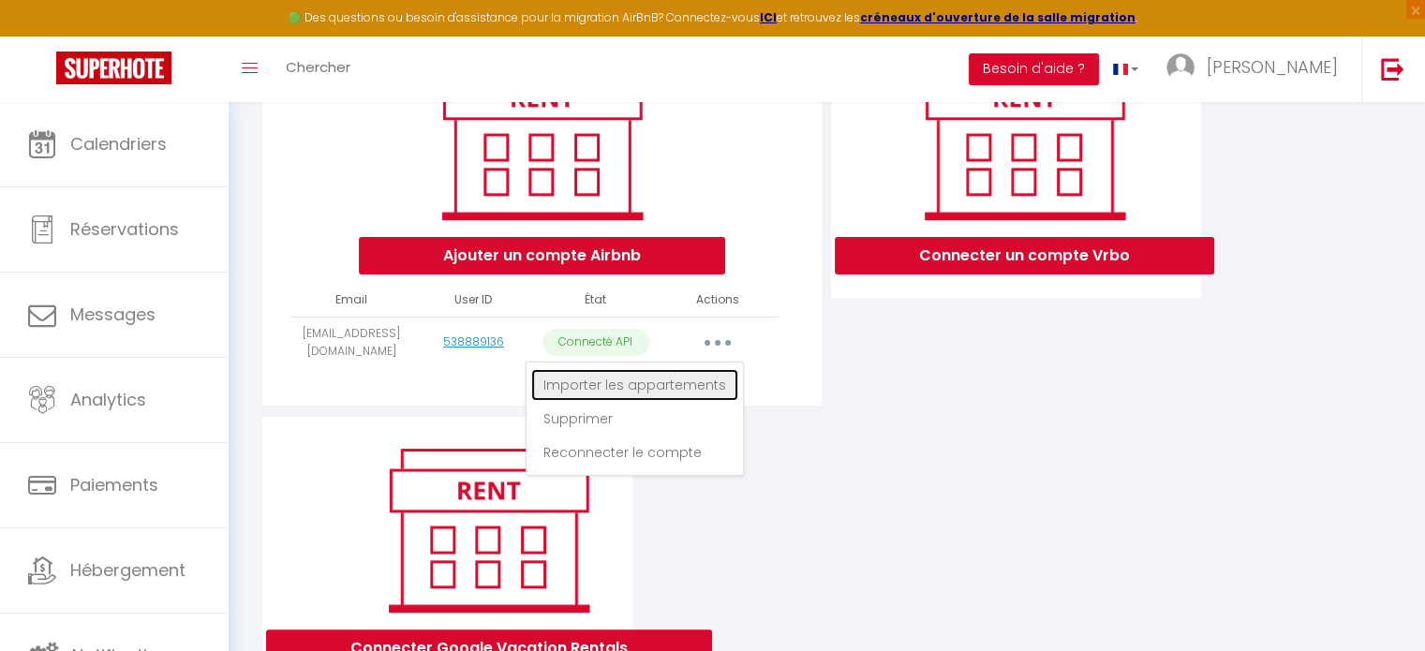
click at [687, 396] on link "Importer les appartements" at bounding box center [634, 385] width 207 height 32
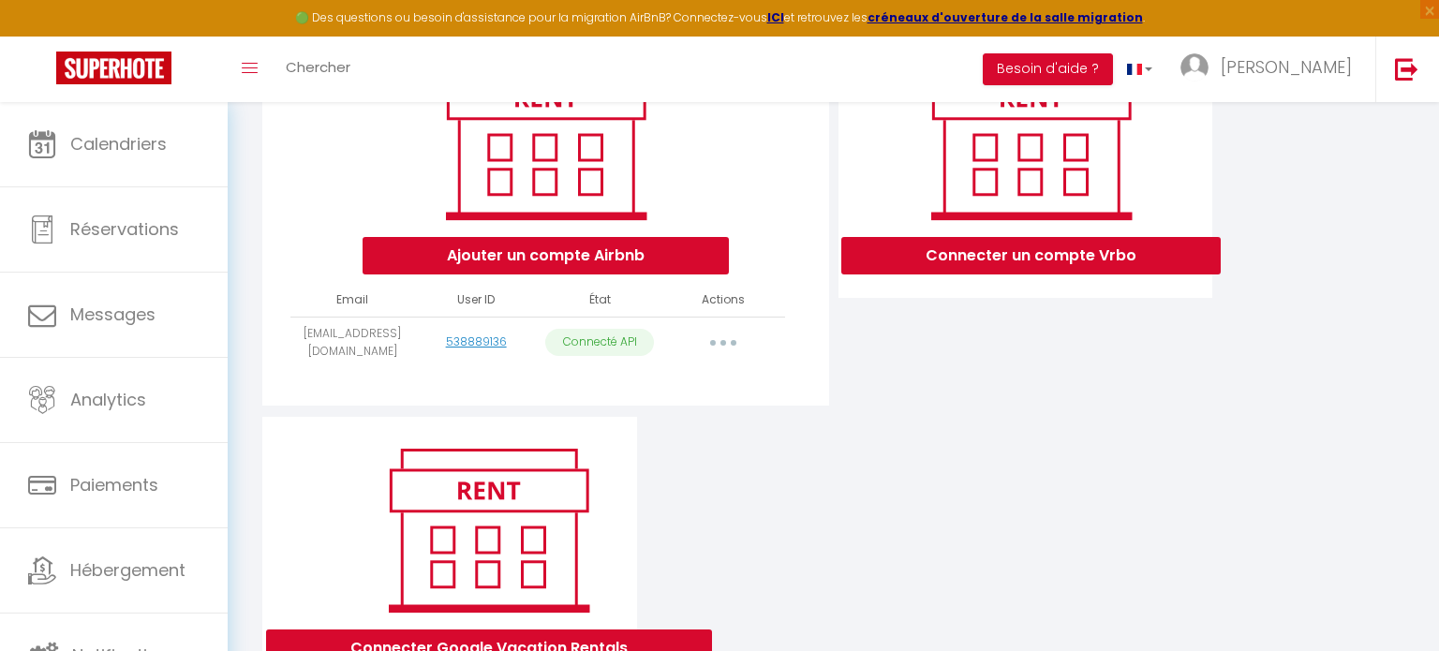
select select "74735"
select select "74739"
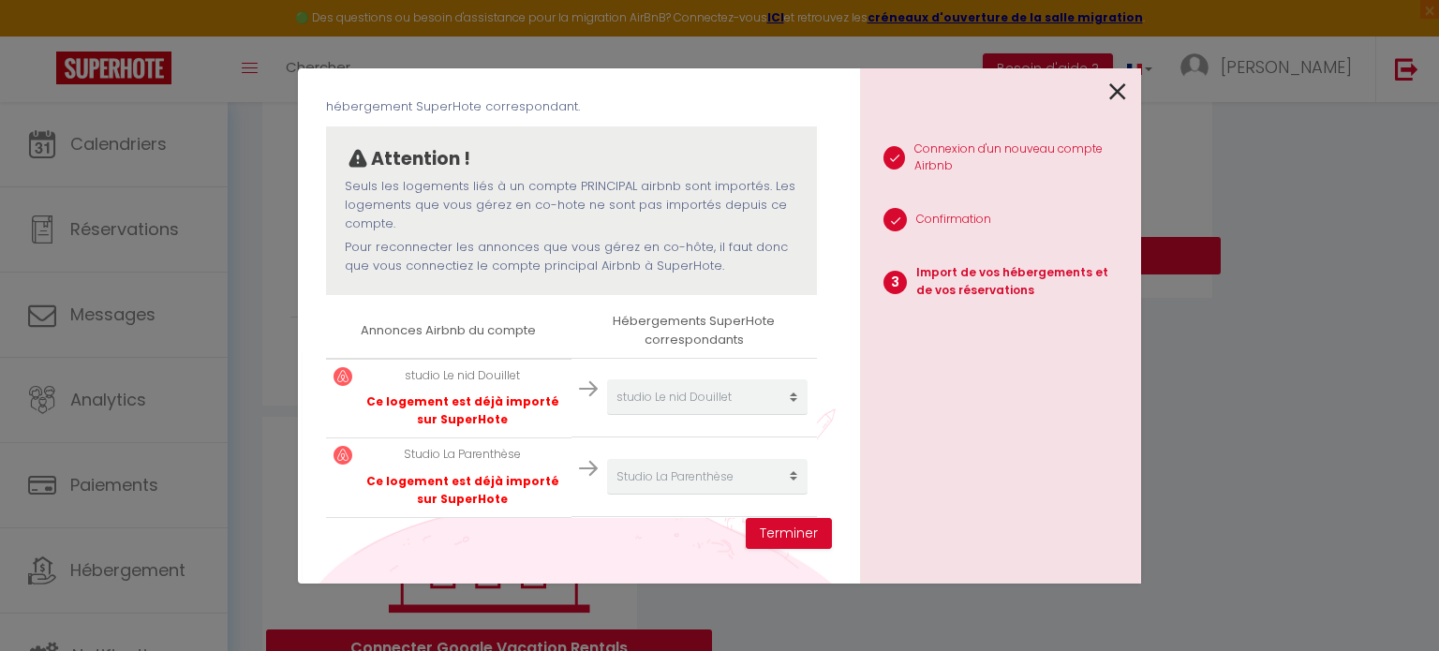
scroll to position [0, 0]
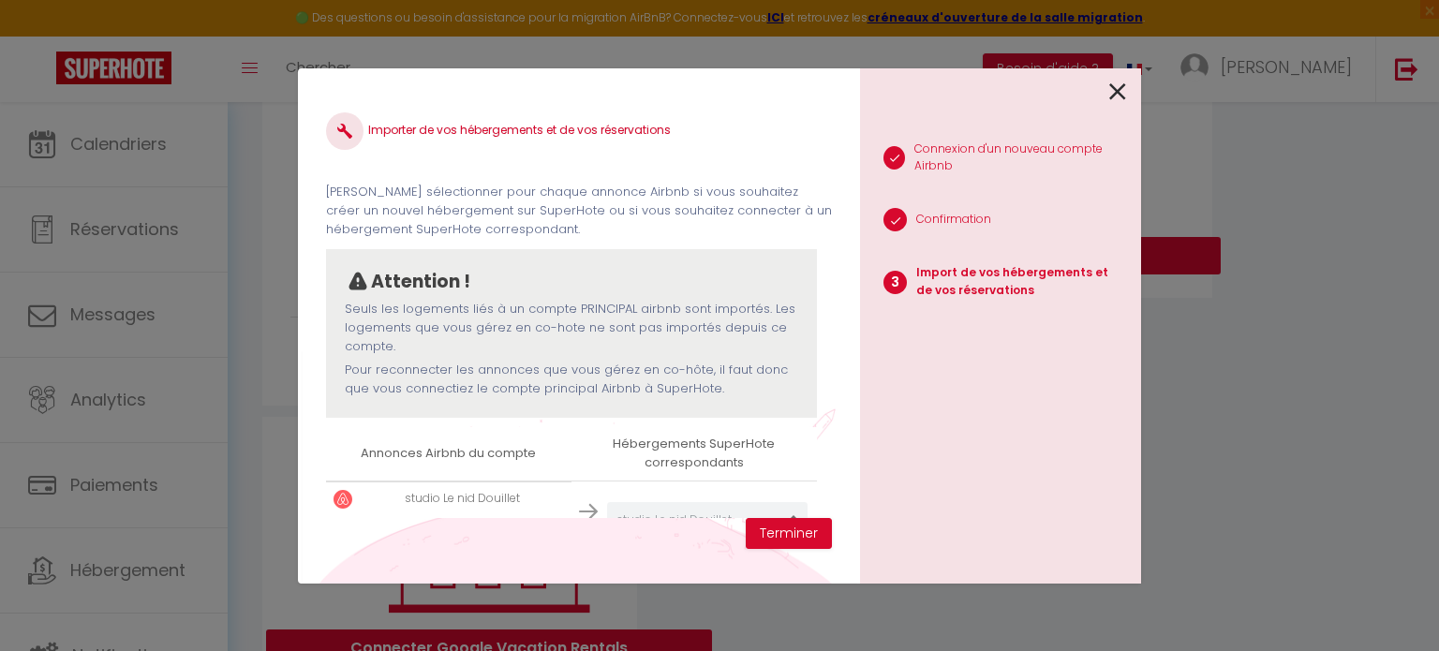
click at [816, 500] on div "Importer de vos hébergements et de vos réservations [PERSON_NAME] sélectionner …" at bounding box center [579, 308] width 506 height 422
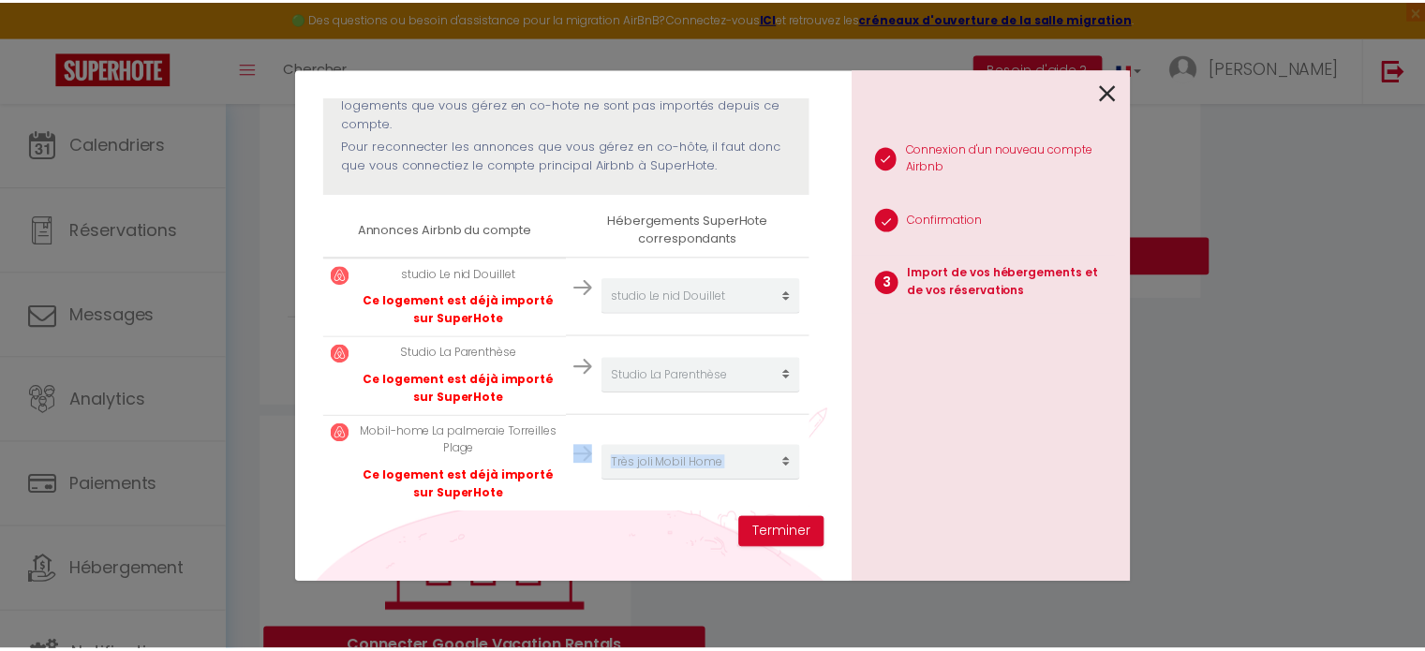
scroll to position [230, 0]
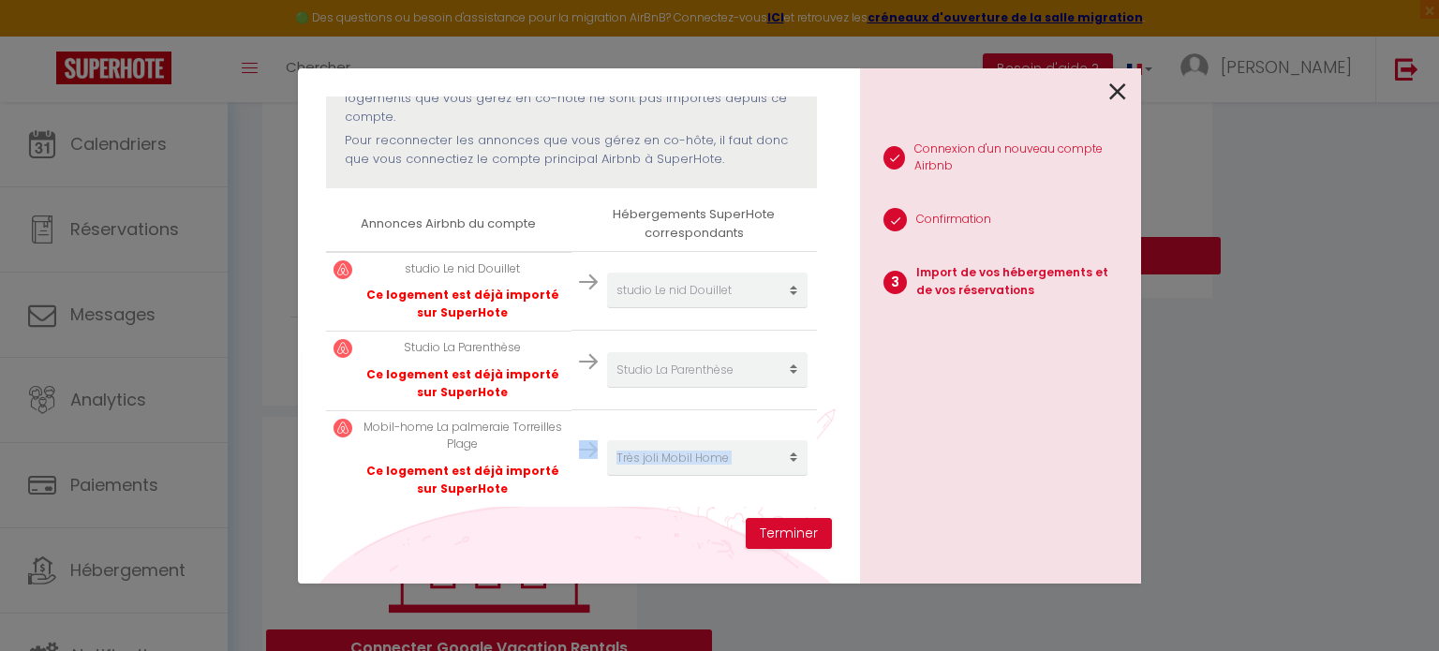
click at [579, 279] on img at bounding box center [588, 282] width 19 height 19
click at [792, 532] on button "Terminer" at bounding box center [789, 534] width 86 height 32
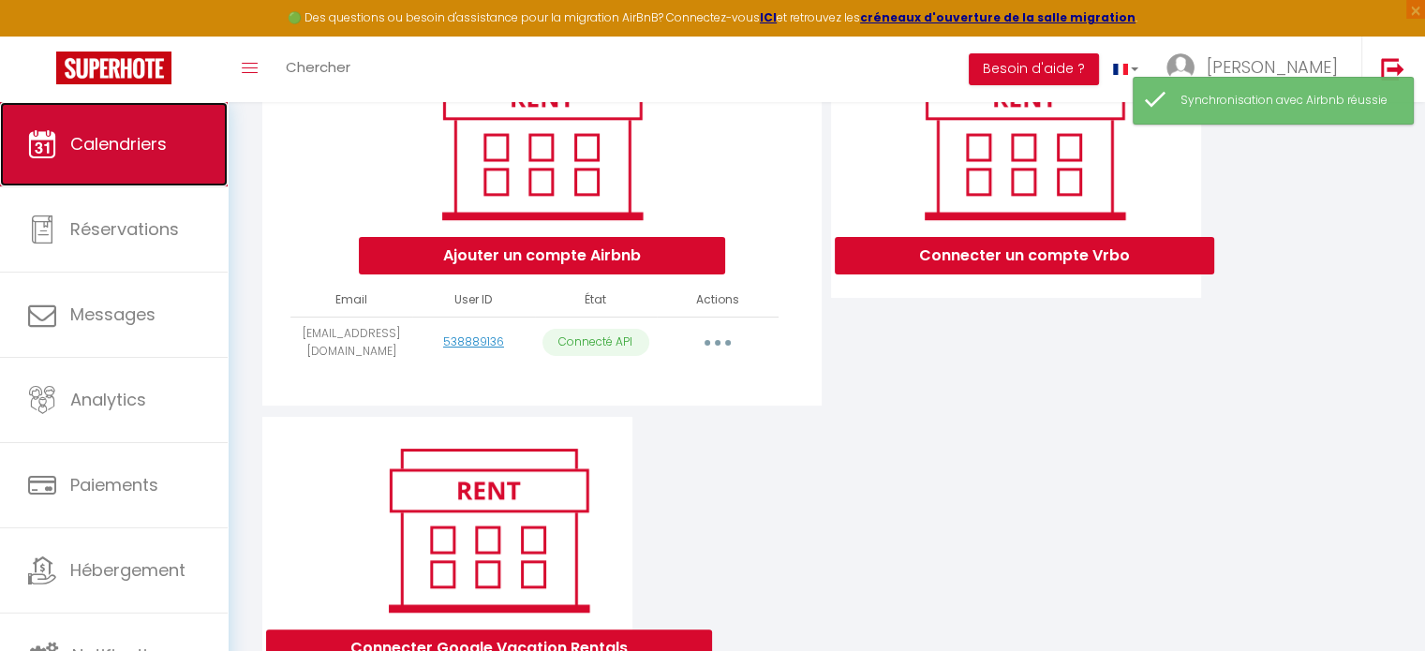
click at [120, 135] on span "Calendriers" at bounding box center [118, 143] width 97 height 23
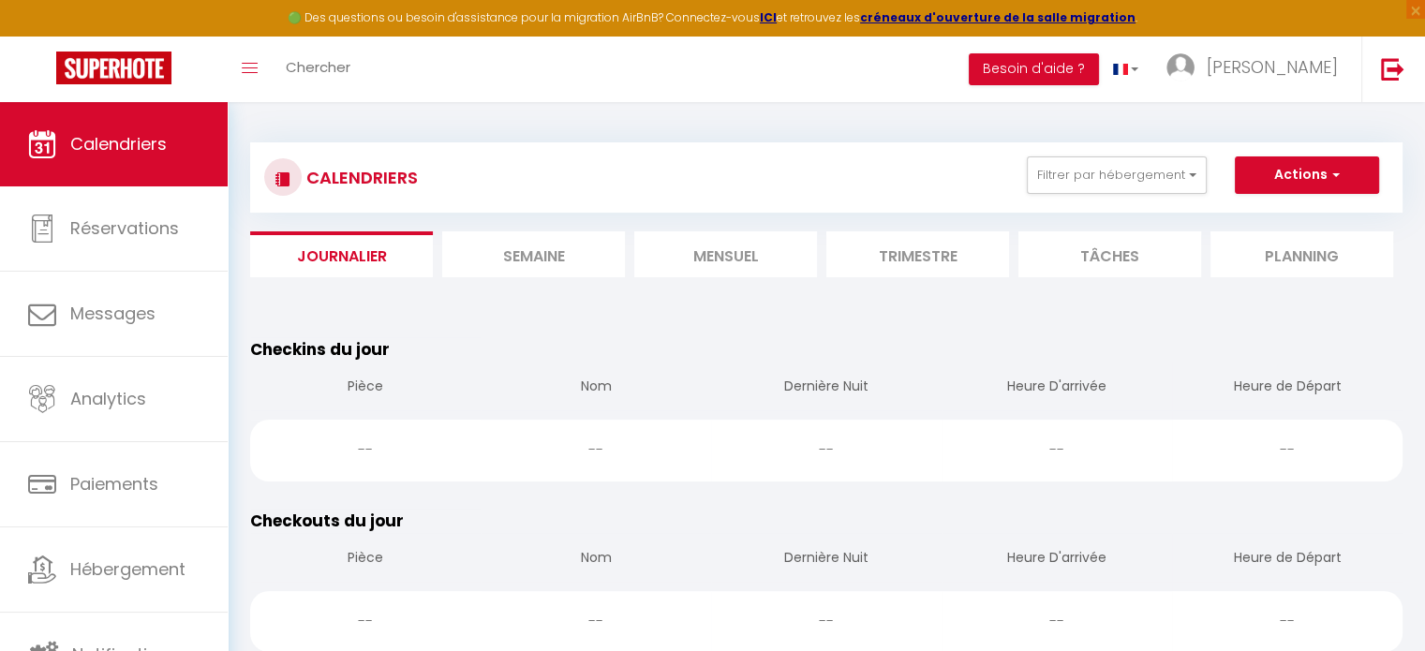
click at [567, 256] on li "Semaine" at bounding box center [533, 254] width 183 height 46
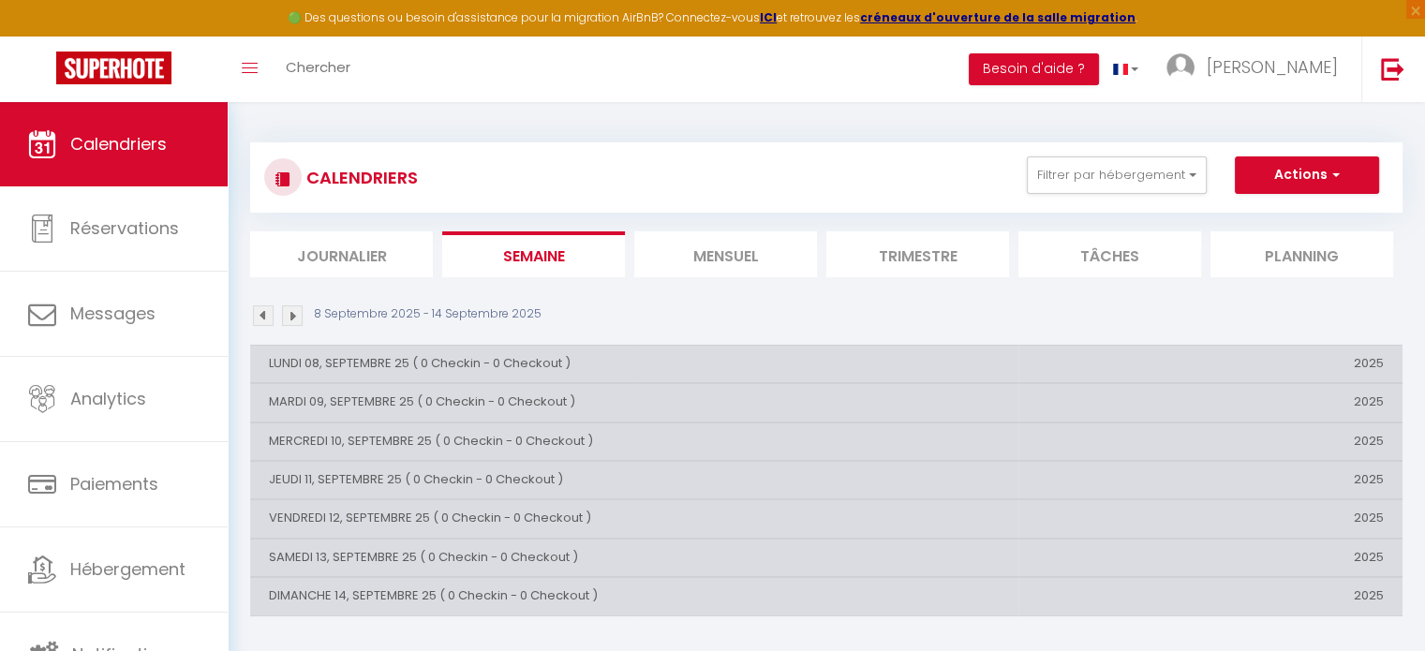
click at [738, 258] on li "Mensuel" at bounding box center [725, 254] width 183 height 46
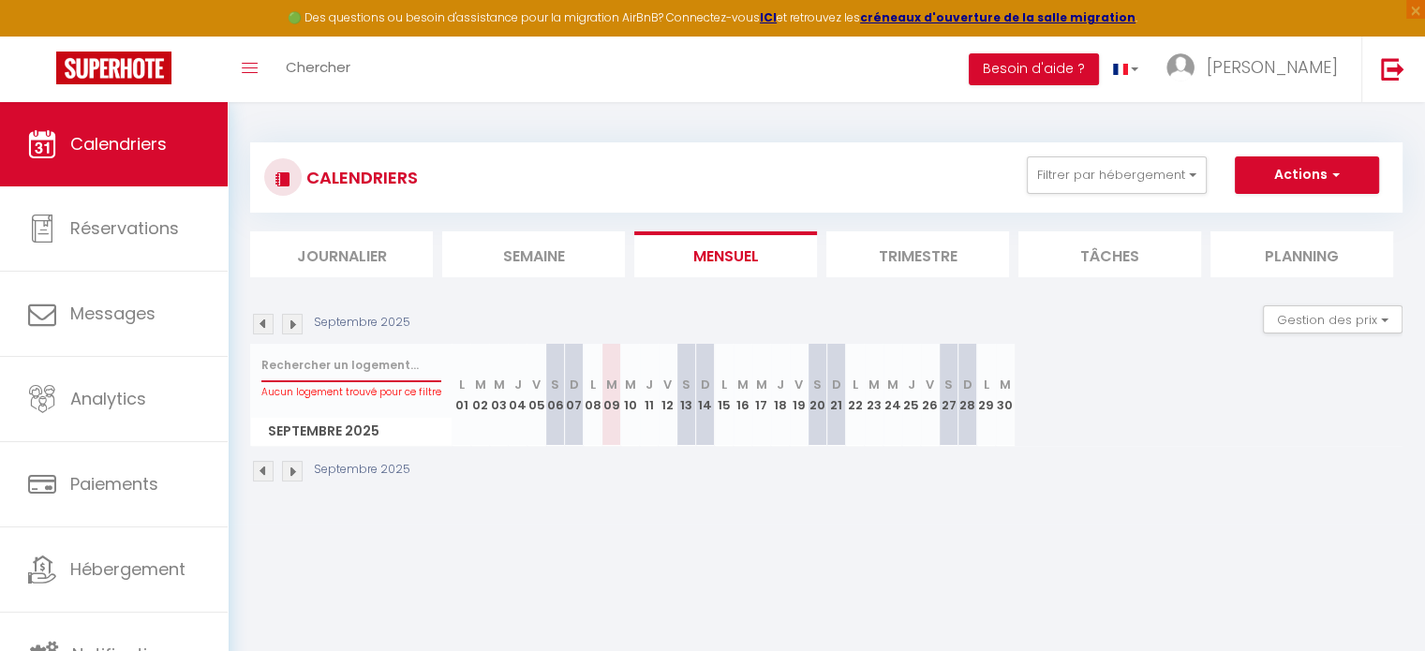
click at [337, 365] on input "text" at bounding box center [351, 366] width 180 height 34
click at [774, 19] on strong "ICI" at bounding box center [768, 17] width 17 height 16
